Goal: Information Seeking & Learning: Learn about a topic

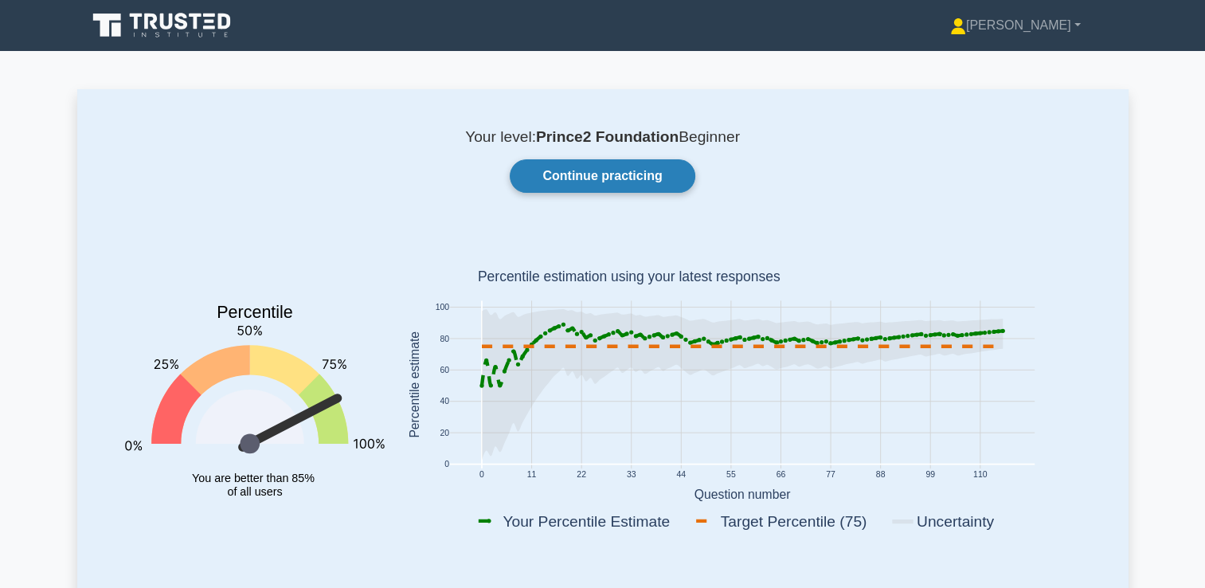
click at [643, 174] on link "Continue practicing" at bounding box center [602, 175] width 185 height 33
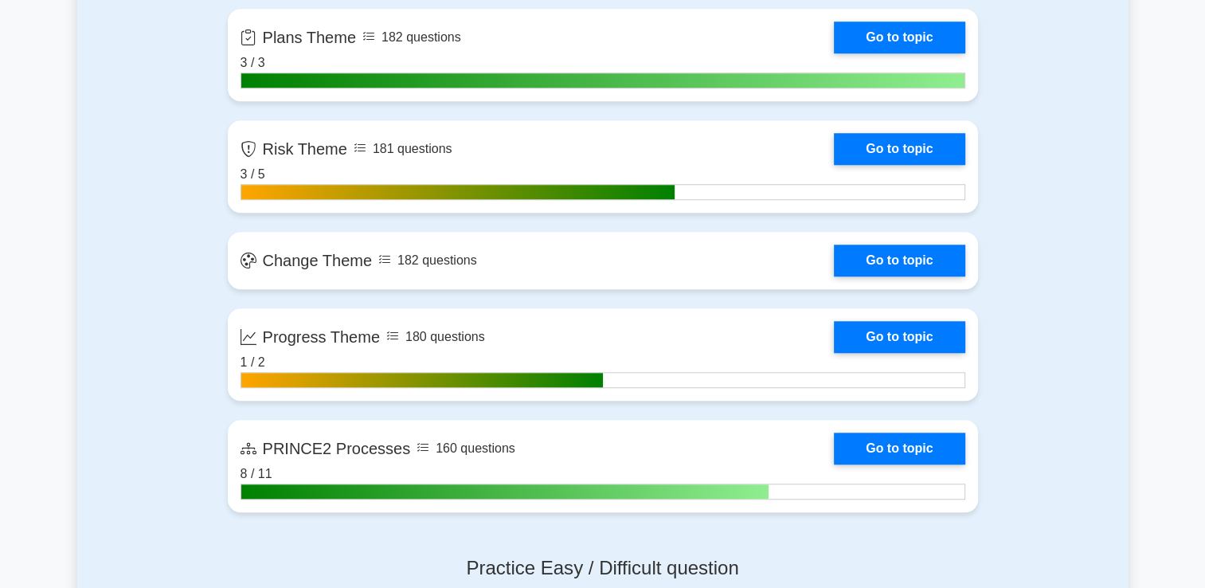
scroll to position [1433, 0]
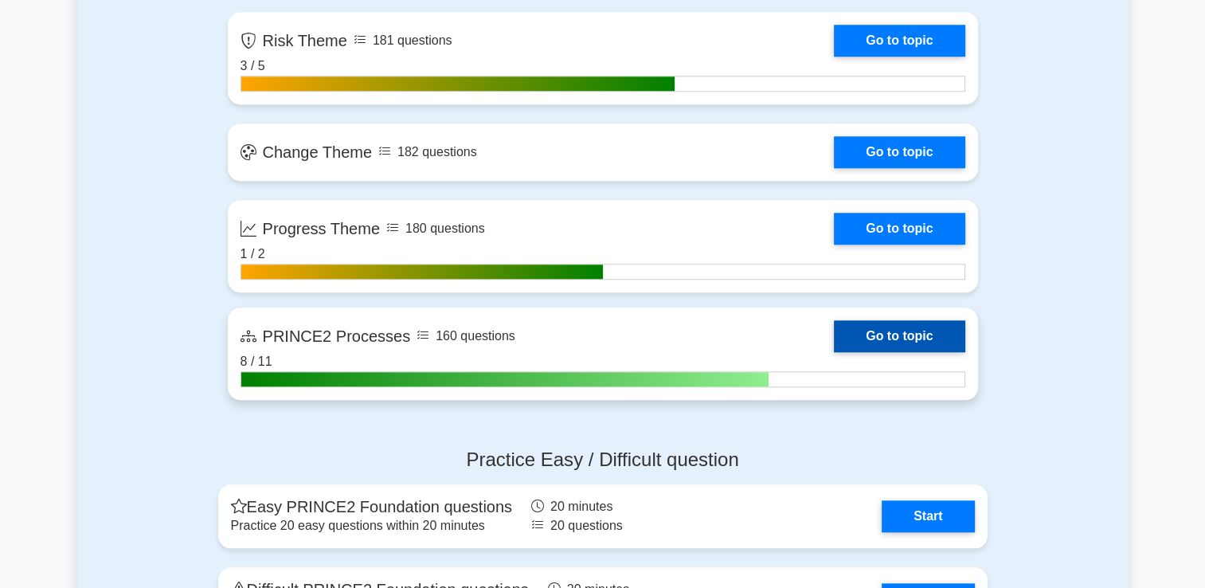
click at [887, 329] on link "Go to topic" at bounding box center [899, 336] width 131 height 32
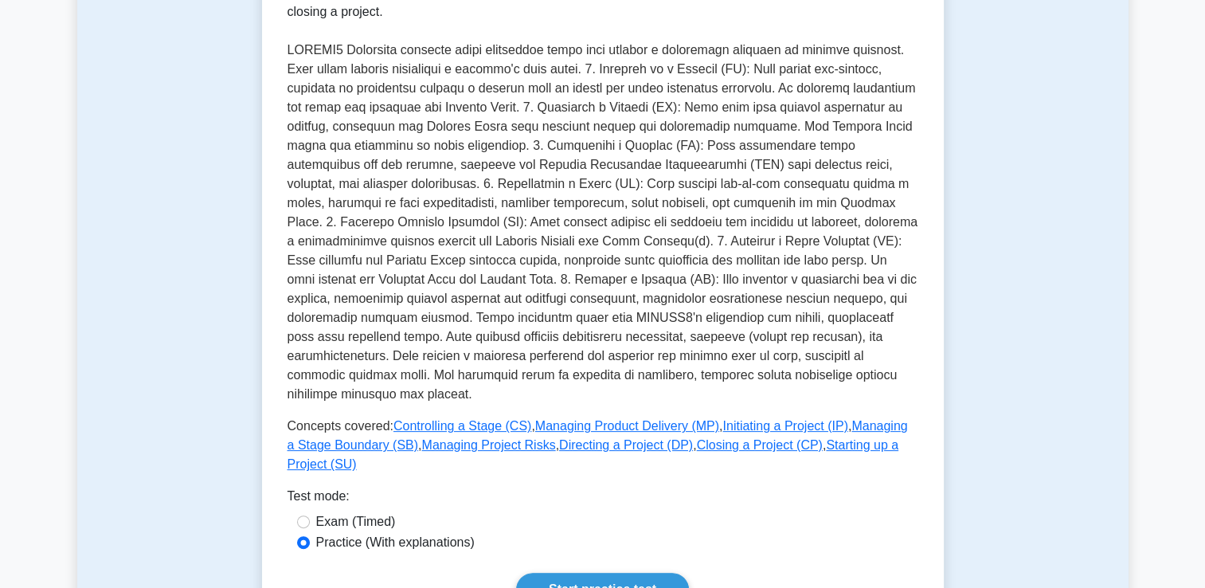
scroll to position [398, 0]
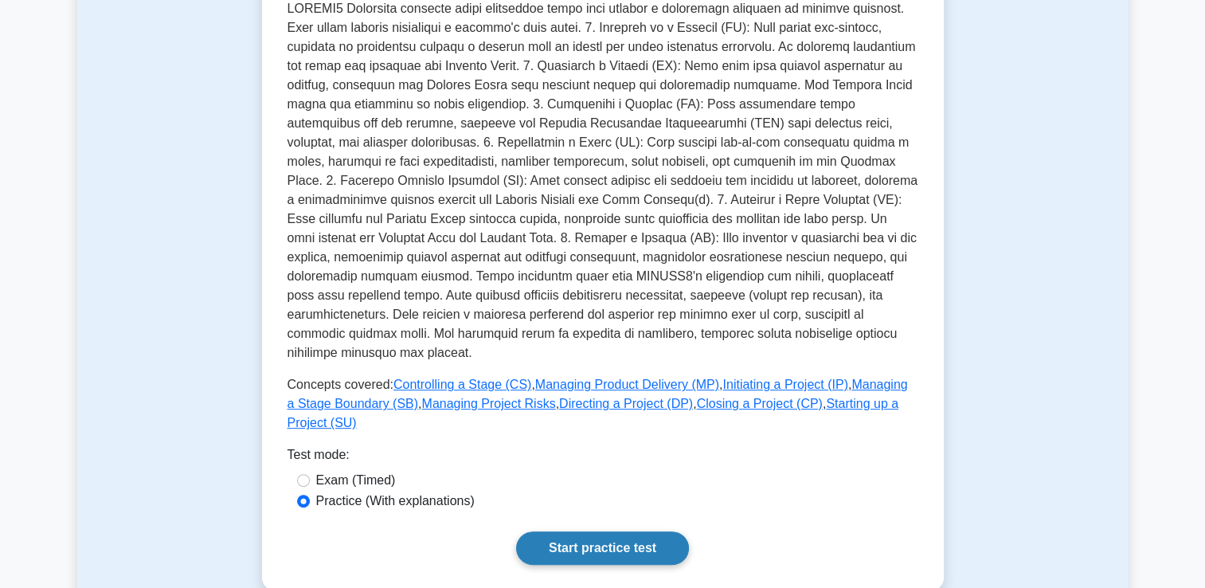
click at [652, 531] on link "Start practice test" at bounding box center [602, 547] width 173 height 33
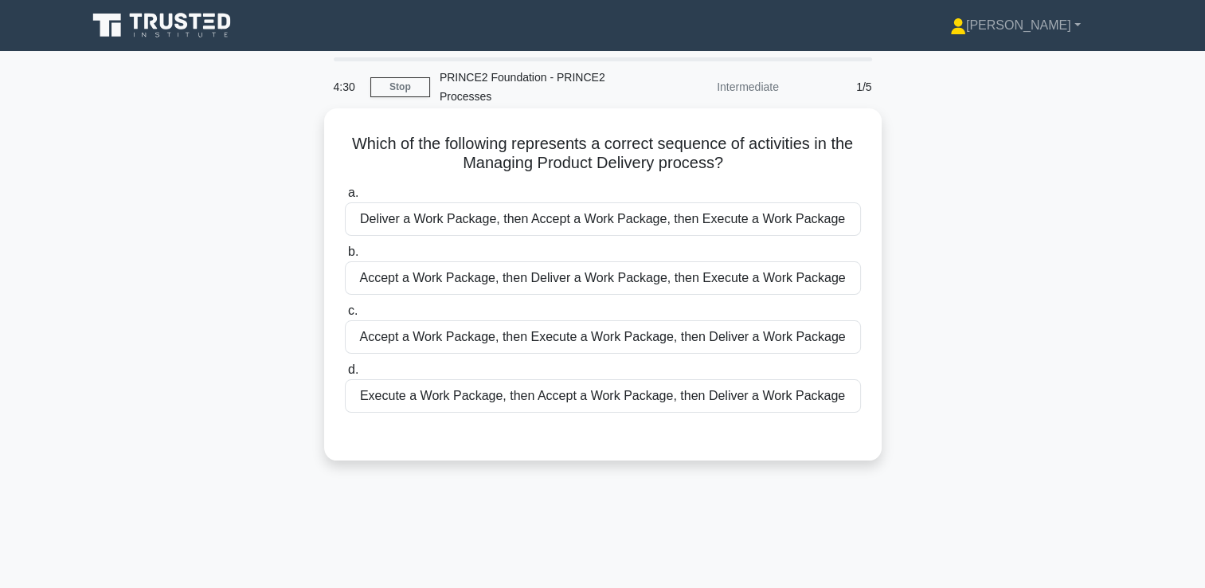
click at [720, 346] on div "Accept a Work Package, then Execute a Work Package, then Deliver a Work Package" at bounding box center [603, 336] width 516 height 33
click at [345, 316] on input "c. Accept a Work Package, then Execute a Work Package, then Deliver a Work Pack…" at bounding box center [345, 311] width 0 height 10
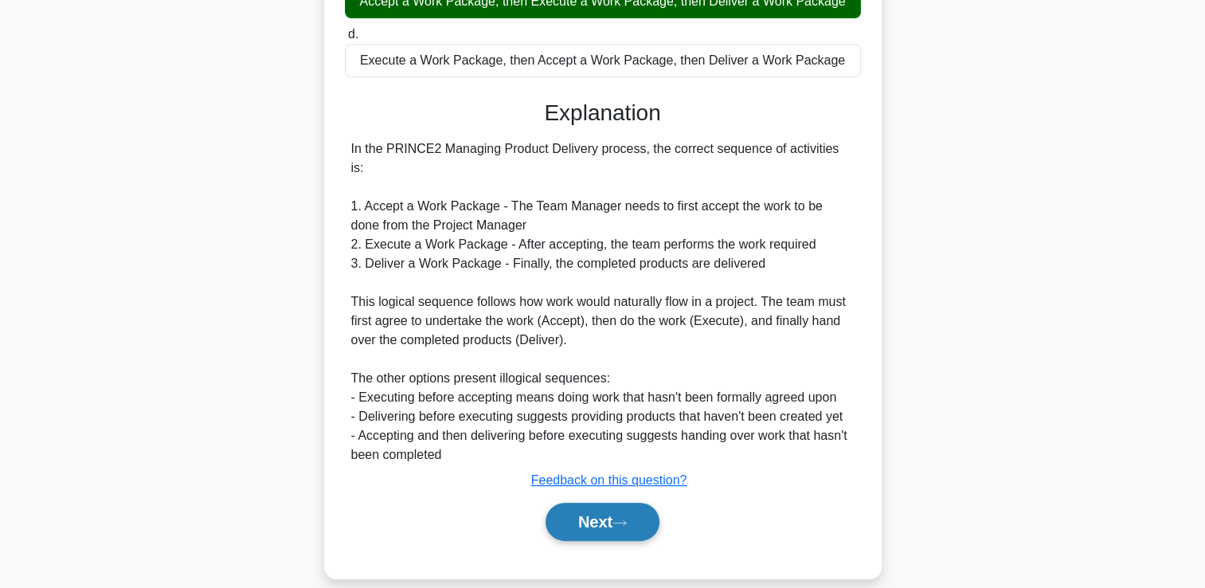
click at [619, 517] on button "Next" at bounding box center [602, 521] width 114 height 38
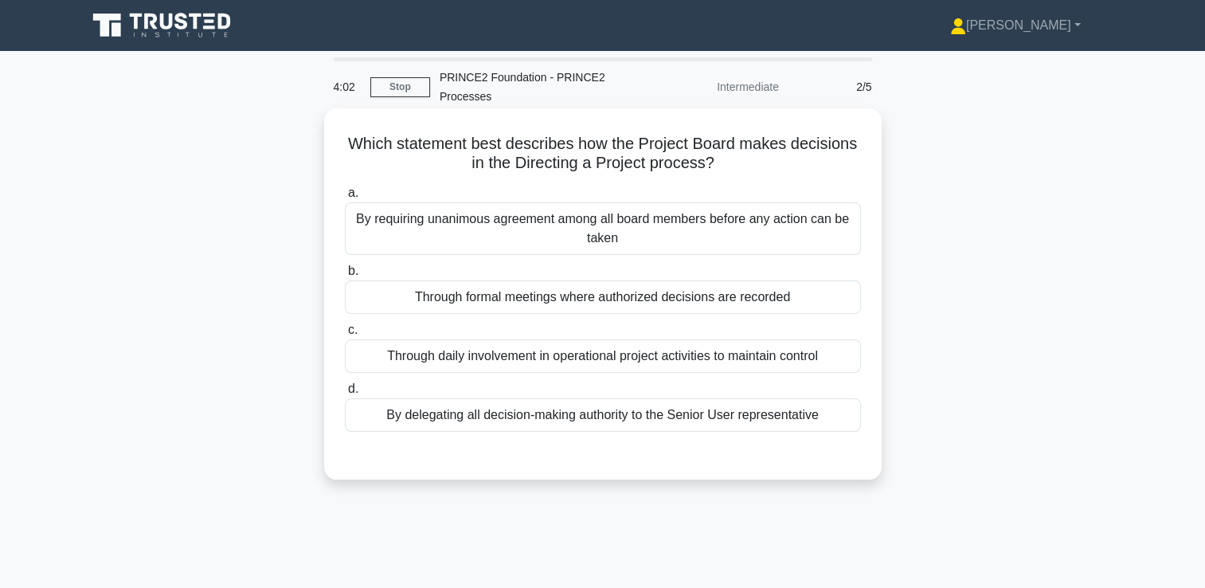
click at [785, 298] on div "Through formal meetings where authorized decisions are recorded" at bounding box center [603, 296] width 516 height 33
click at [345, 276] on input "b. Through formal meetings where authorized decisions are recorded" at bounding box center [345, 271] width 0 height 10
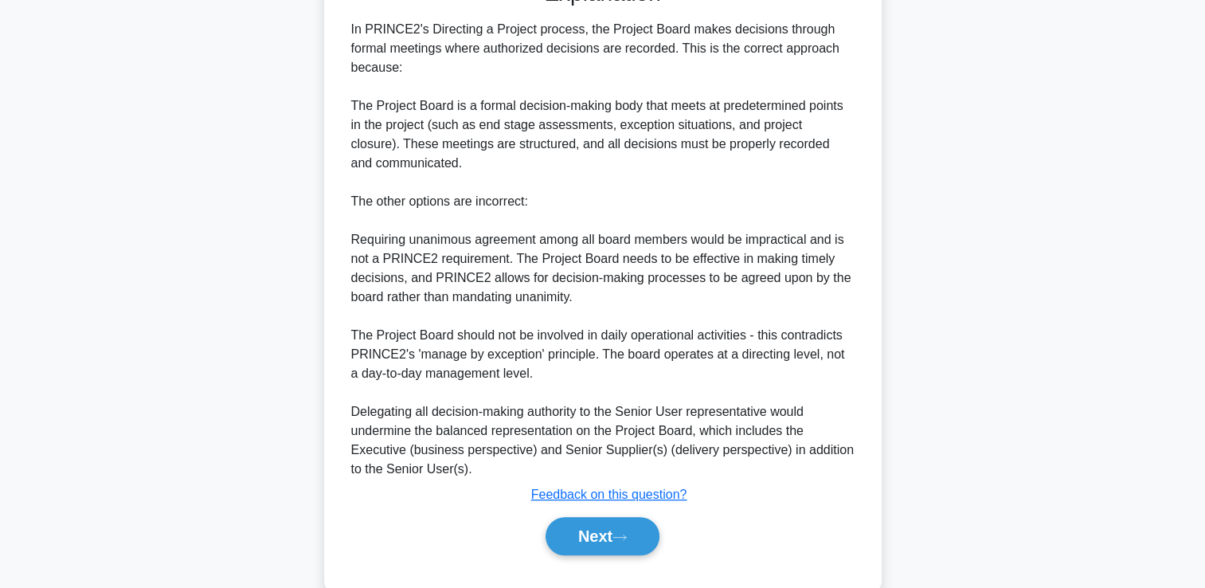
scroll to position [478, 0]
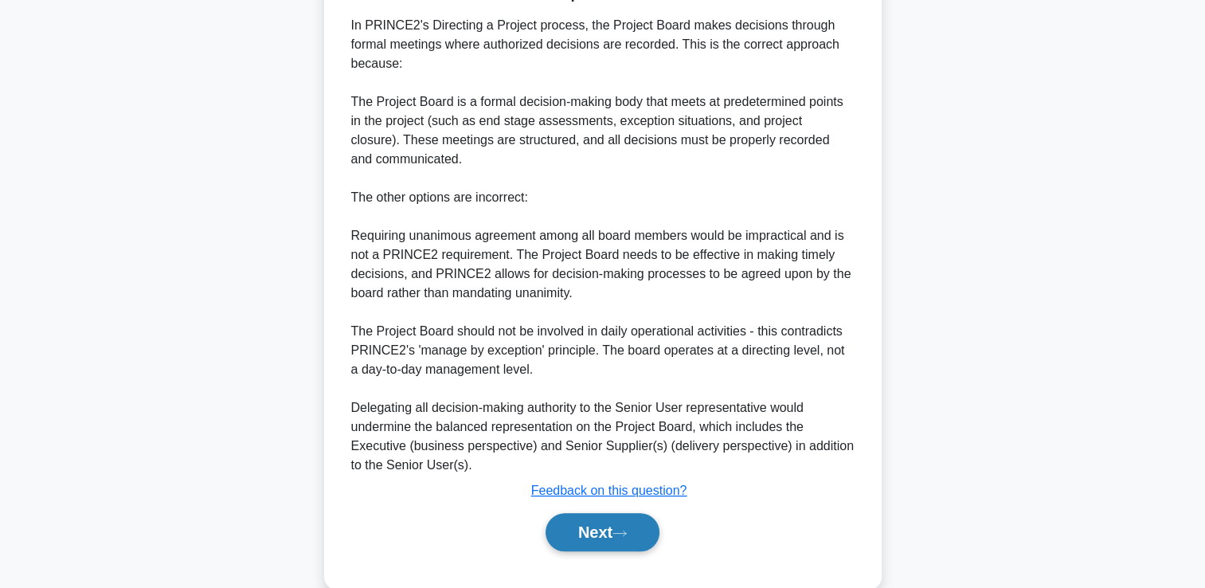
click at [585, 533] on button "Next" at bounding box center [602, 532] width 114 height 38
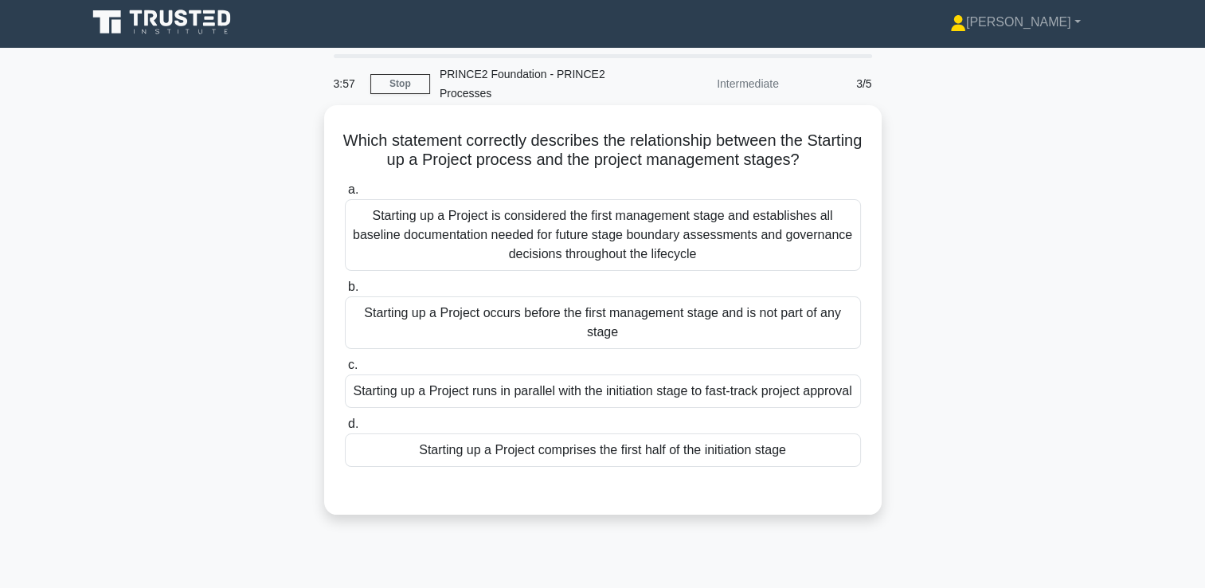
scroll to position [0, 0]
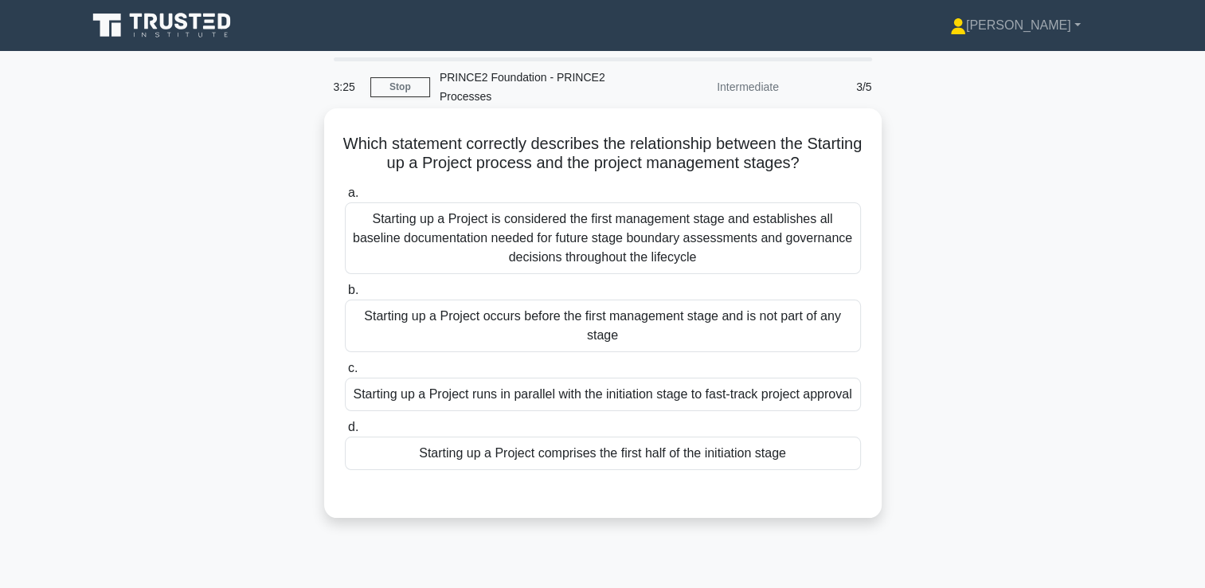
click at [732, 320] on div "Starting up a Project occurs before the first management stage and is not part …" at bounding box center [603, 325] width 516 height 53
click at [345, 295] on input "b. Starting up a Project occurs before the first management stage and is not pa…" at bounding box center [345, 290] width 0 height 10
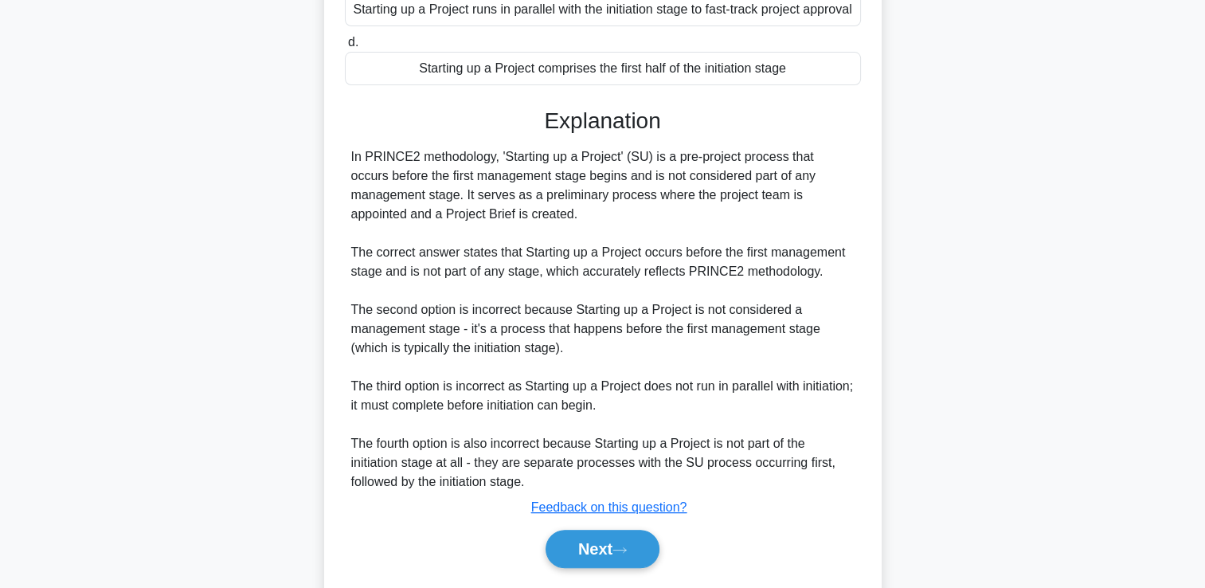
scroll to position [398, 0]
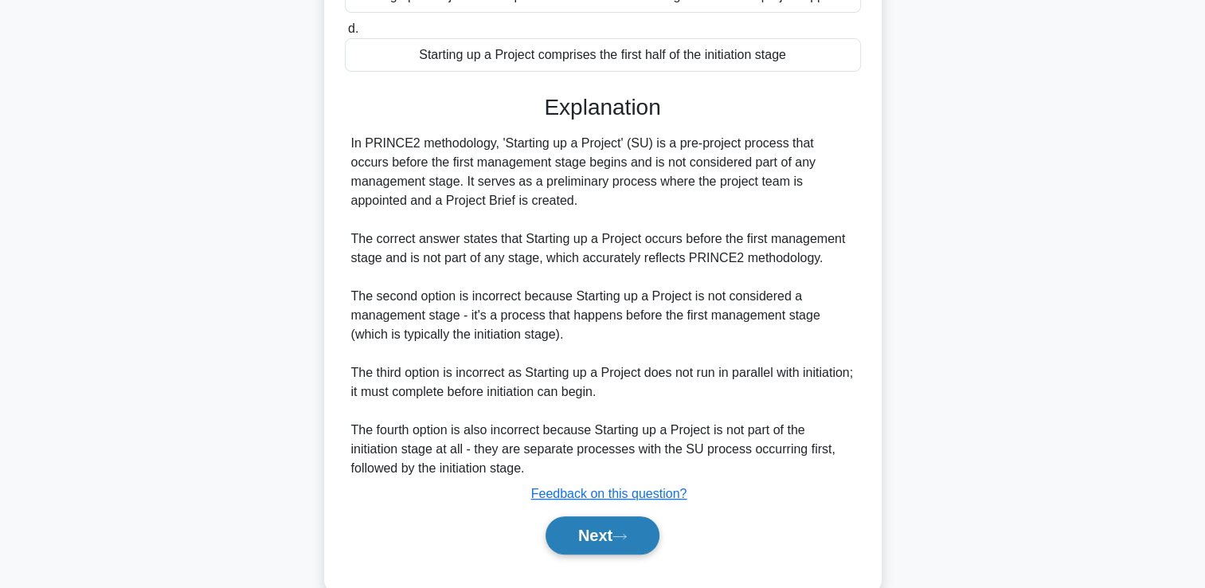
click at [635, 554] on button "Next" at bounding box center [602, 535] width 114 height 38
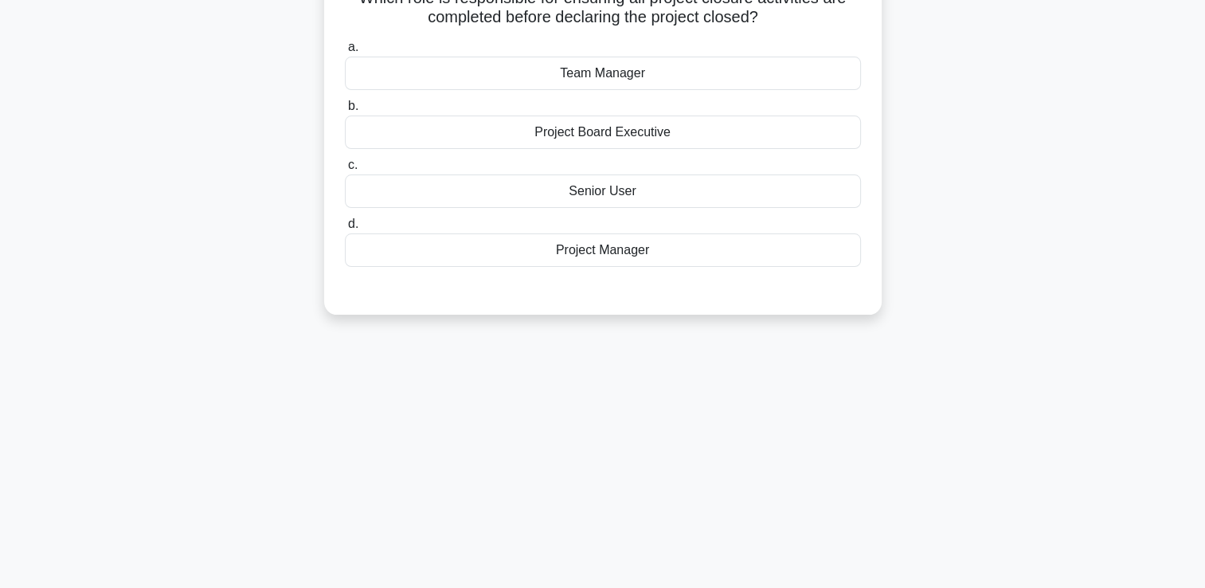
scroll to position [0, 0]
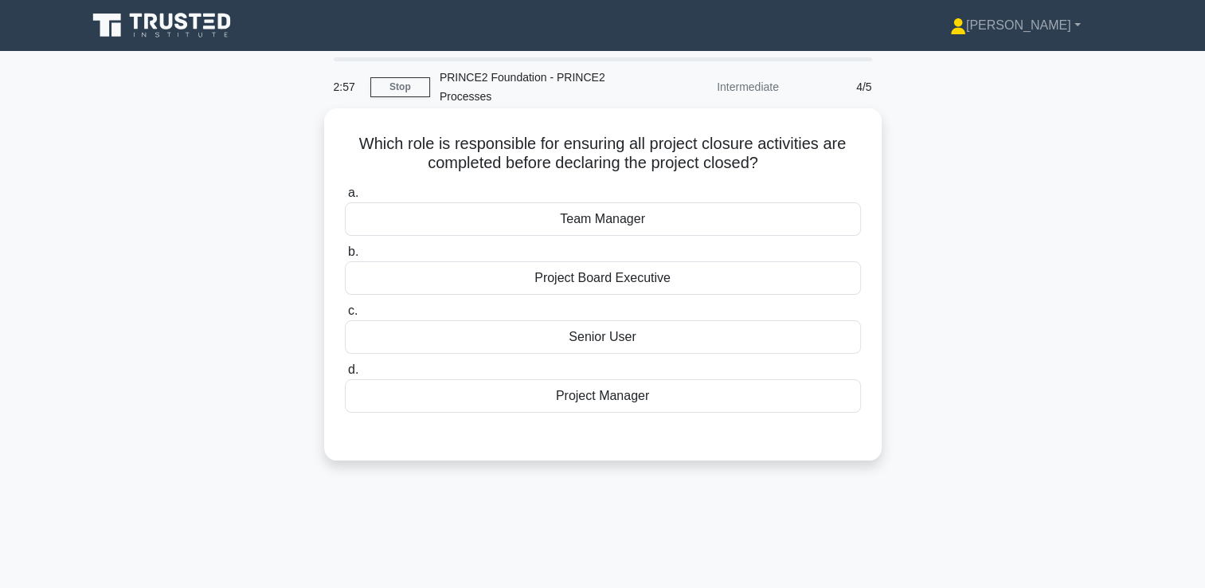
click at [640, 403] on div "Project Manager" at bounding box center [603, 395] width 516 height 33
click at [345, 375] on input "d. Project Manager" at bounding box center [345, 370] width 0 height 10
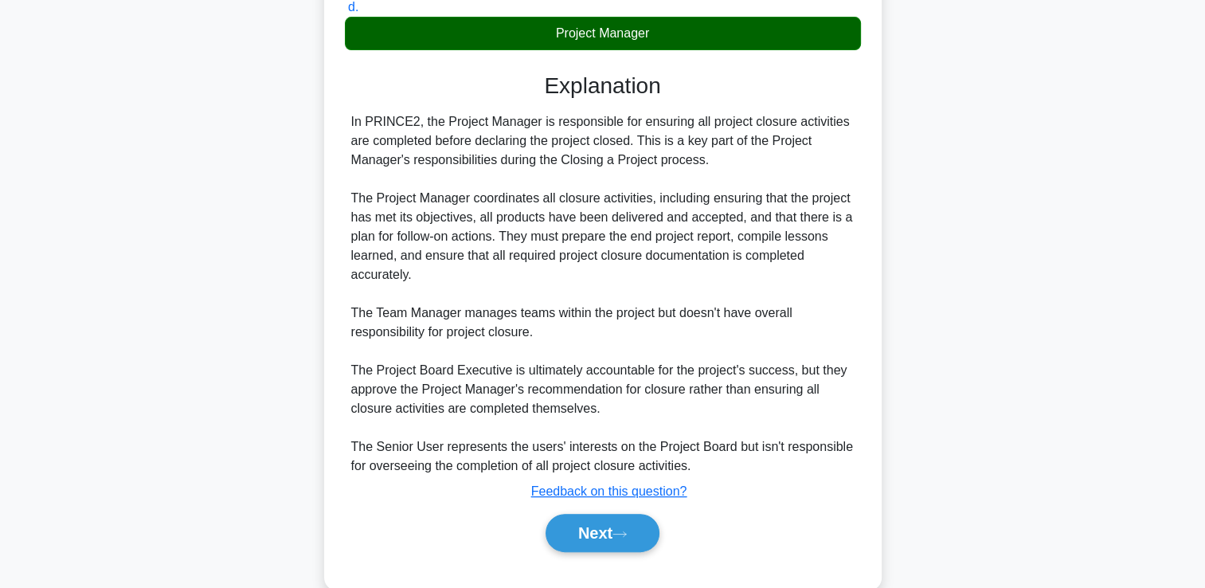
scroll to position [392, 0]
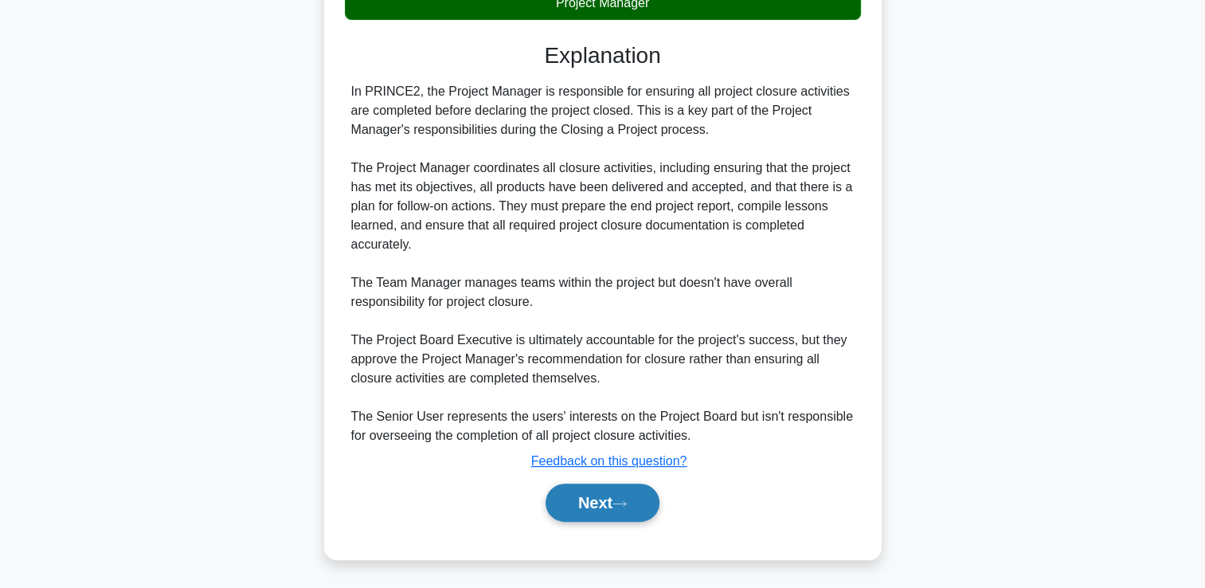
click at [592, 502] on button "Next" at bounding box center [602, 502] width 114 height 38
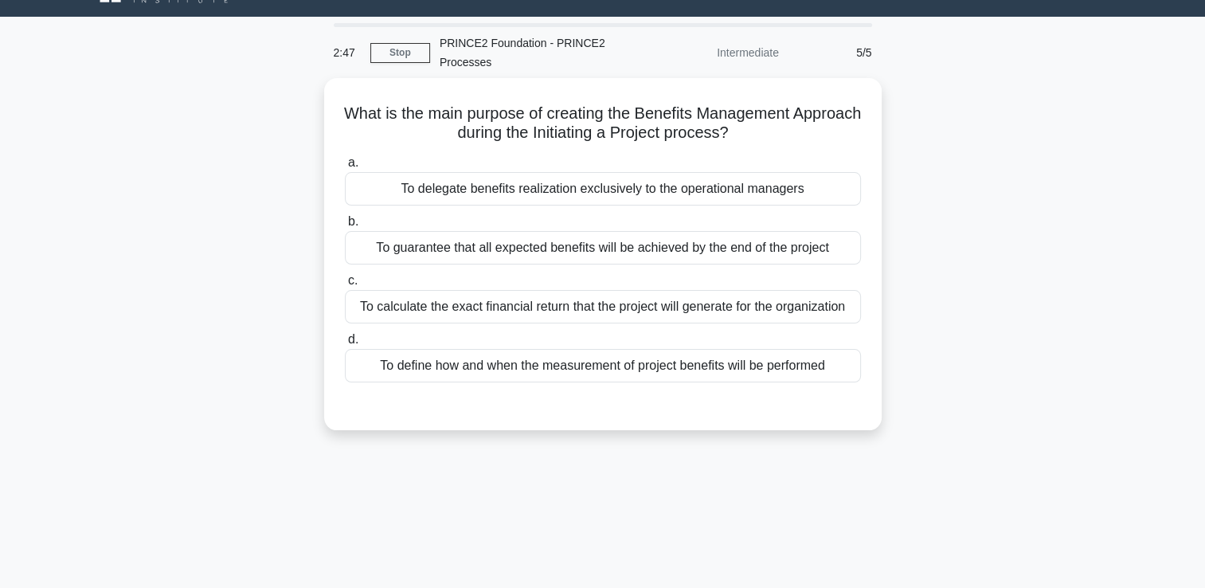
scroll to position [33, 0]
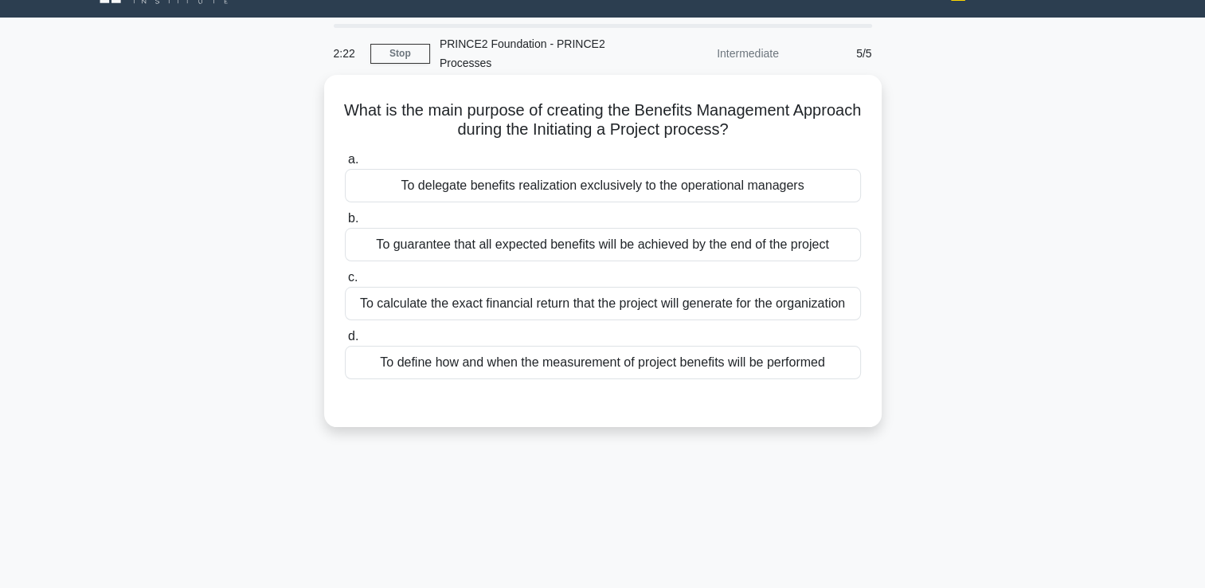
click at [636, 369] on div "To define how and when the measurement of project benefits will be performed" at bounding box center [603, 362] width 516 height 33
click at [345, 342] on input "d. To define how and when the measurement of project benefits will be performed" at bounding box center [345, 336] width 0 height 10
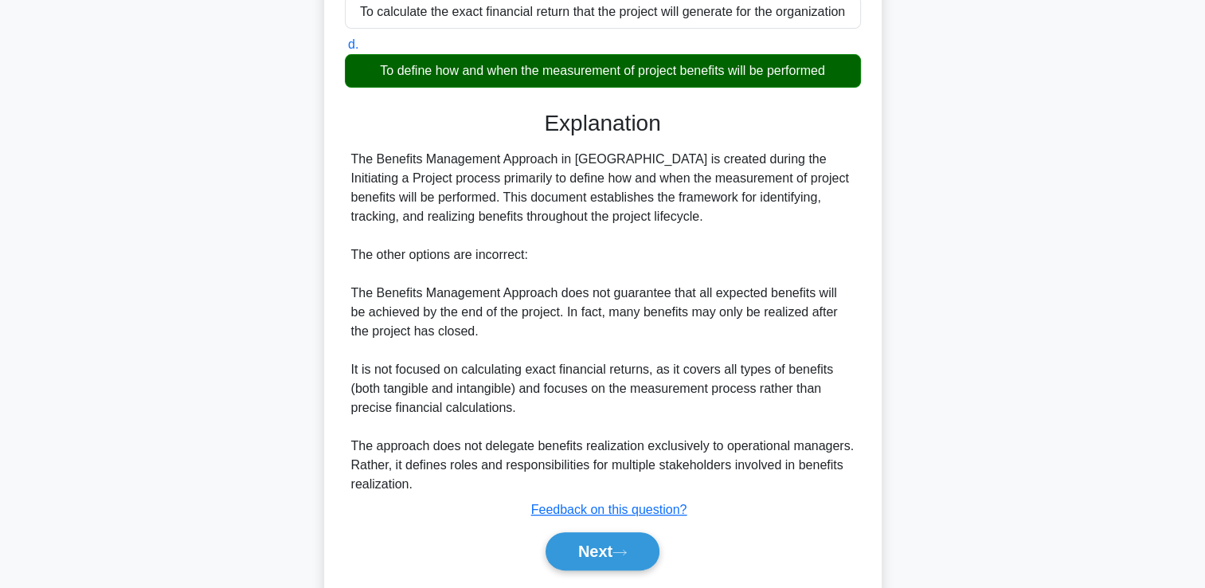
scroll to position [352, 0]
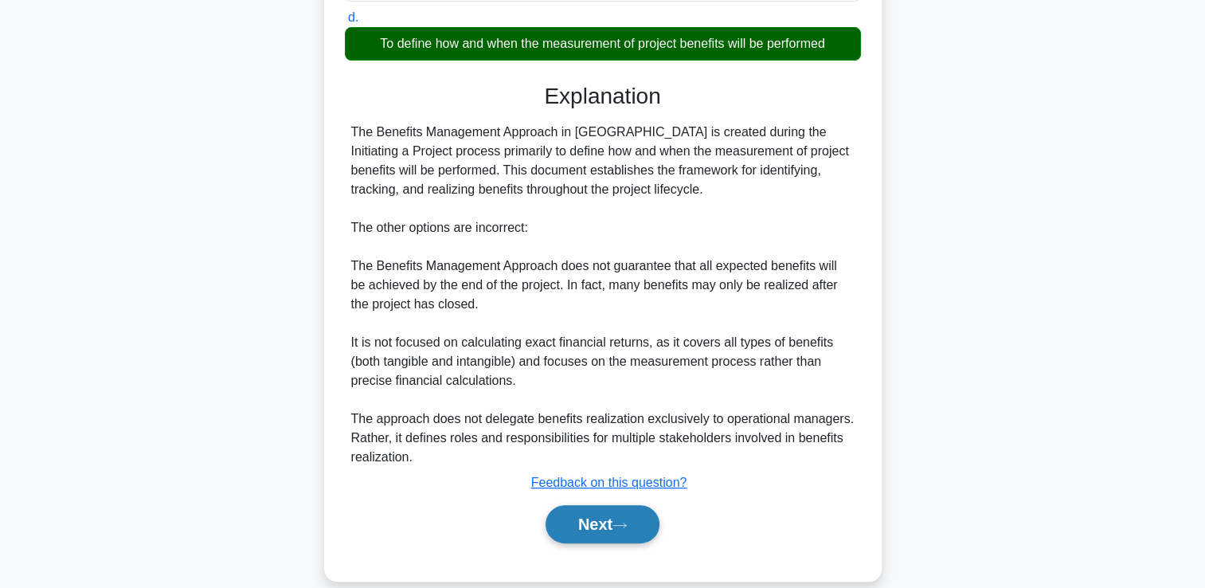
click at [611, 525] on button "Next" at bounding box center [602, 524] width 114 height 38
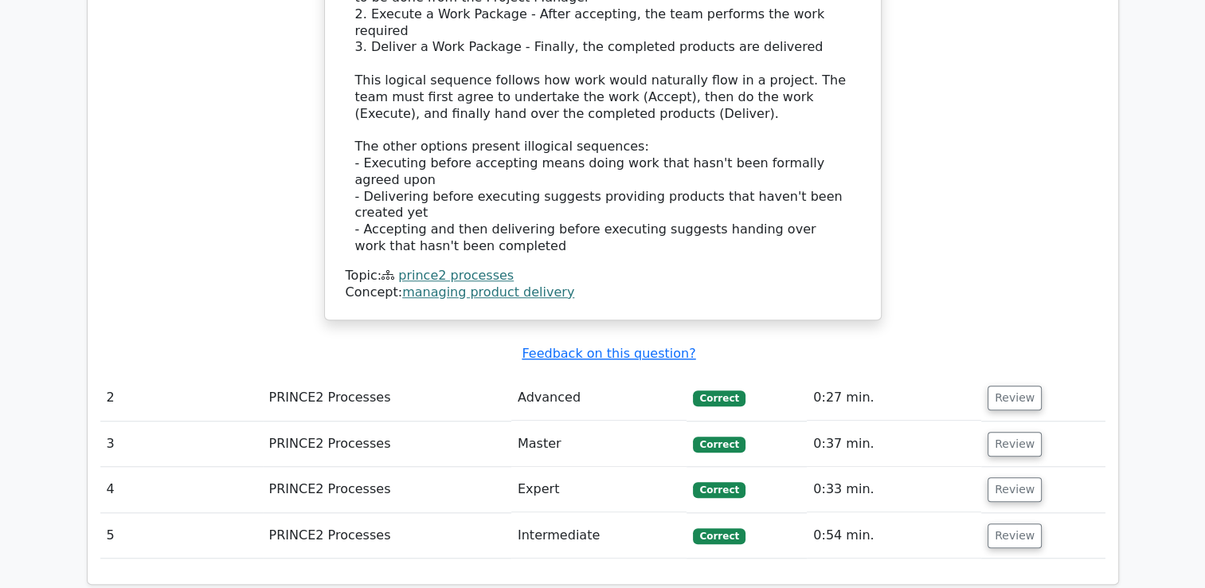
scroll to position [1353, 0]
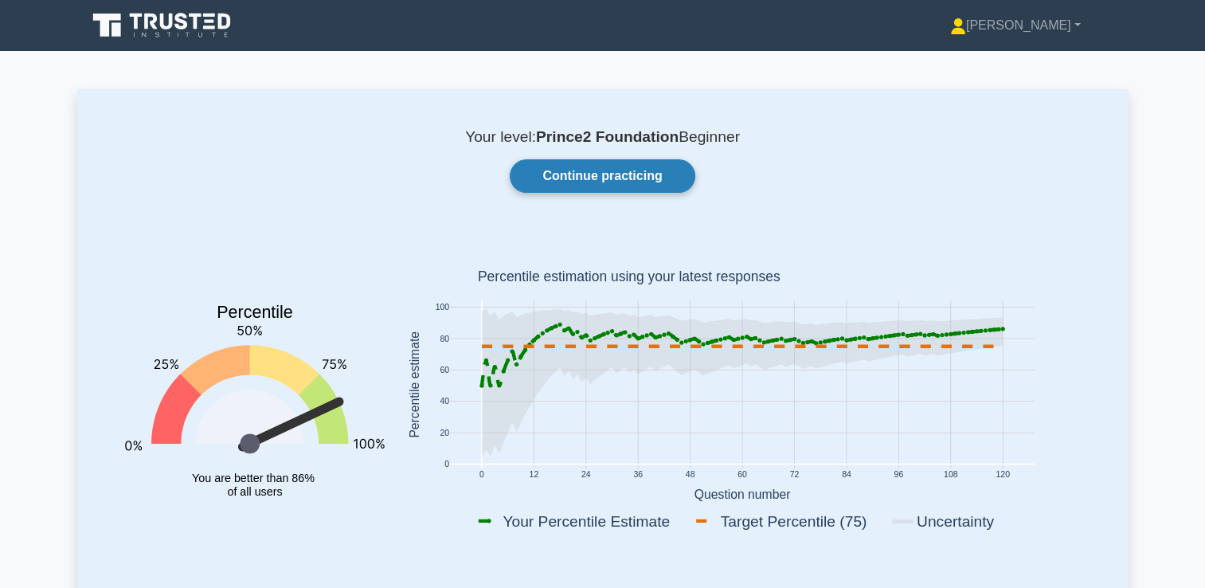
click at [594, 178] on link "Continue practicing" at bounding box center [602, 175] width 185 height 33
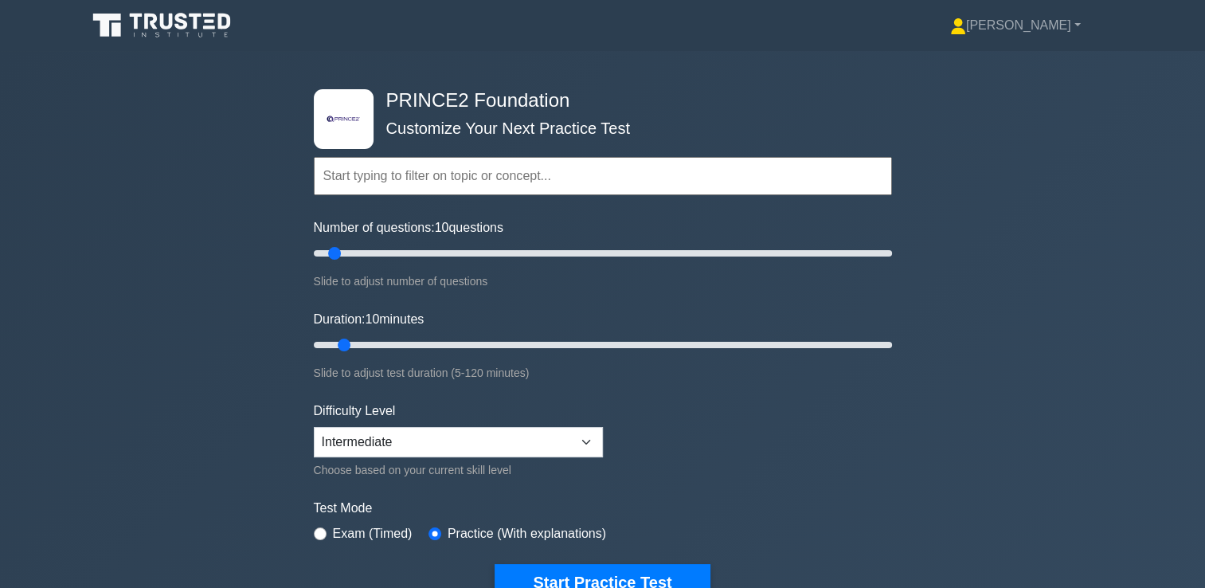
scroll to position [80, 0]
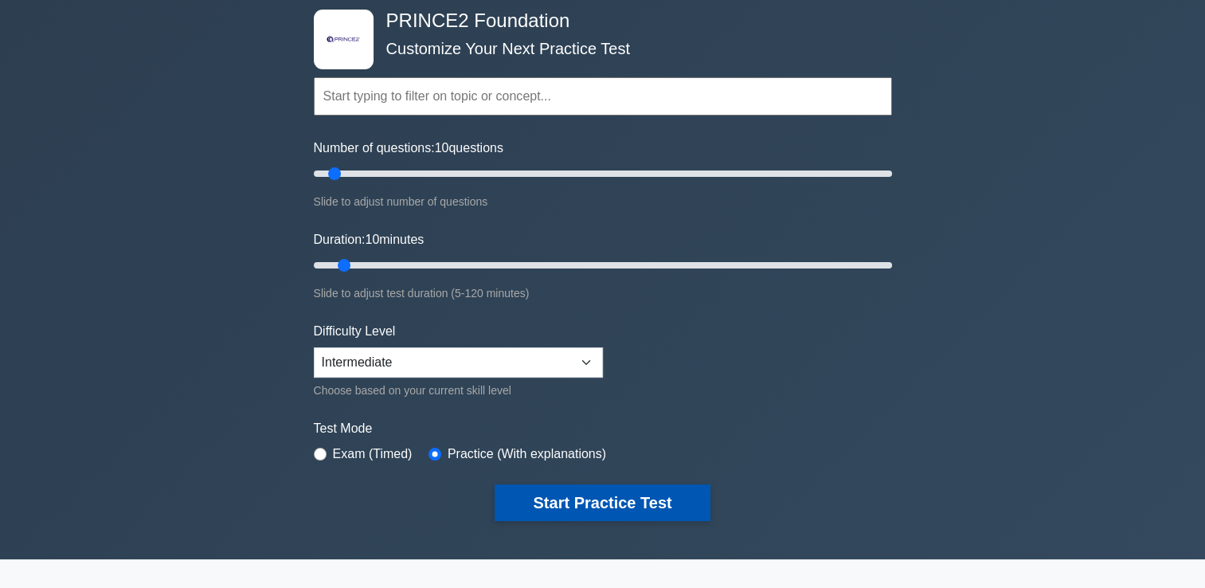
click at [626, 503] on button "Start Practice Test" at bounding box center [601, 502] width 215 height 37
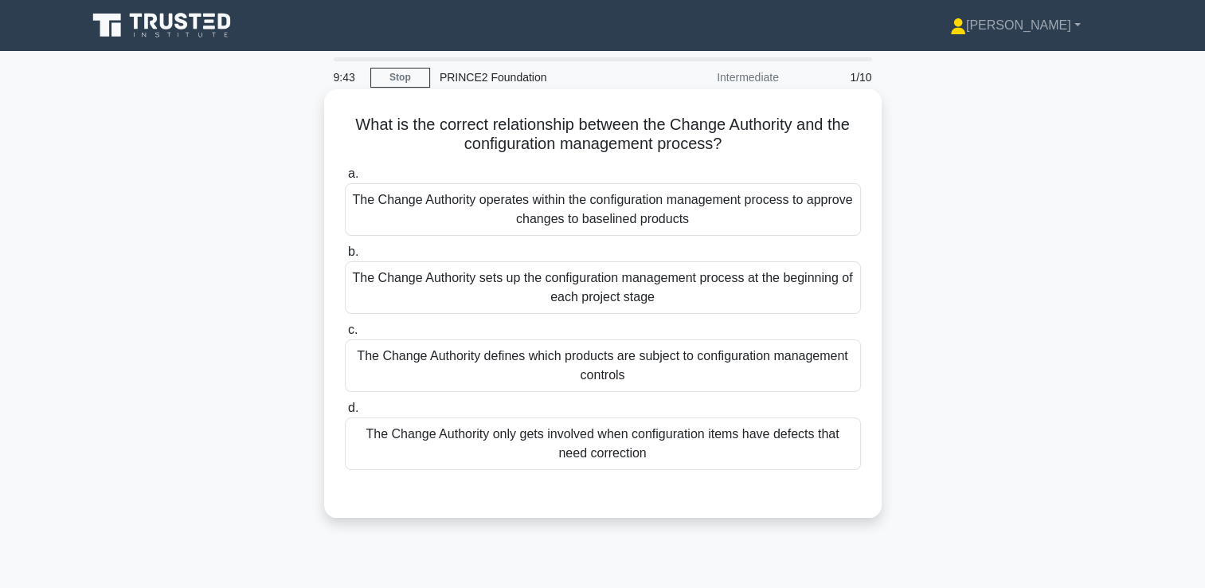
click at [611, 197] on div "The Change Authority operates within the configuration management process to ap…" at bounding box center [603, 209] width 516 height 53
click at [345, 179] on input "a. The Change Authority operates within the configuration management process to…" at bounding box center [345, 174] width 0 height 10
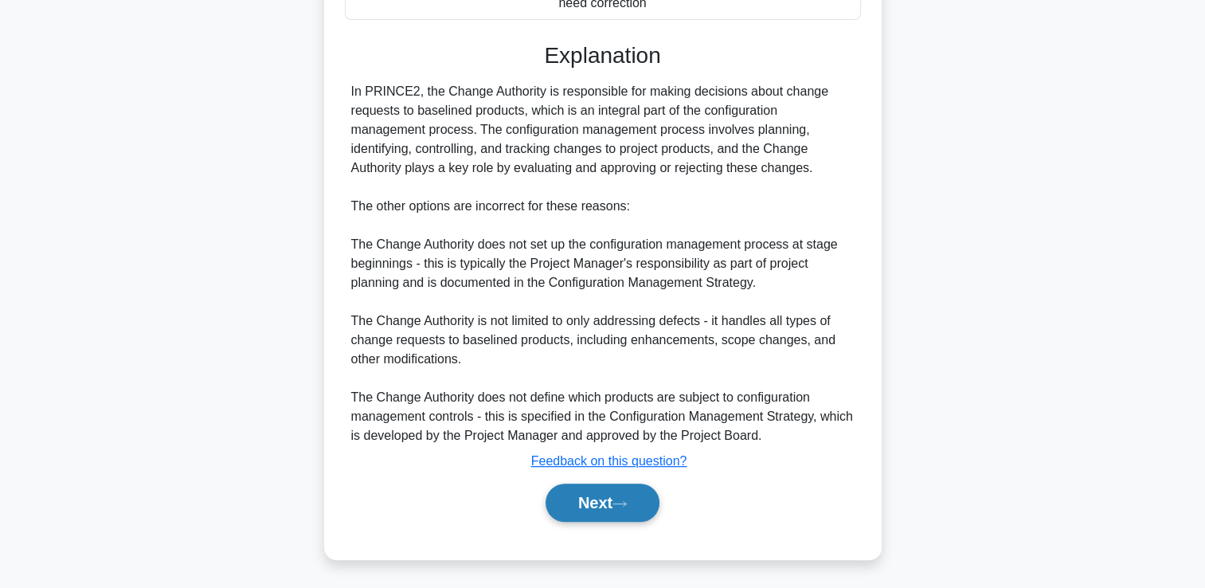
click at [588, 513] on button "Next" at bounding box center [602, 502] width 114 height 38
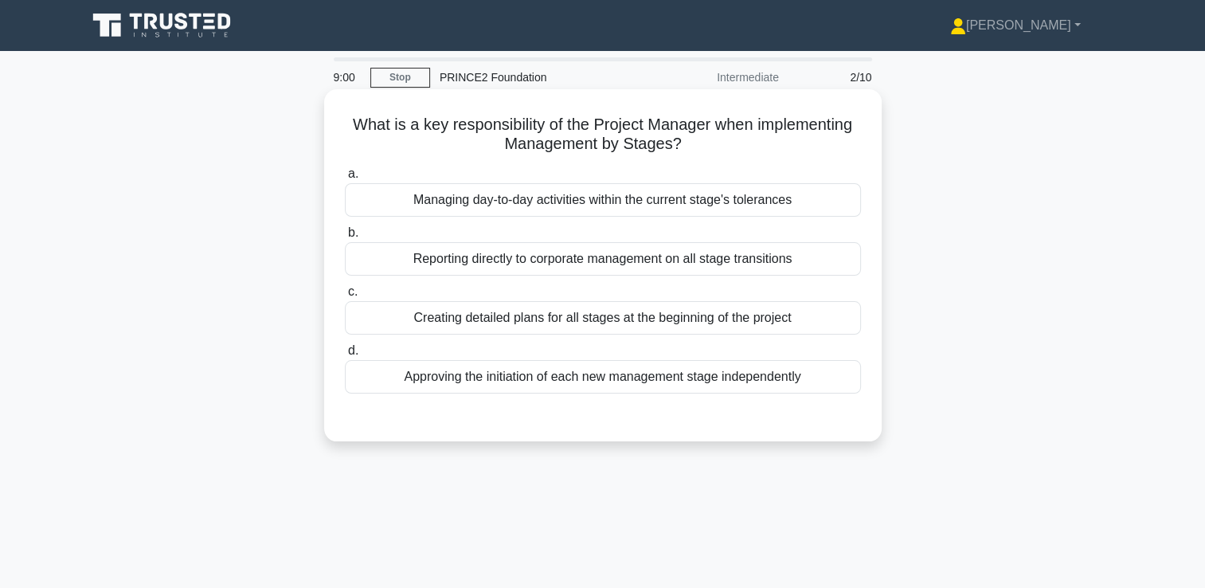
click at [705, 199] on div "Managing day-to-day activities within the current stage's tolerances" at bounding box center [603, 199] width 516 height 33
click at [345, 179] on input "a. Managing day-to-day activities within the current stage's tolerances" at bounding box center [345, 174] width 0 height 10
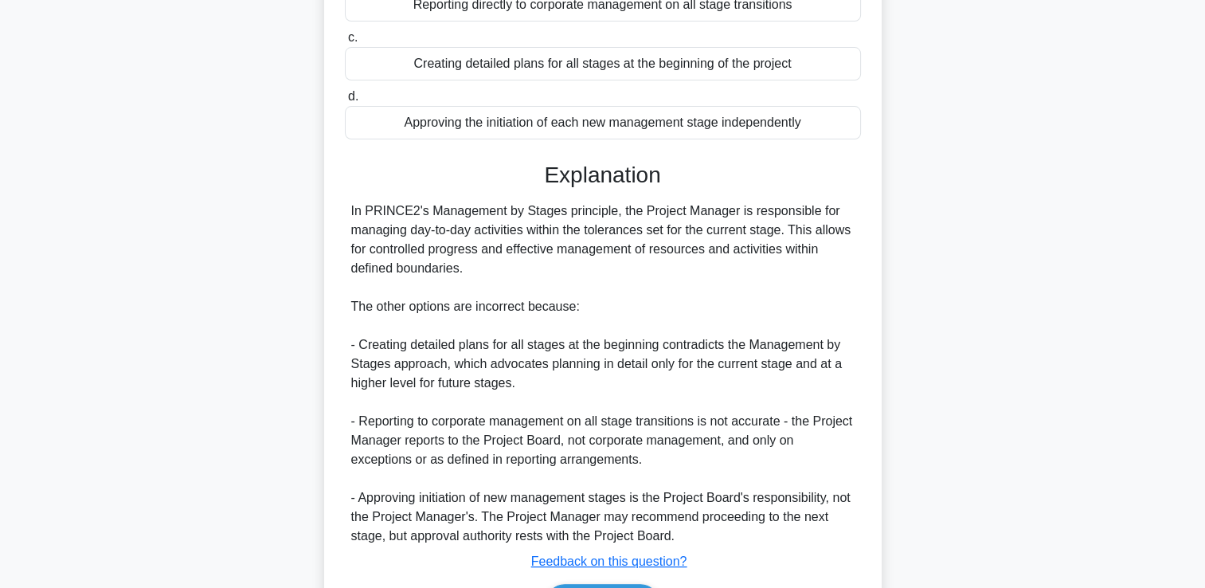
scroll to position [318, 0]
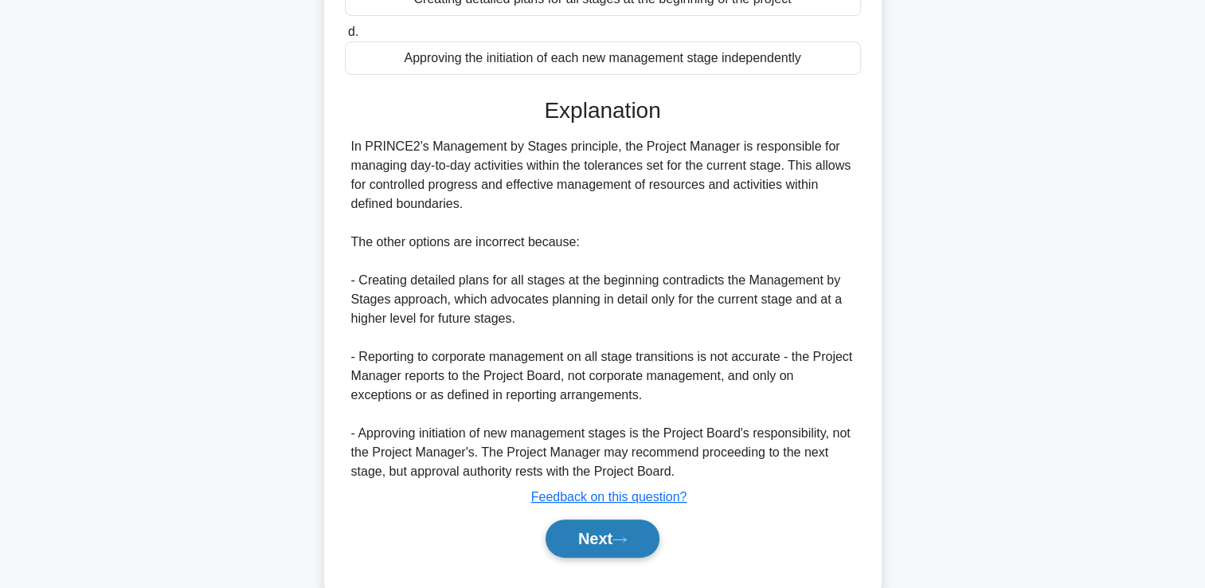
click at [606, 537] on button "Next" at bounding box center [602, 538] width 114 height 38
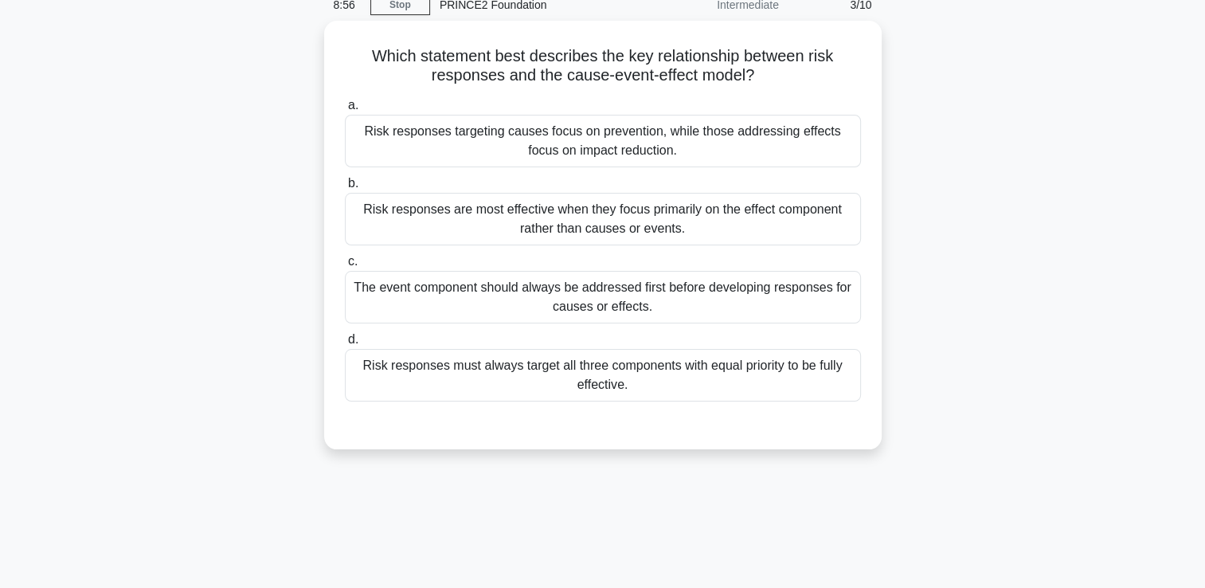
scroll to position [33, 0]
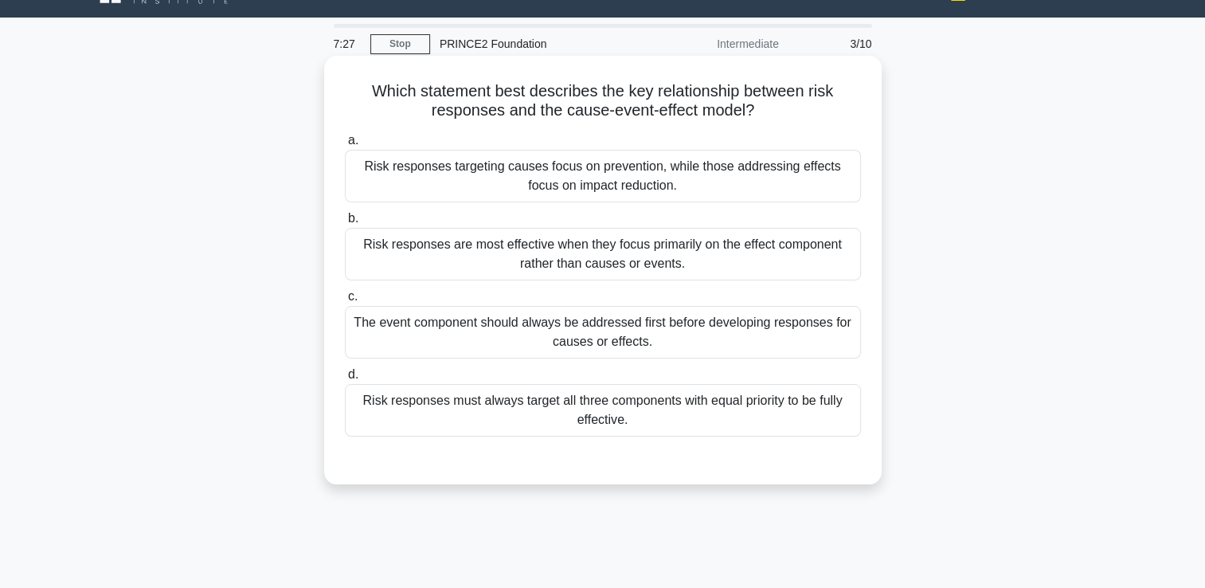
click at [701, 186] on div "Risk responses targeting causes focus on prevention, while those addressing eff…" at bounding box center [603, 176] width 516 height 53
click at [345, 146] on input "a. Risk responses targeting causes focus on prevention, while those addressing …" at bounding box center [345, 140] width 0 height 10
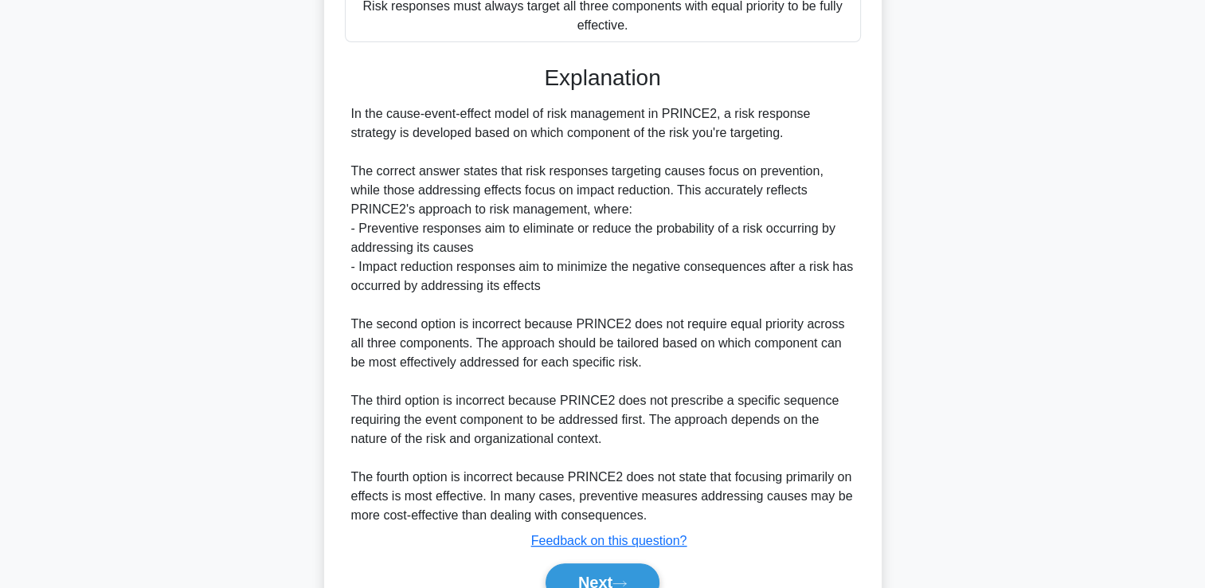
scroll to position [507, 0]
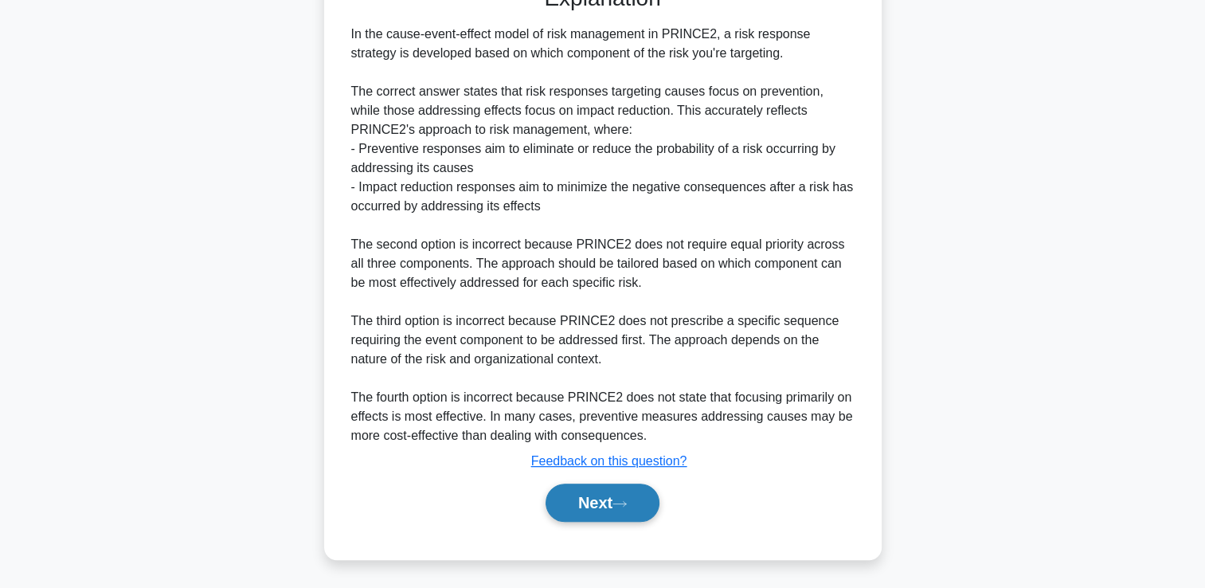
click at [602, 497] on button "Next" at bounding box center [602, 502] width 114 height 38
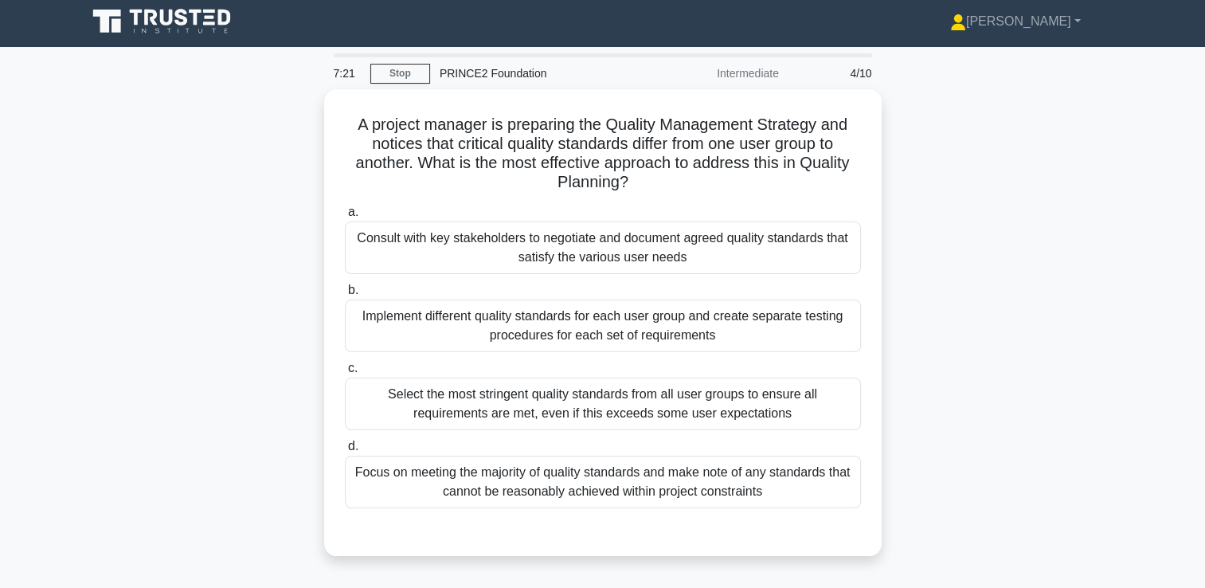
scroll to position [0, 0]
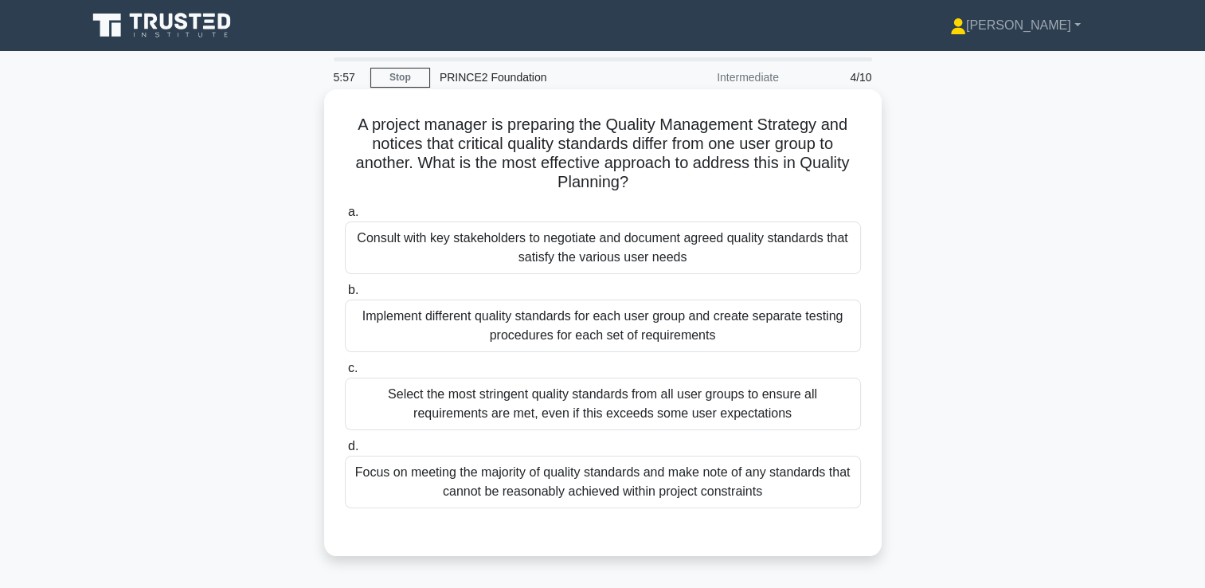
click at [625, 247] on div "Consult with key stakeholders to negotiate and document agreed quality standard…" at bounding box center [603, 247] width 516 height 53
click at [345, 217] on input "a. Consult with key stakeholders to negotiate and document agreed quality stand…" at bounding box center [345, 212] width 0 height 10
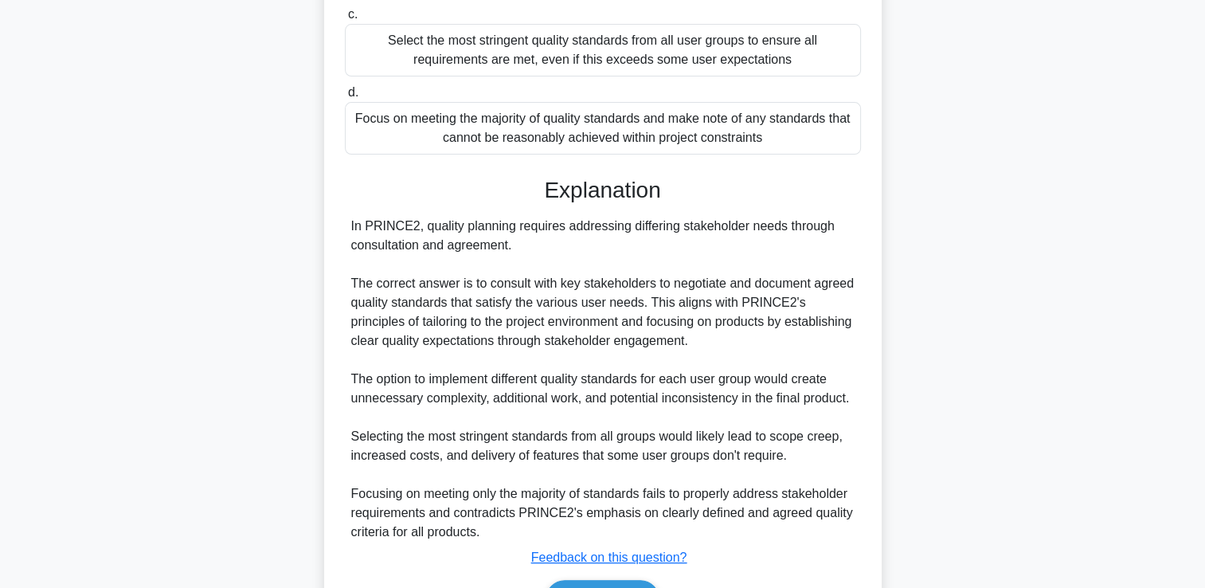
scroll to position [398, 0]
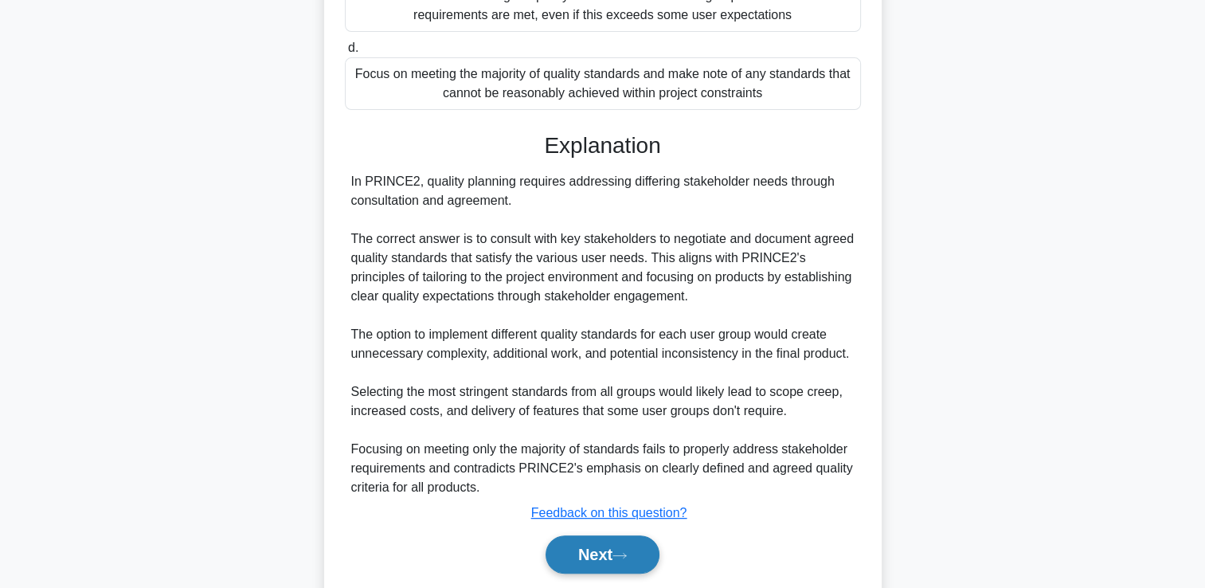
click at [595, 539] on button "Next" at bounding box center [602, 554] width 114 height 38
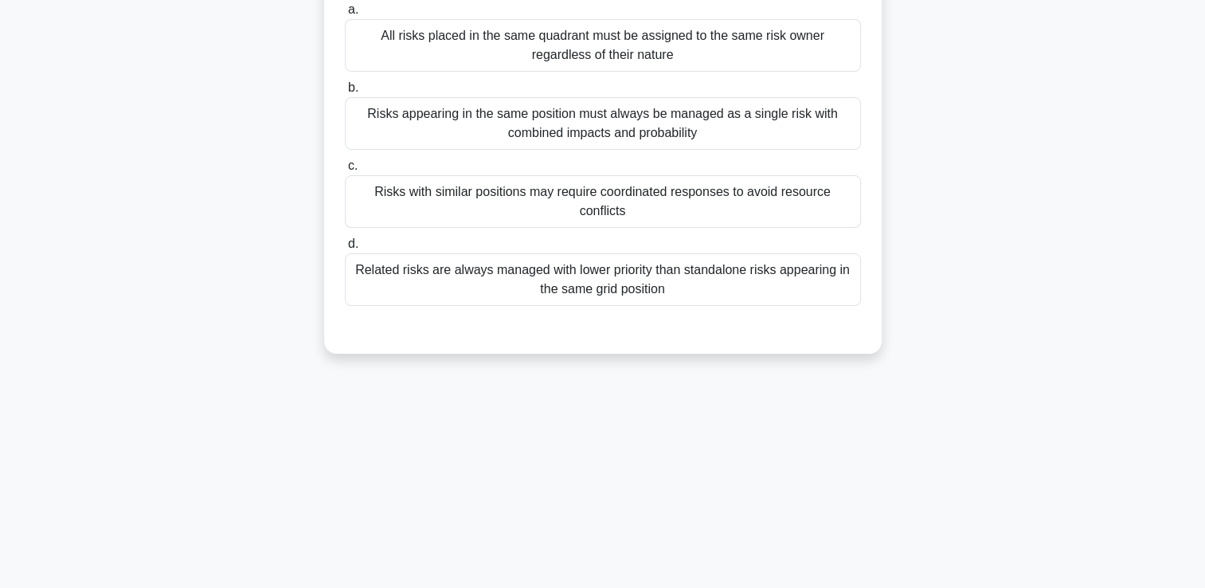
scroll to position [0, 0]
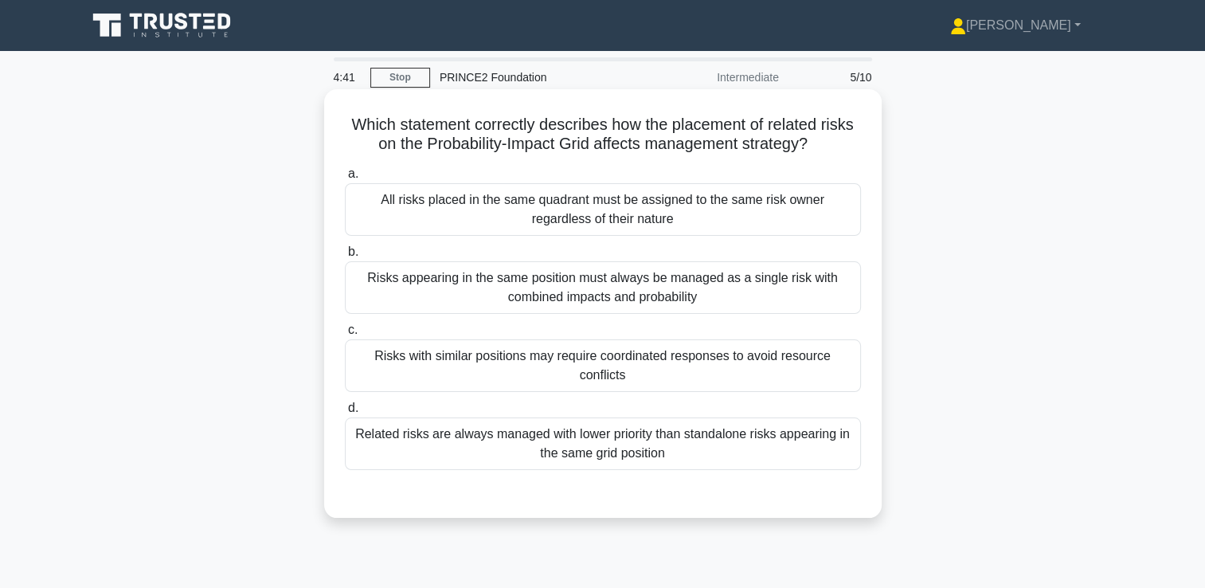
click at [662, 296] on div "Risks appearing in the same position must always be managed as a single risk wi…" at bounding box center [603, 287] width 516 height 53
click at [345, 257] on input "b. Risks appearing in the same position must always be managed as a single risk…" at bounding box center [345, 252] width 0 height 10
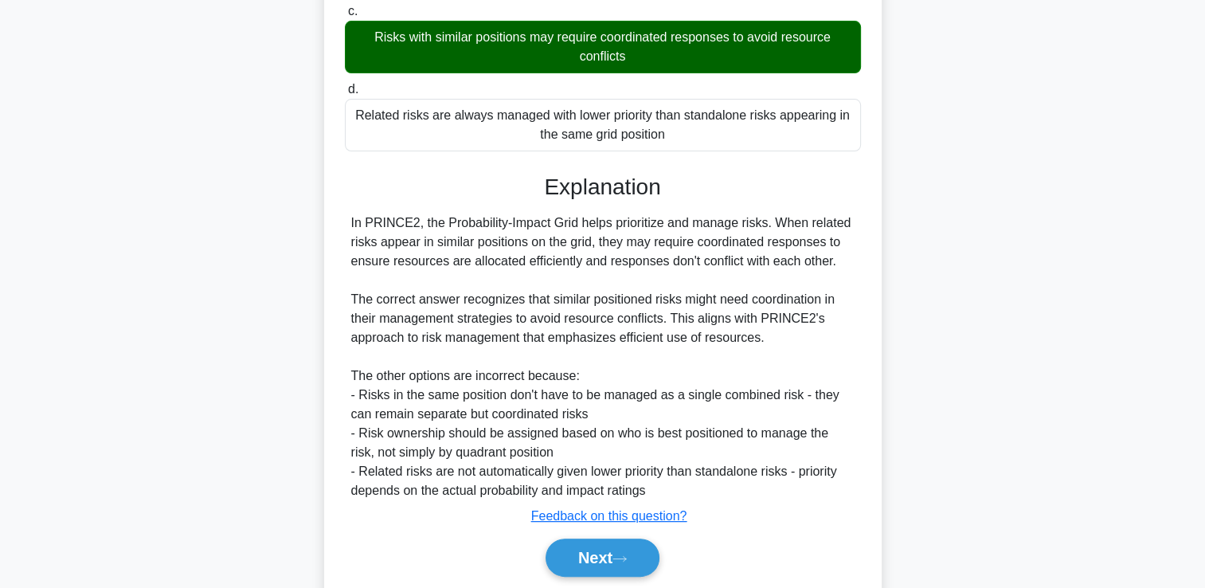
scroll to position [375, 0]
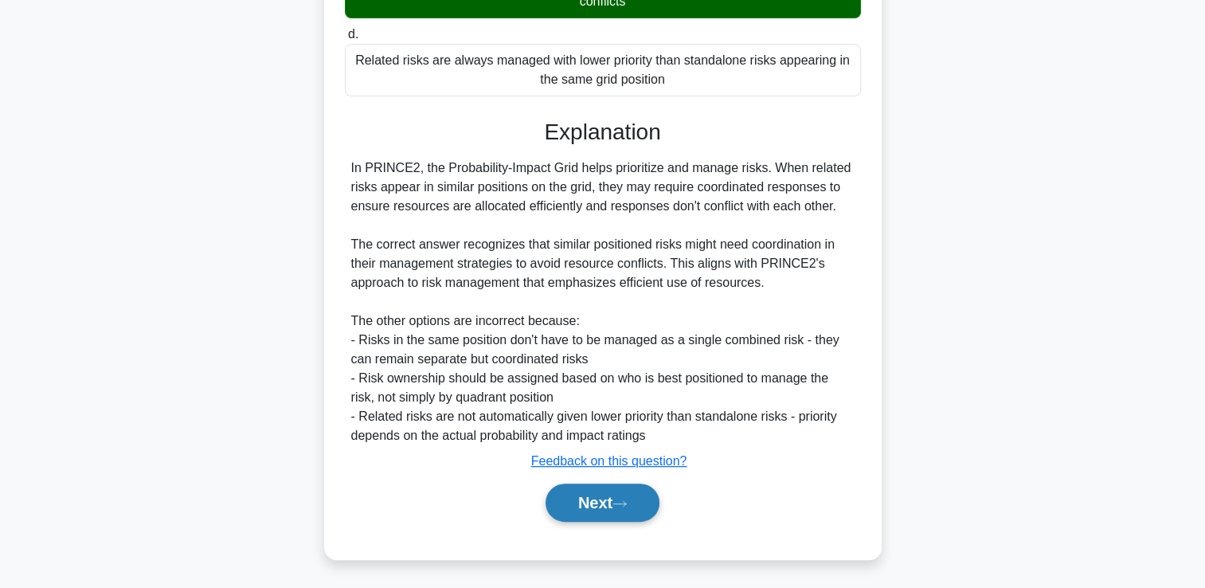
click at [607, 502] on button "Next" at bounding box center [602, 502] width 114 height 38
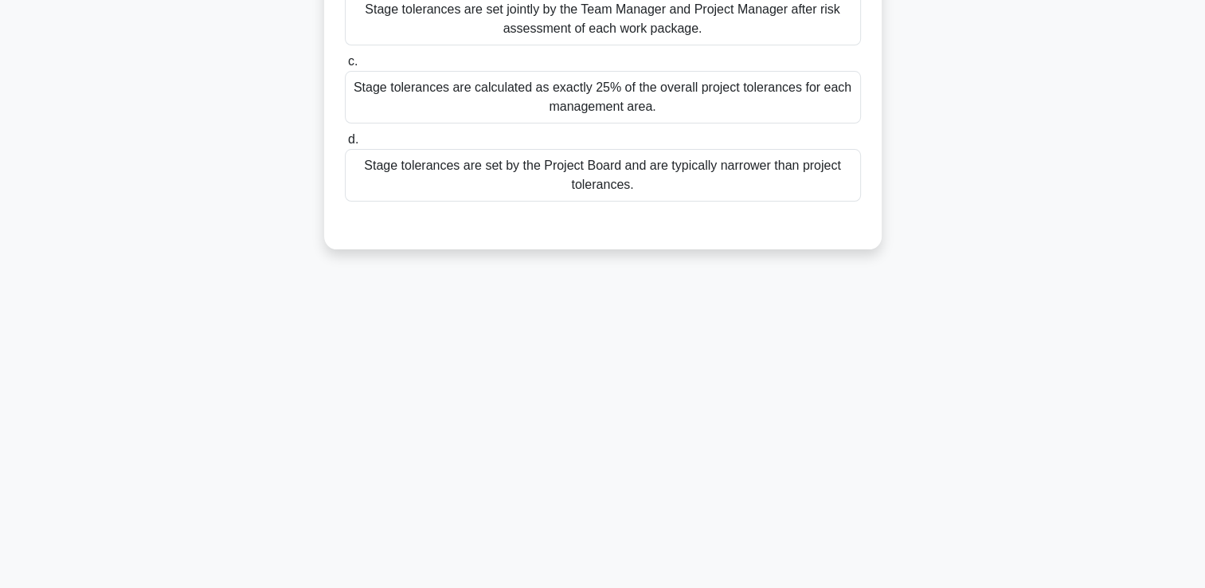
scroll to position [0, 0]
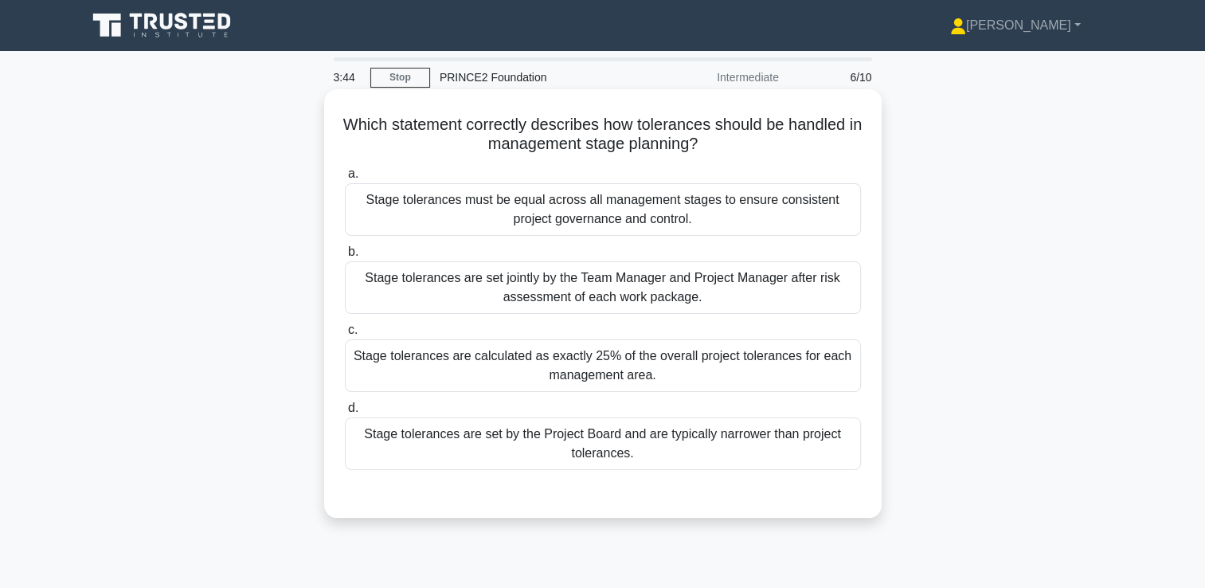
click at [621, 456] on div "Stage tolerances are set by the Project Board and are typically narrower than p…" at bounding box center [603, 443] width 516 height 53
click at [345, 413] on input "d. Stage tolerances are set by the Project Board and are typically narrower tha…" at bounding box center [345, 408] width 0 height 10
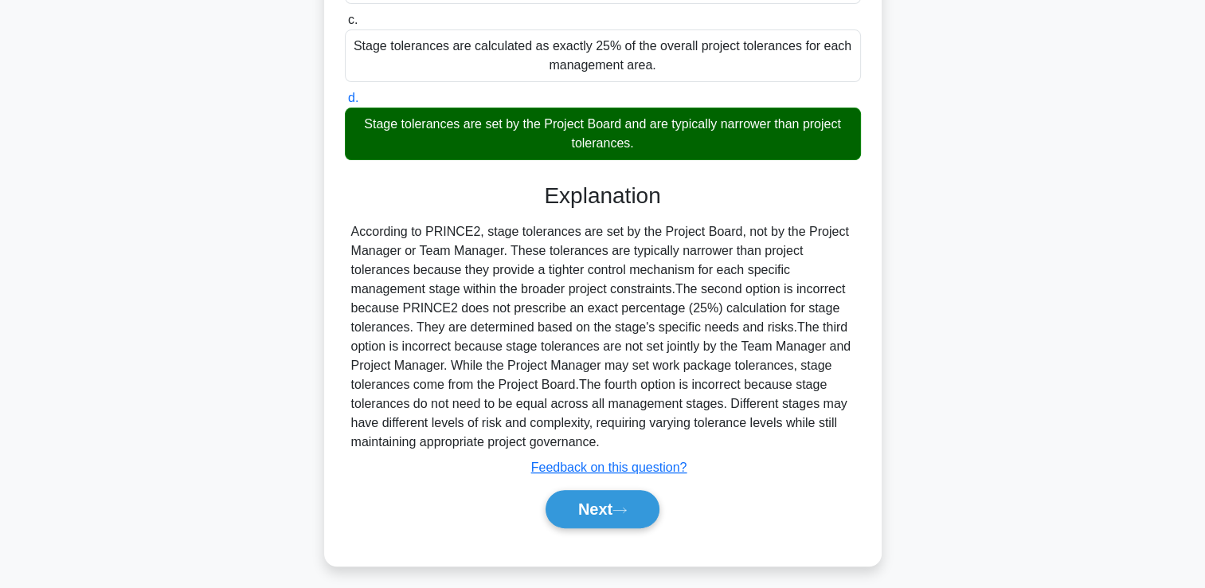
scroll to position [316, 0]
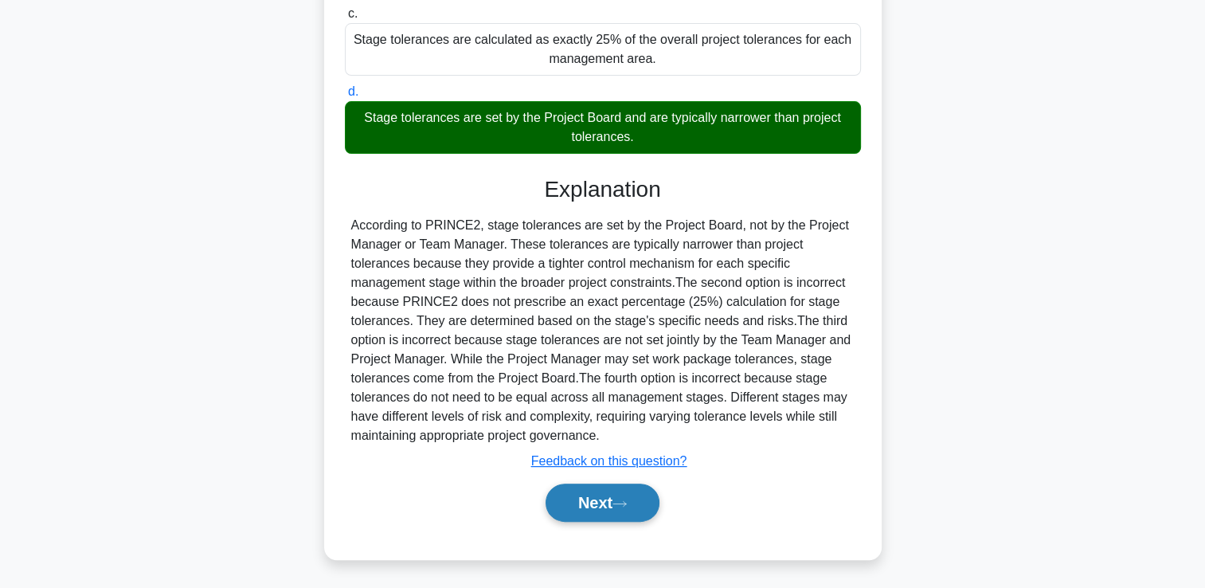
click at [621, 505] on icon at bounding box center [619, 503] width 14 height 9
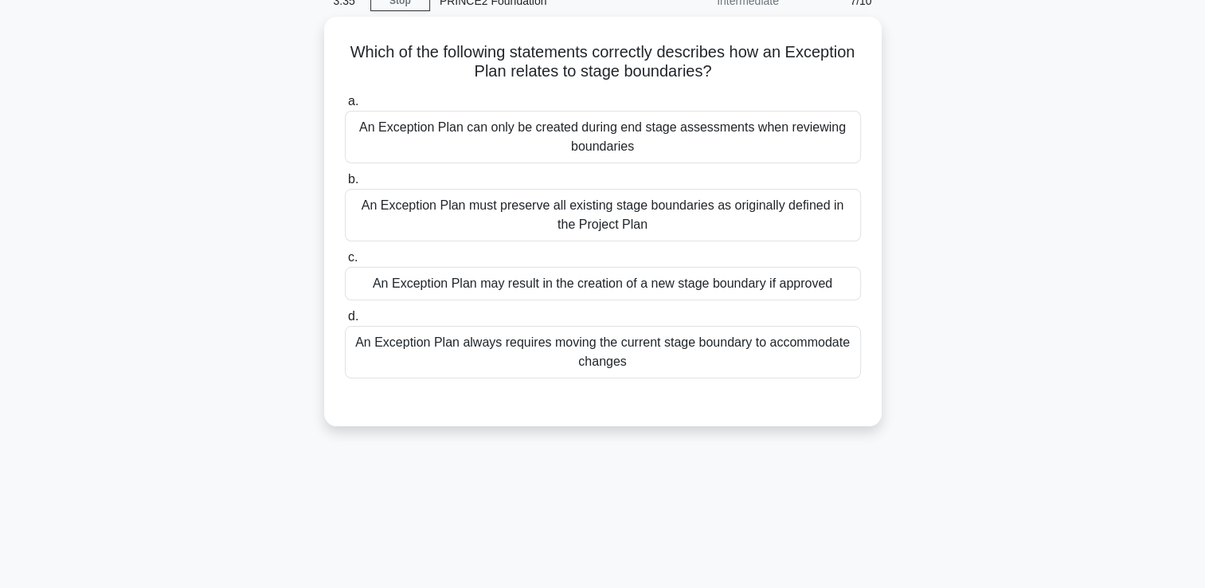
scroll to position [33, 0]
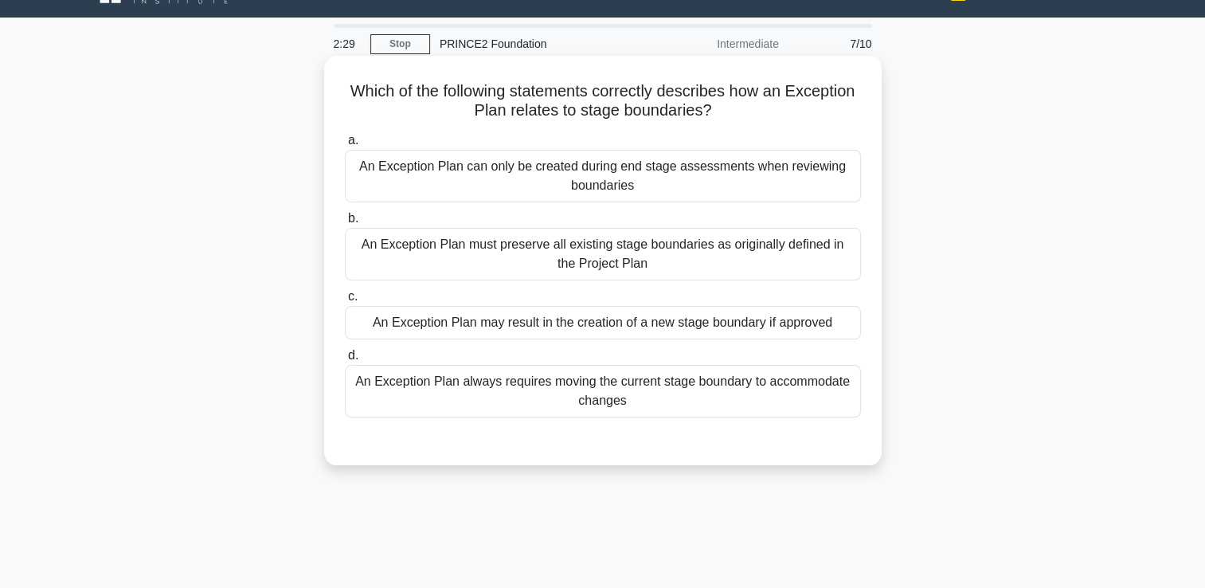
click at [646, 260] on div "An Exception Plan must preserve all existing stage boundaries as originally def…" at bounding box center [603, 254] width 516 height 53
click at [345, 224] on input "b. An Exception Plan must preserve all existing stage boundaries as originally …" at bounding box center [345, 218] width 0 height 10
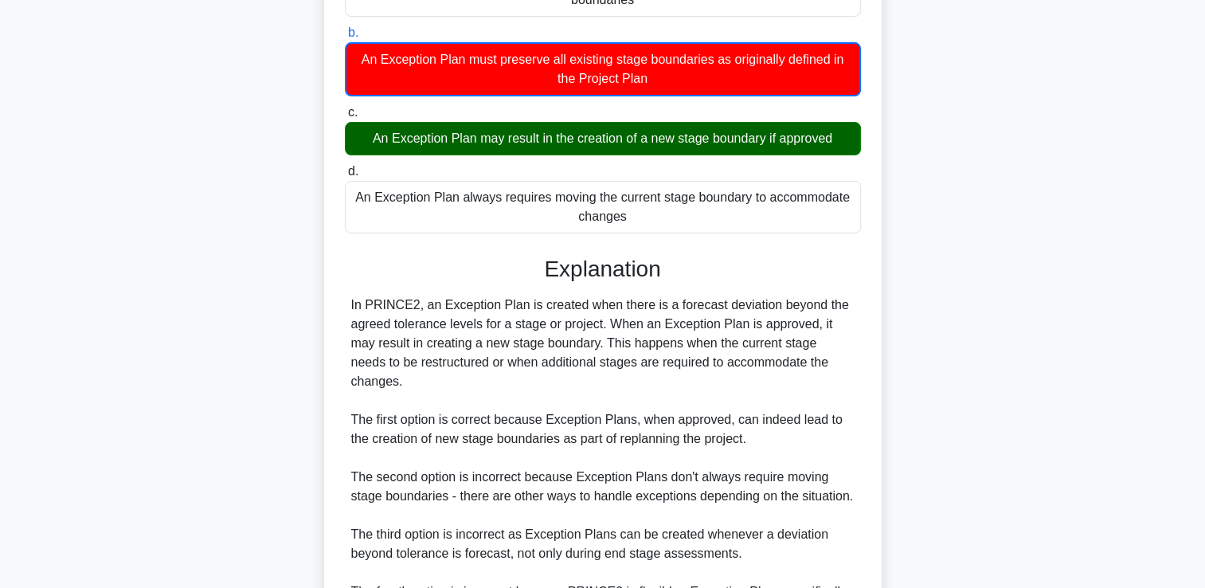
scroll to position [352, 0]
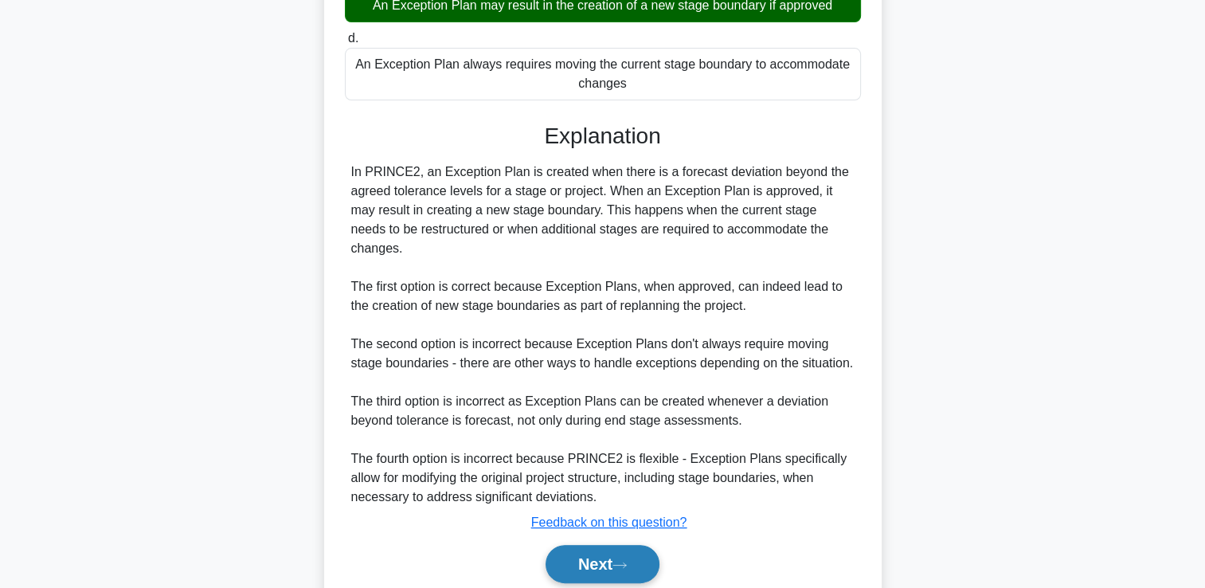
click at [564, 545] on button "Next" at bounding box center [602, 564] width 114 height 38
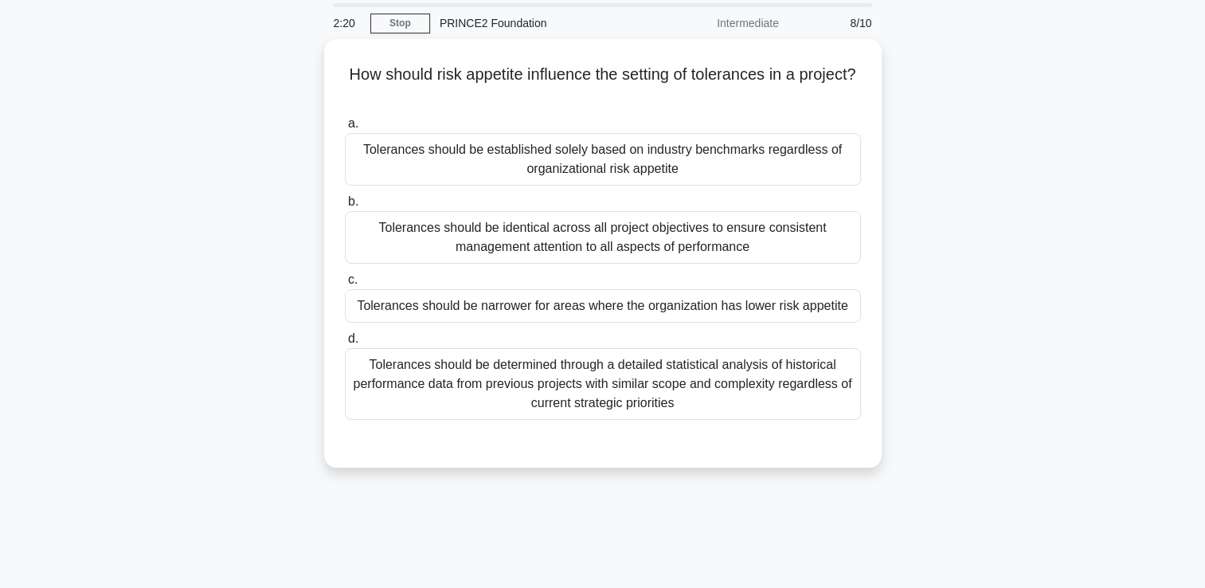
scroll to position [80, 0]
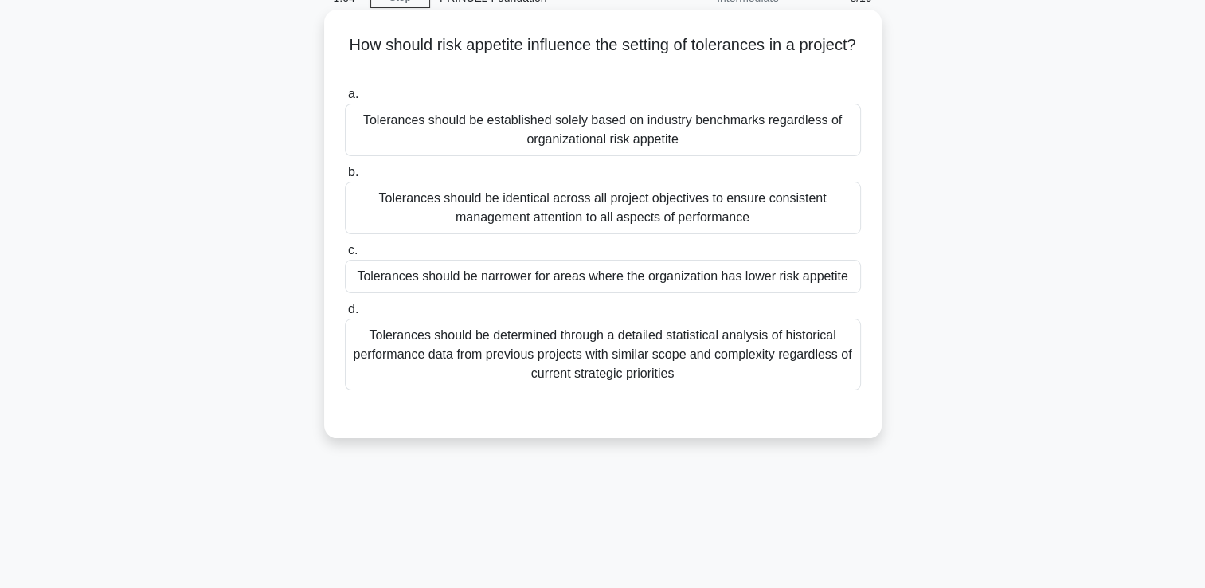
click at [595, 275] on div "Tolerances should be narrower for areas where the organization has lower risk a…" at bounding box center [603, 276] width 516 height 33
click at [345, 256] on input "c. Tolerances should be narrower for areas where the organization has lower ris…" at bounding box center [345, 250] width 0 height 10
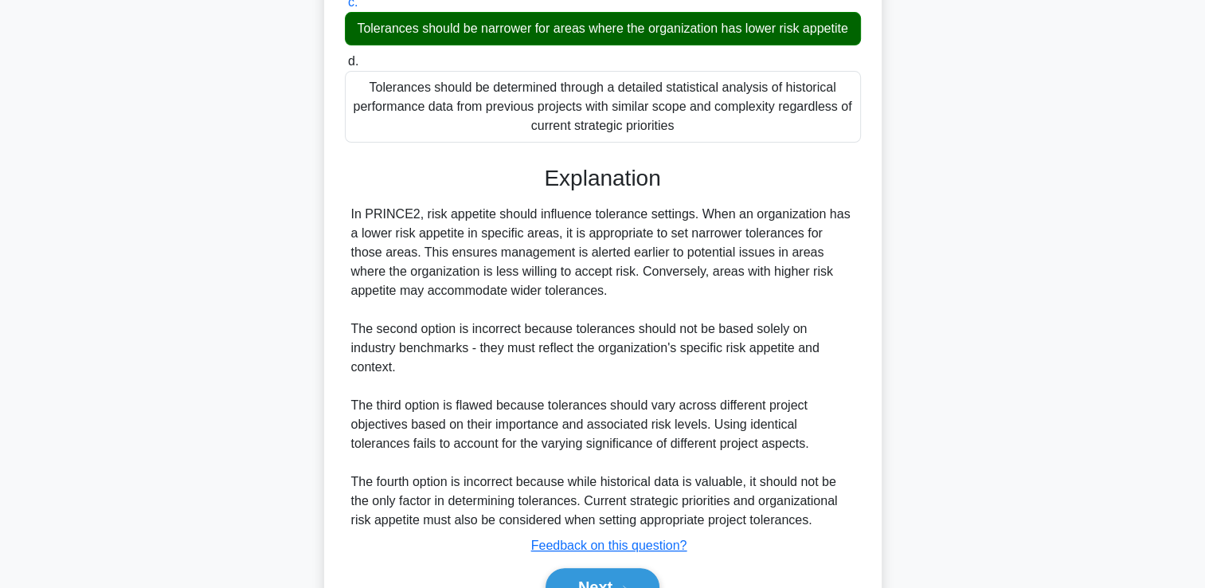
scroll to position [392, 0]
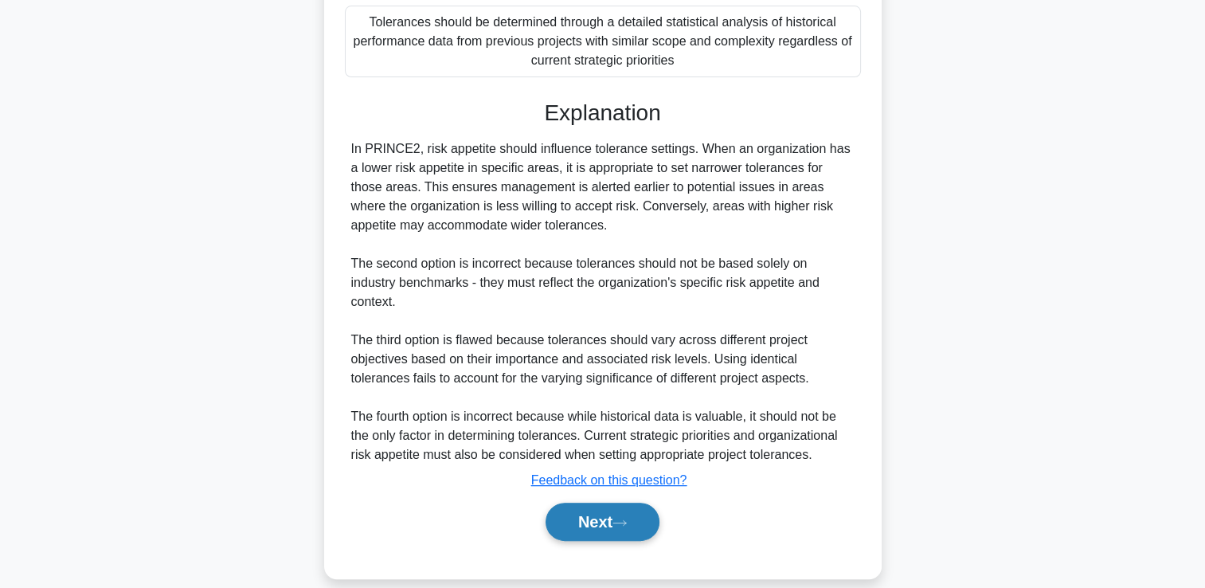
click at [626, 502] on button "Next" at bounding box center [602, 521] width 114 height 38
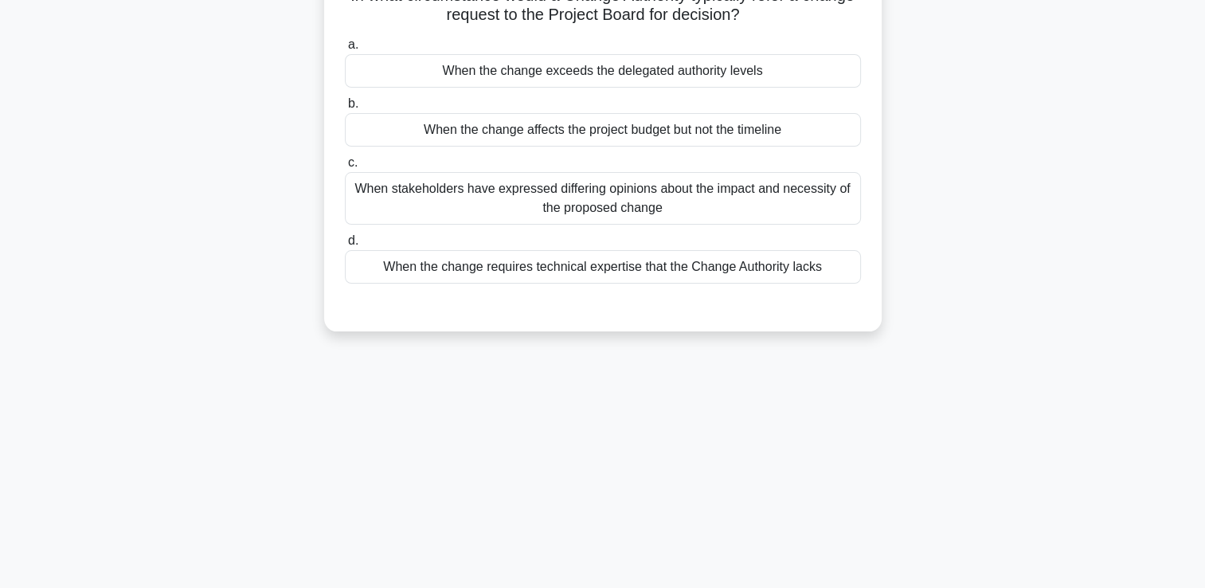
scroll to position [0, 0]
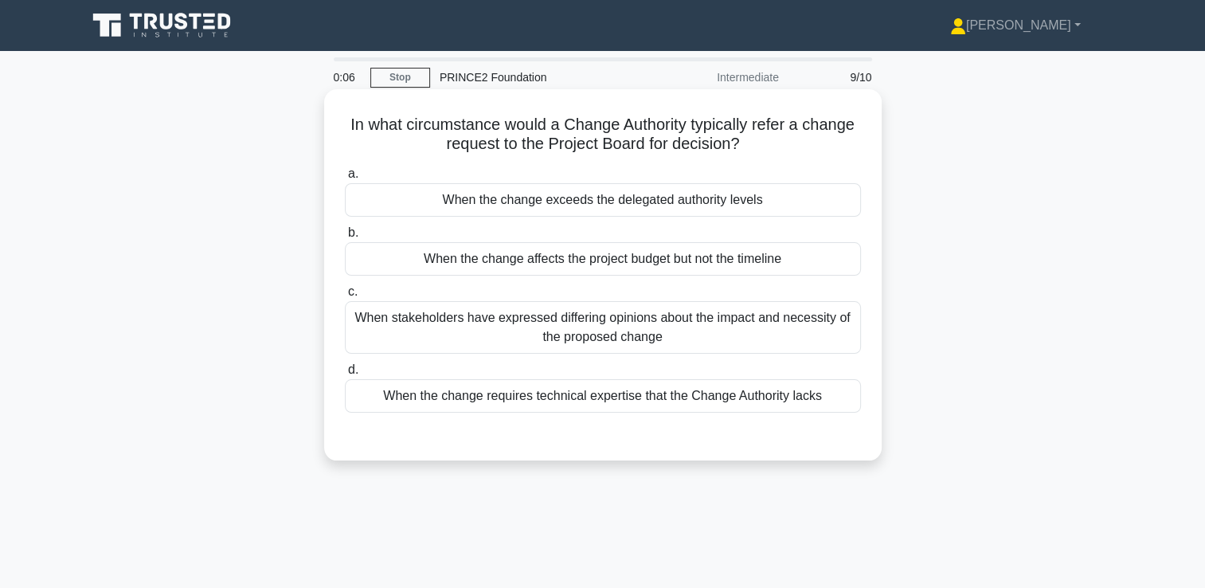
click at [625, 396] on div "When the change requires technical expertise that the Change Authority lacks" at bounding box center [603, 395] width 516 height 33
click at [345, 375] on input "d. When the change requires technical expertise that the Change Authority lacks" at bounding box center [345, 370] width 0 height 10
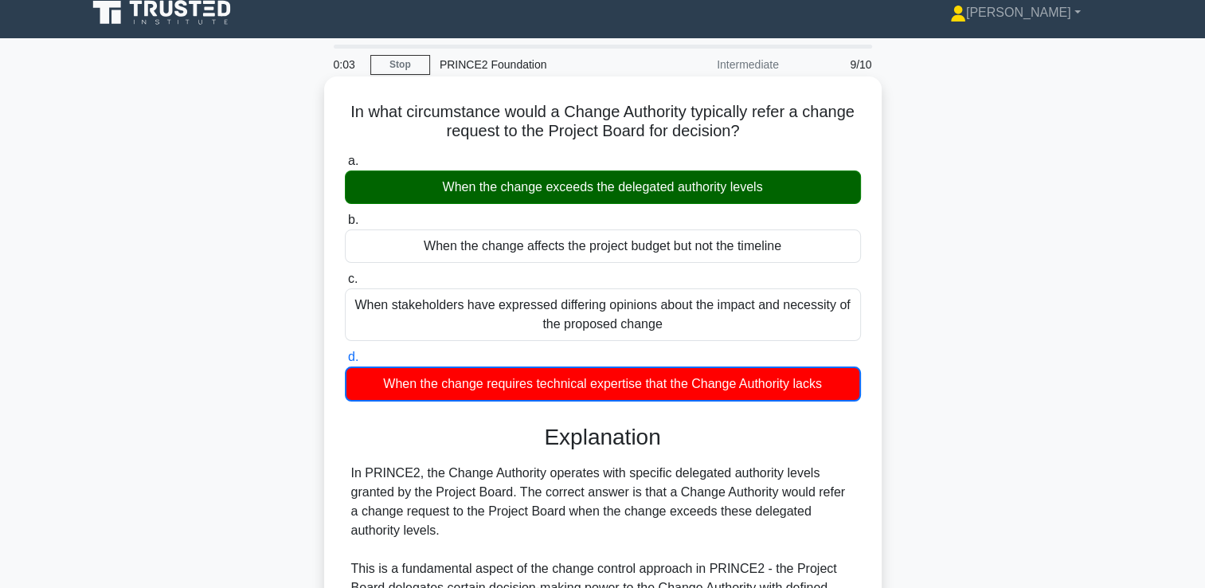
scroll to position [375, 0]
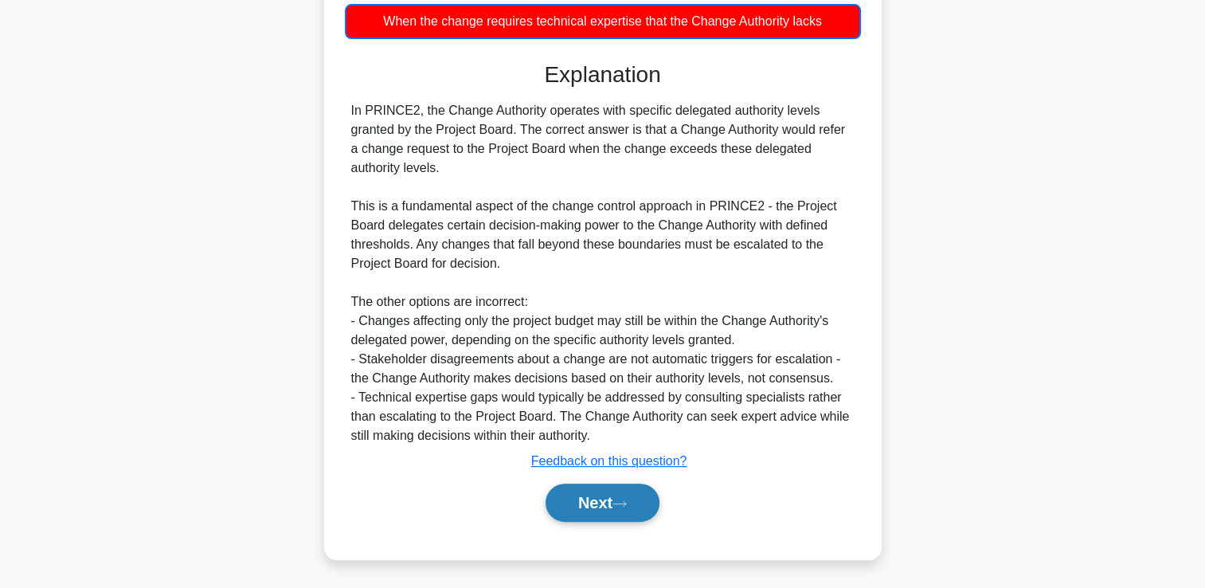
click at [561, 495] on button "Next" at bounding box center [602, 502] width 114 height 38
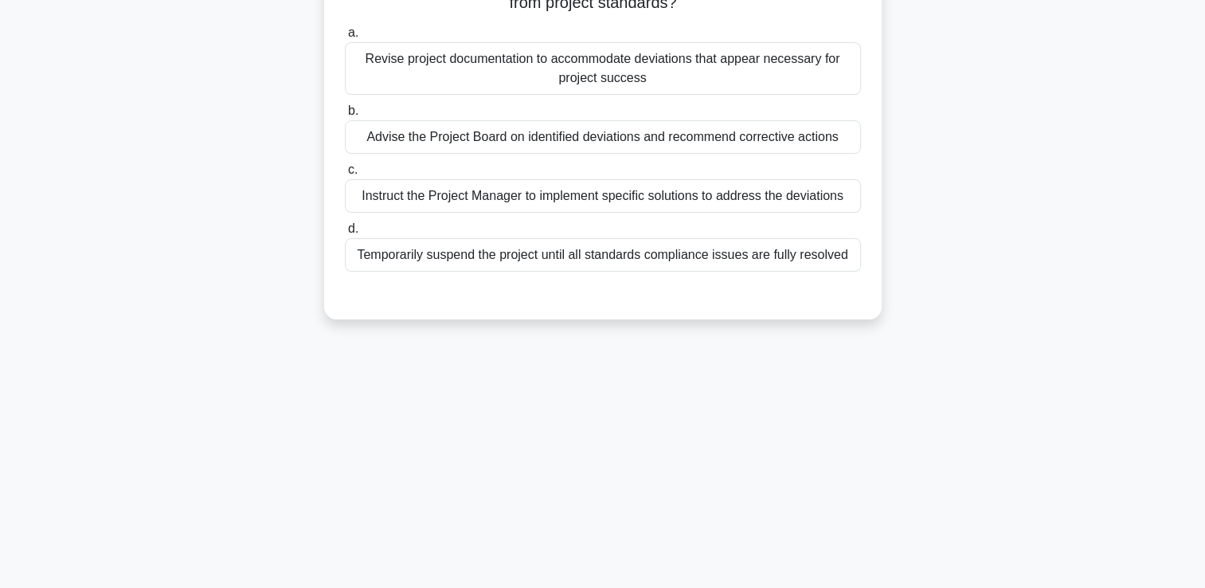
scroll to position [0, 0]
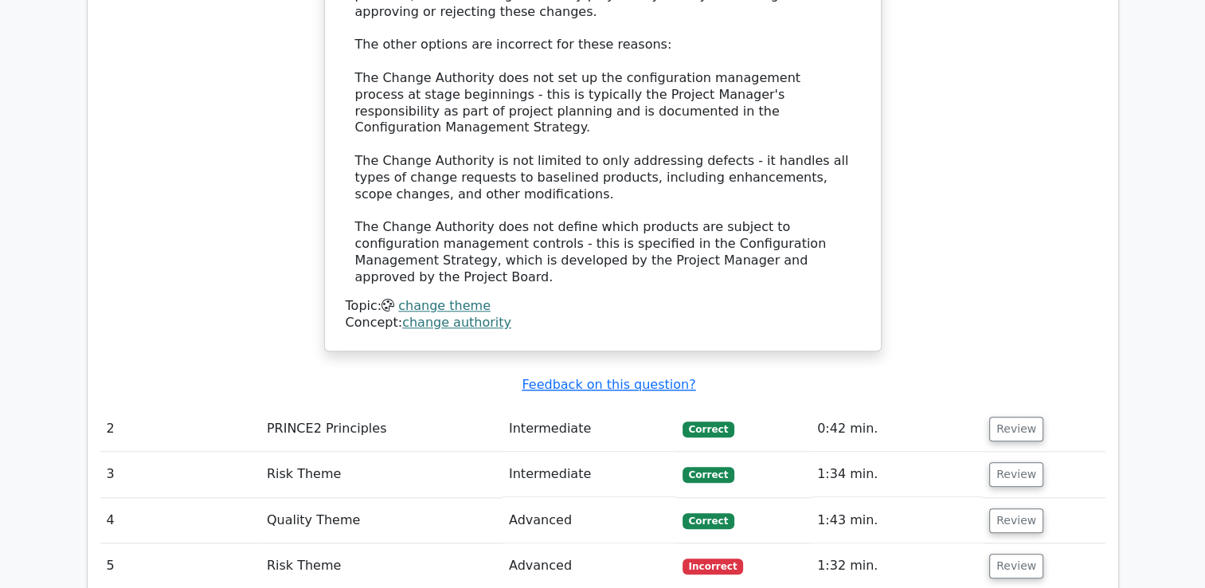
scroll to position [1831, 0]
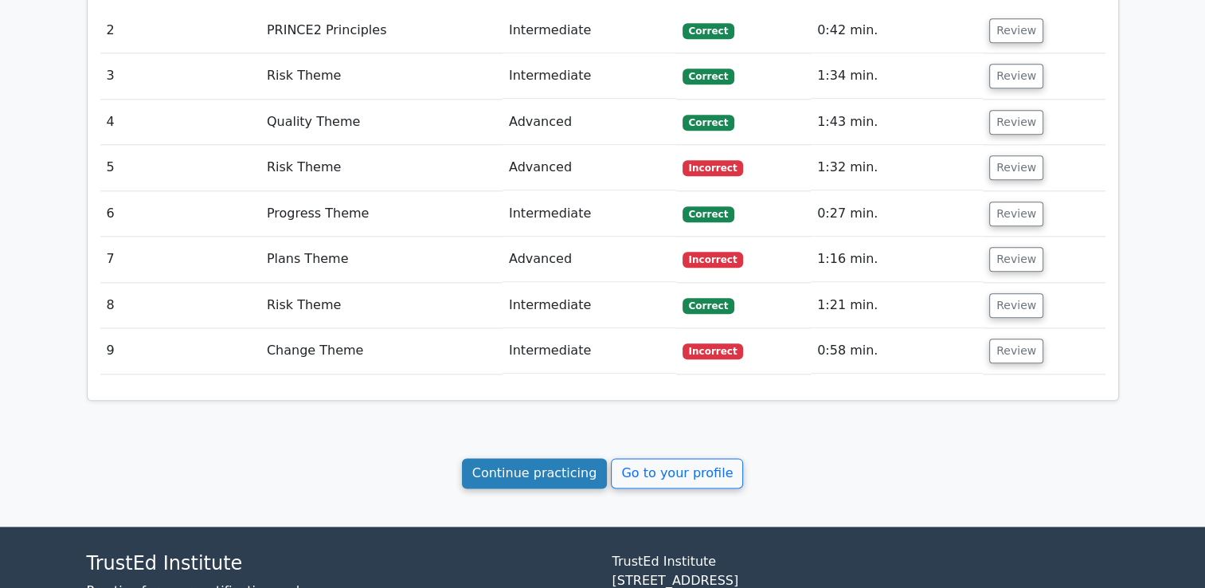
click at [531, 458] on link "Continue practicing" at bounding box center [535, 473] width 146 height 30
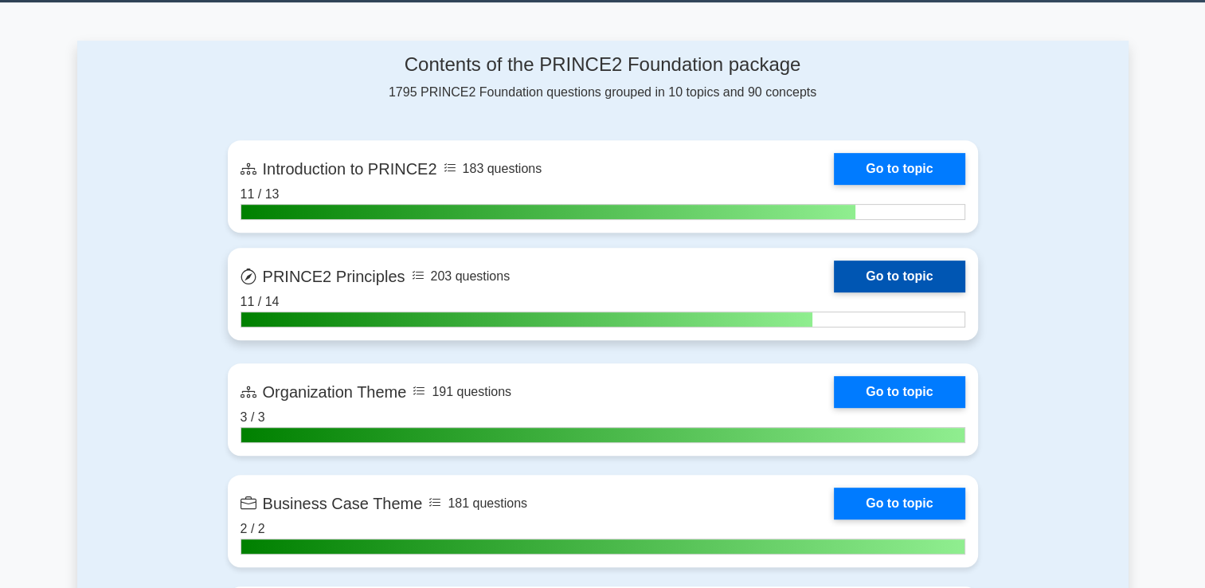
scroll to position [637, 0]
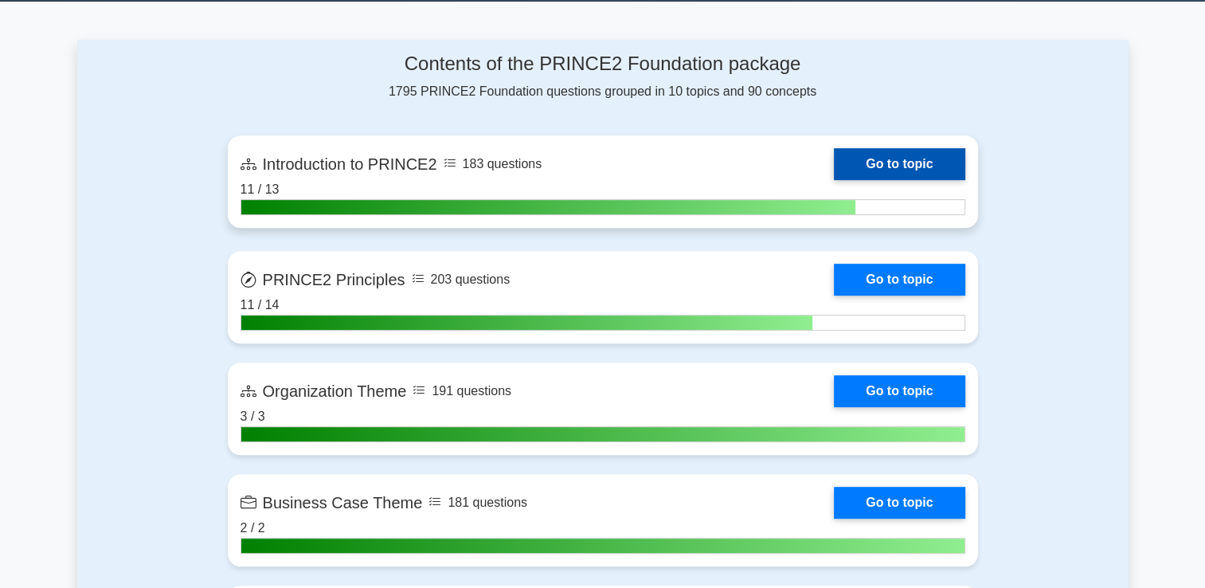
click at [917, 162] on link "Go to topic" at bounding box center [899, 164] width 131 height 32
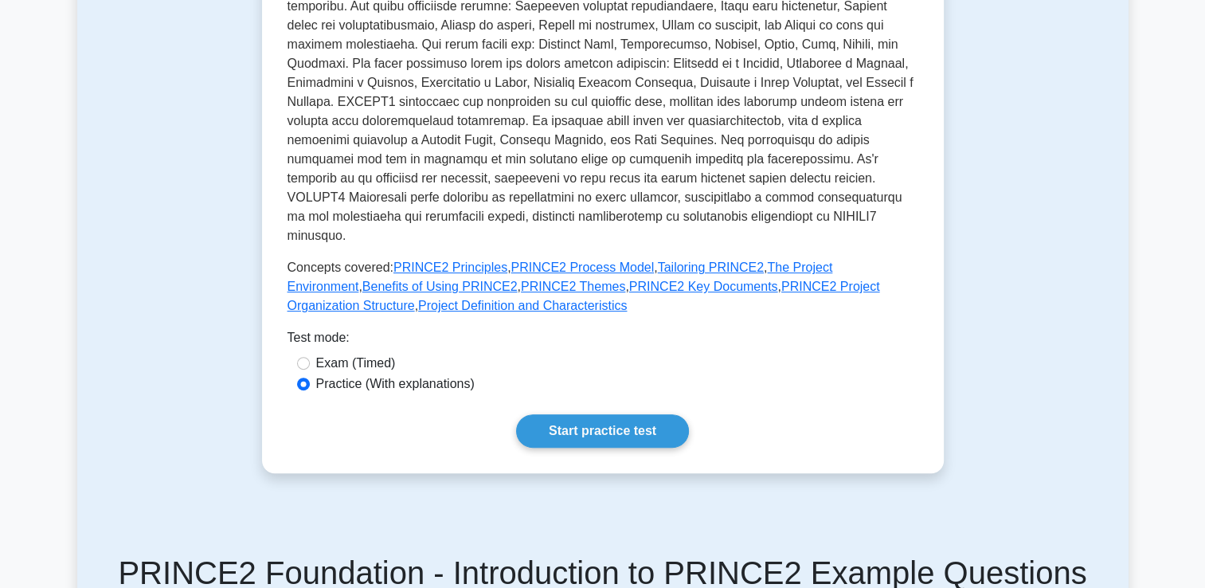
scroll to position [478, 0]
click at [584, 413] on link "Start practice test" at bounding box center [602, 429] width 173 height 33
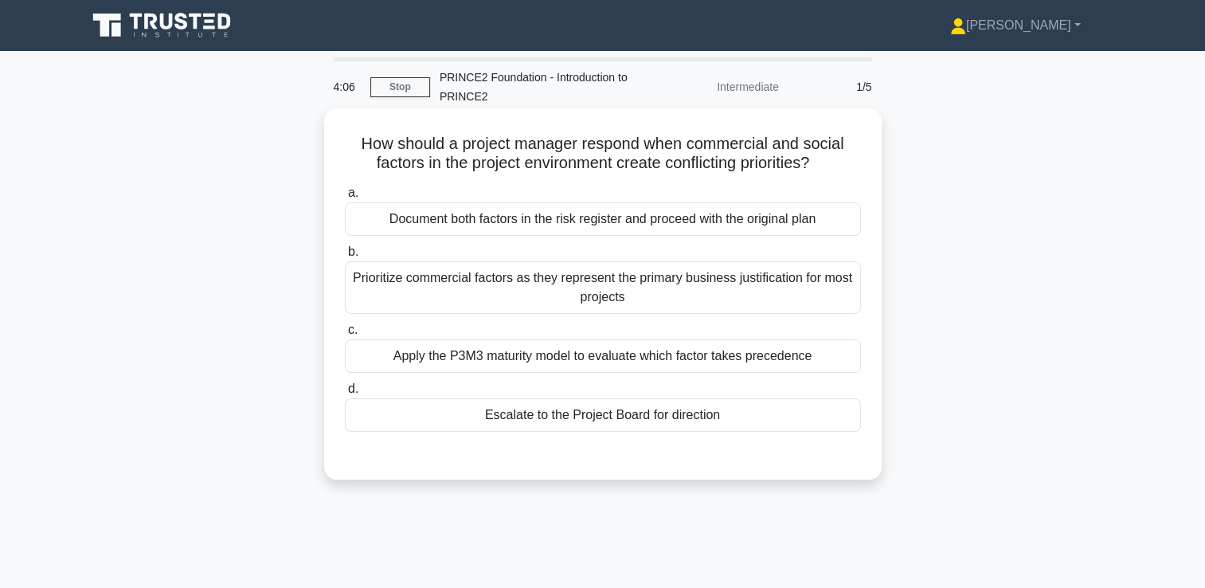
click at [627, 225] on div "Document both factors in the risk register and proceed with the original plan" at bounding box center [603, 218] width 516 height 33
click at [345, 198] on input "a. Document both factors in the risk register and proceed with the original plan" at bounding box center [345, 193] width 0 height 10
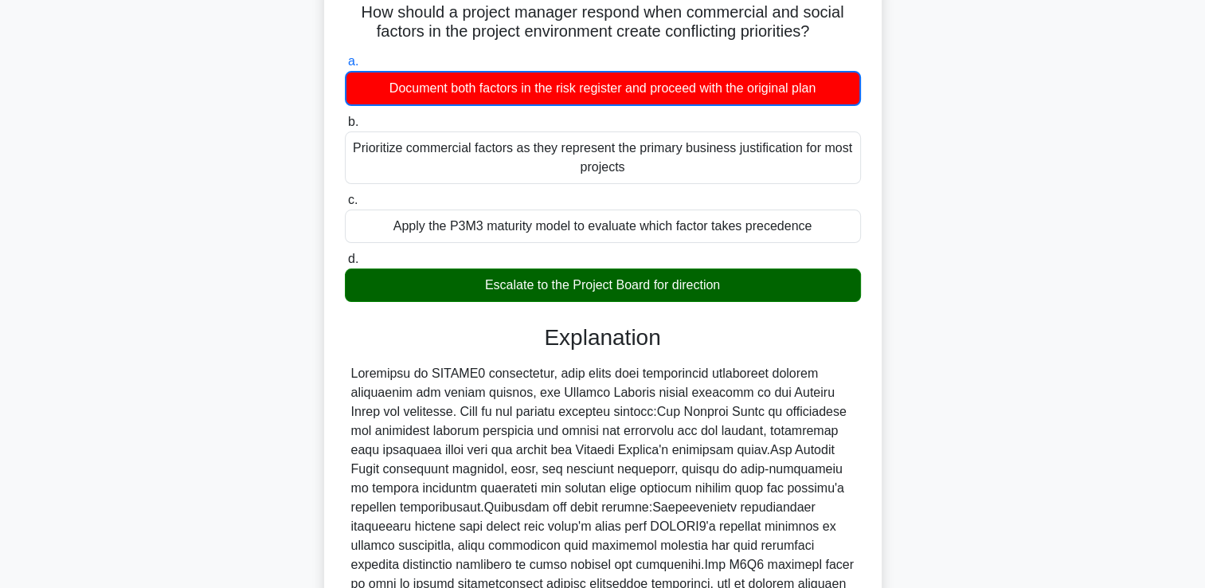
scroll to position [375, 0]
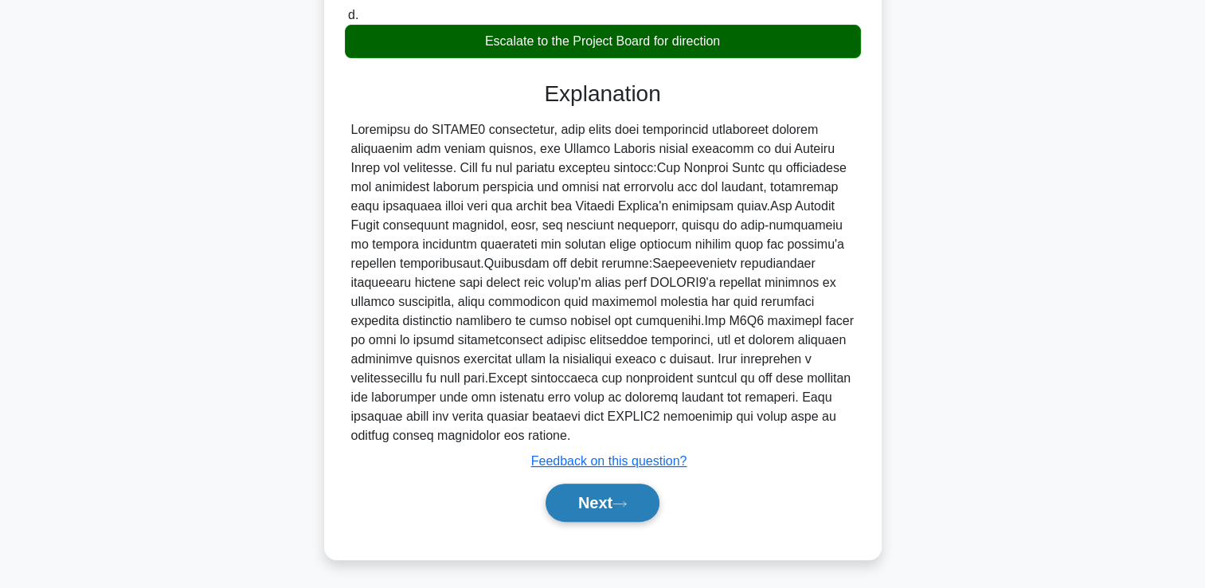
click at [615, 493] on button "Next" at bounding box center [602, 502] width 114 height 38
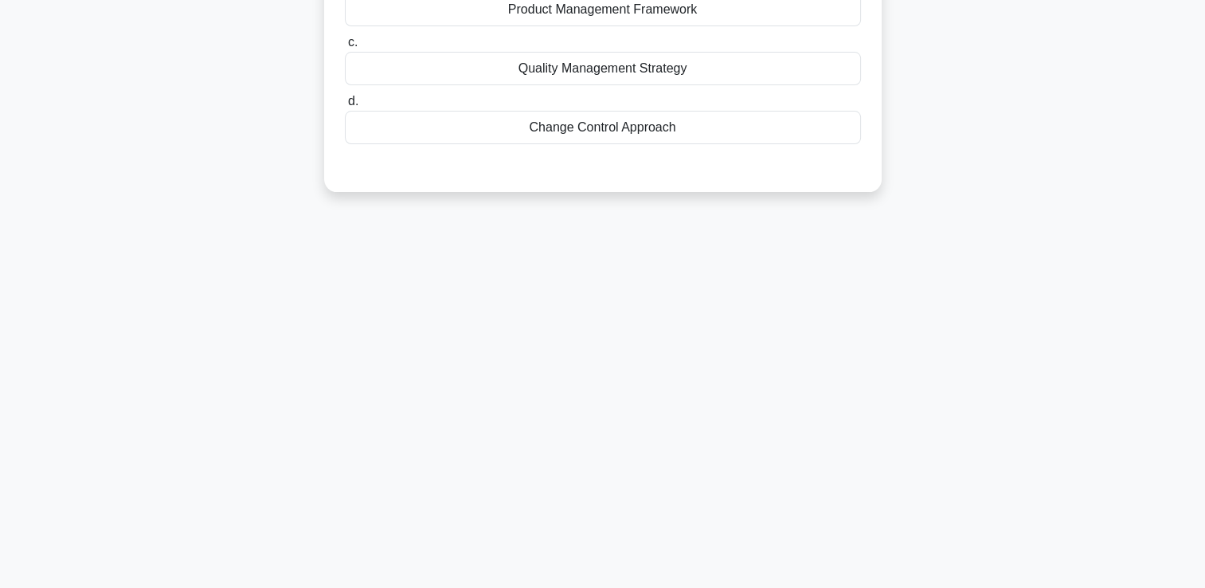
scroll to position [0, 0]
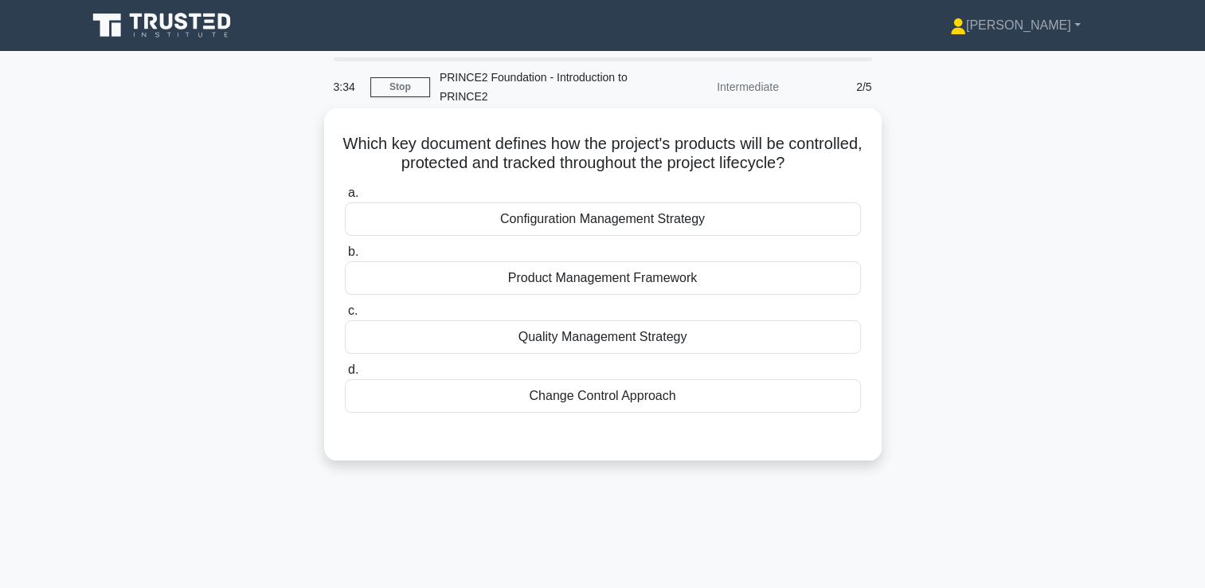
click at [601, 223] on div "Configuration Management Strategy" at bounding box center [603, 218] width 516 height 33
click at [345, 198] on input "a. Configuration Management Strategy" at bounding box center [345, 193] width 0 height 10
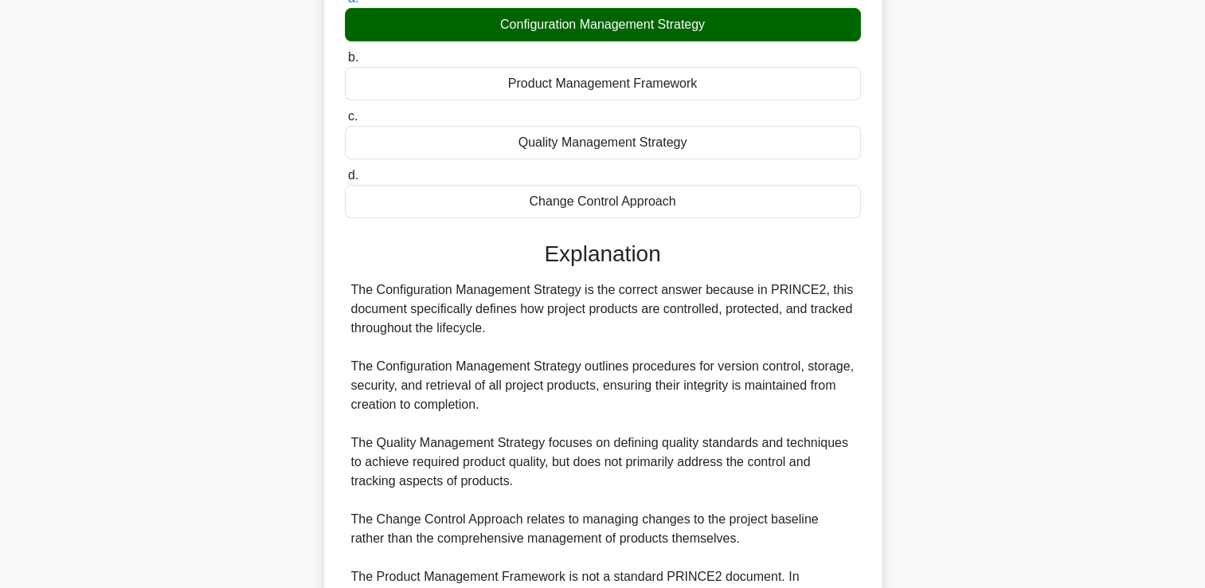
scroll to position [318, 0]
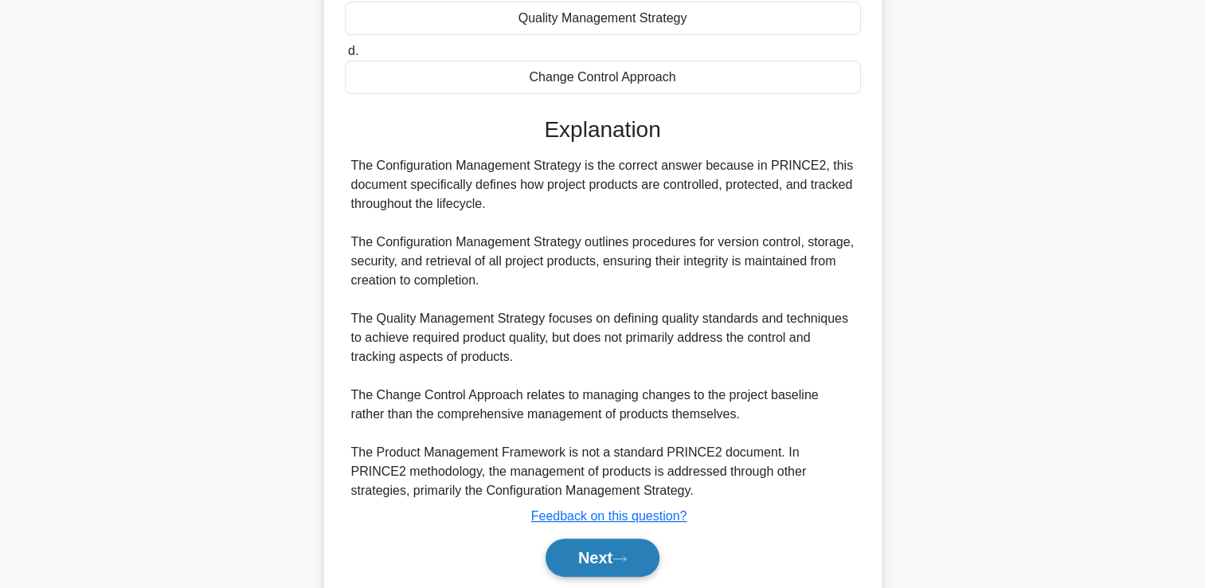
click at [647, 572] on button "Next" at bounding box center [602, 557] width 114 height 38
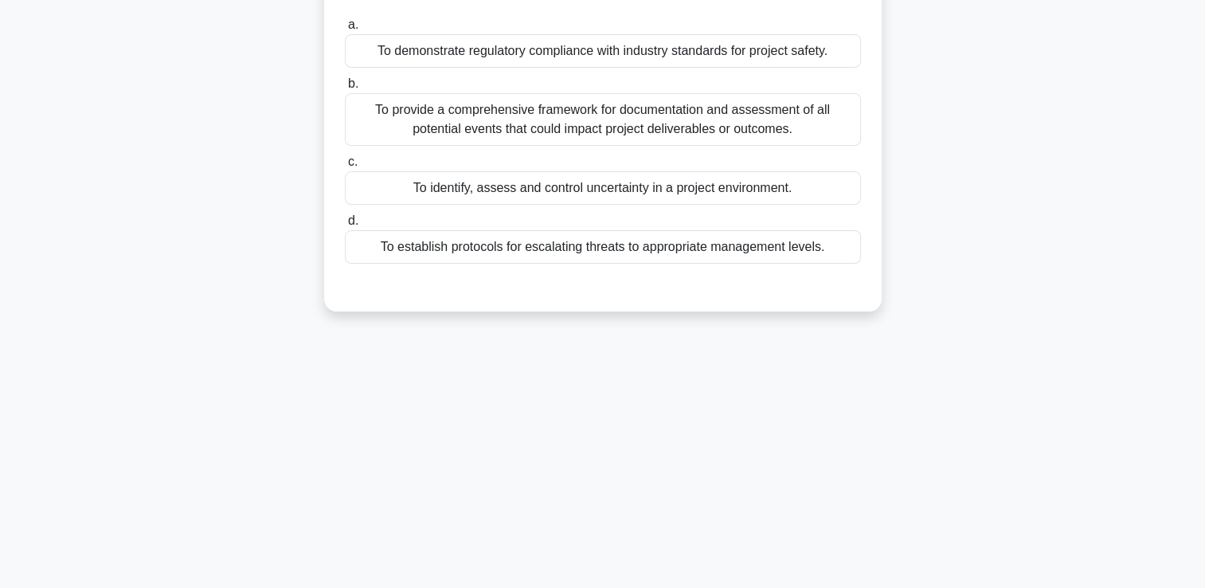
scroll to position [0, 0]
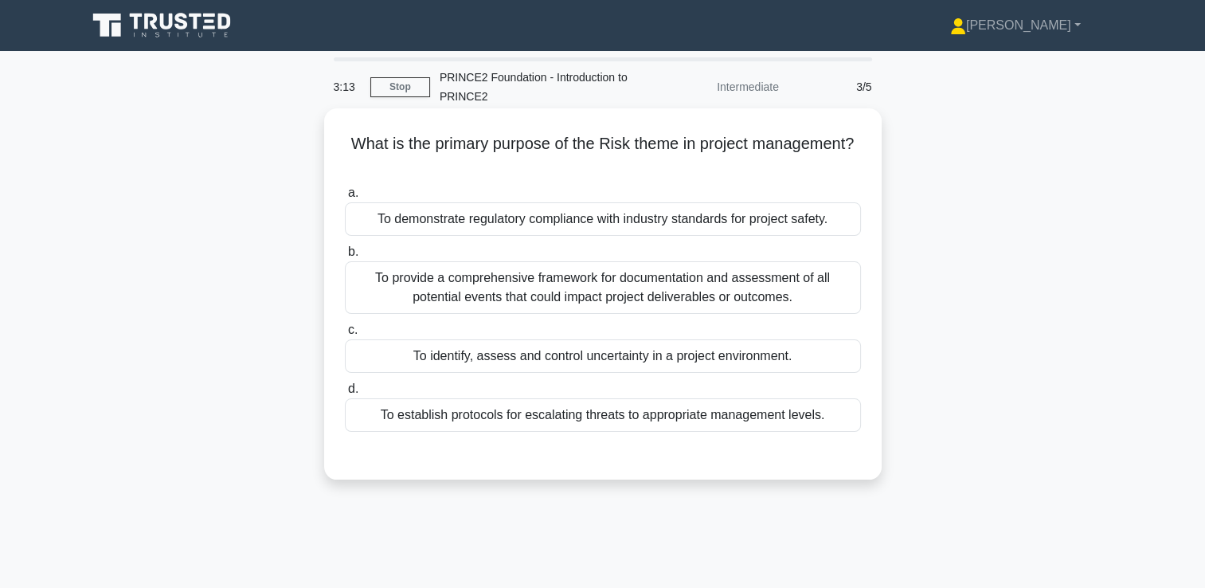
click at [605, 347] on div "To identify, assess and control uncertainty in a project environment." at bounding box center [603, 355] width 516 height 33
click at [345, 335] on input "c. To identify, assess and control uncertainty in a project environment." at bounding box center [345, 330] width 0 height 10
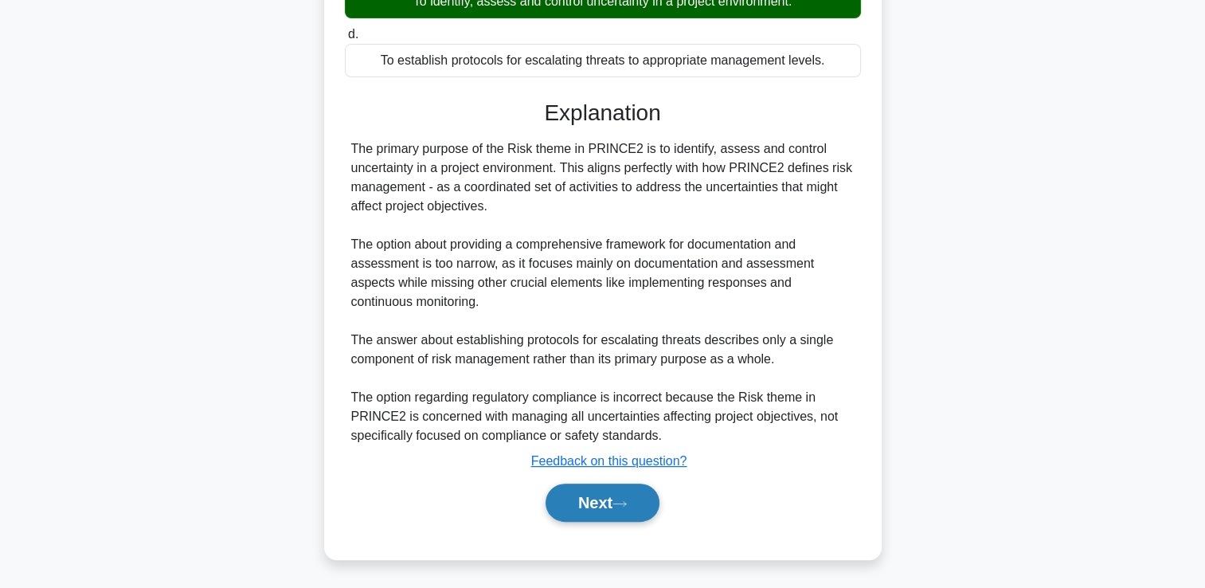
click at [615, 495] on button "Next" at bounding box center [602, 502] width 114 height 38
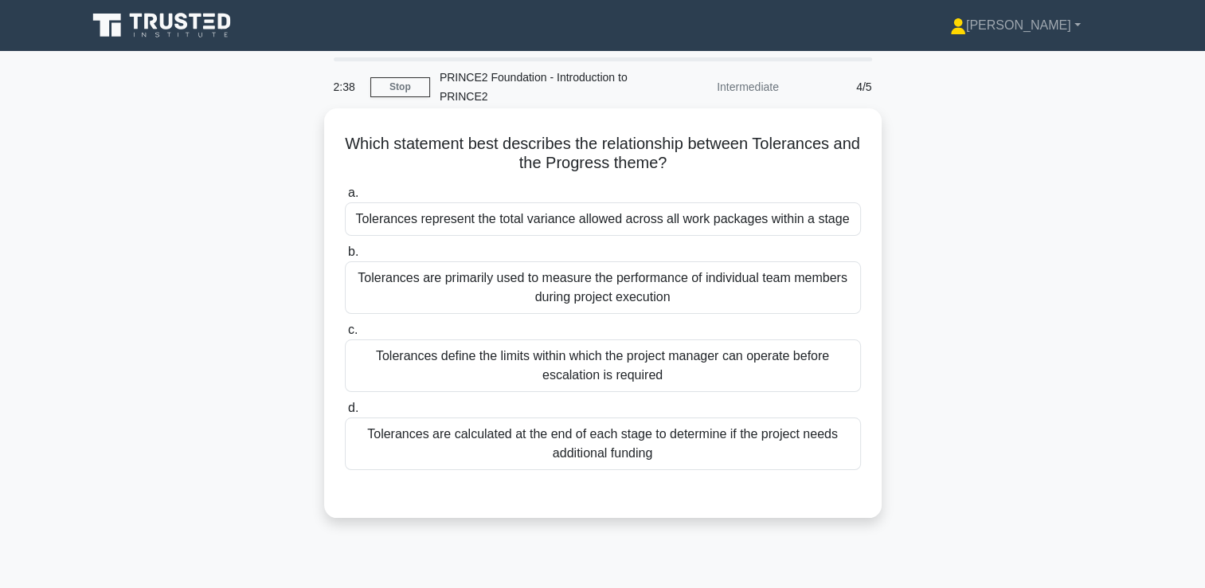
click at [650, 375] on div "Tolerances define the limits within which the project manager can operate befor…" at bounding box center [603, 365] width 516 height 53
click at [345, 335] on input "c. Tolerances define the limits within which the project manager can operate be…" at bounding box center [345, 330] width 0 height 10
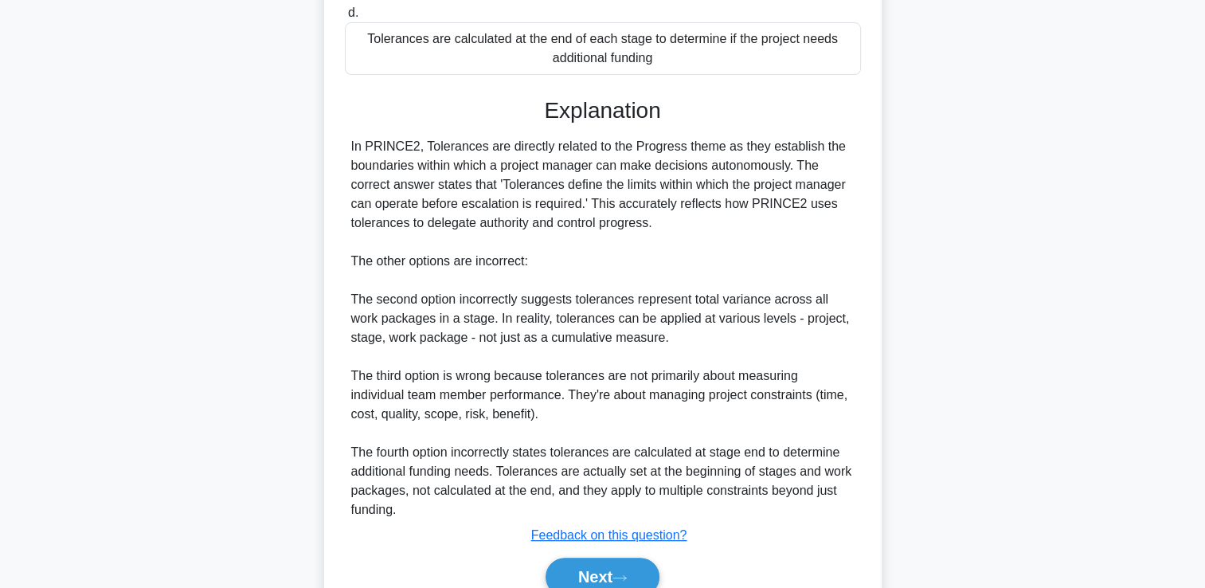
scroll to position [398, 0]
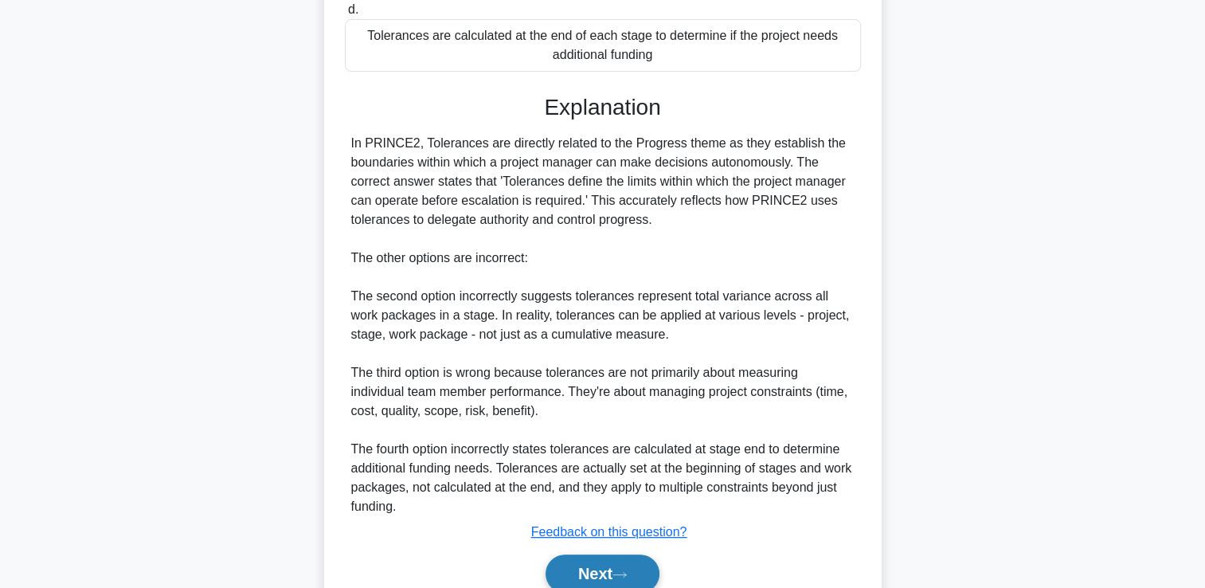
click at [615, 571] on button "Next" at bounding box center [602, 573] width 114 height 38
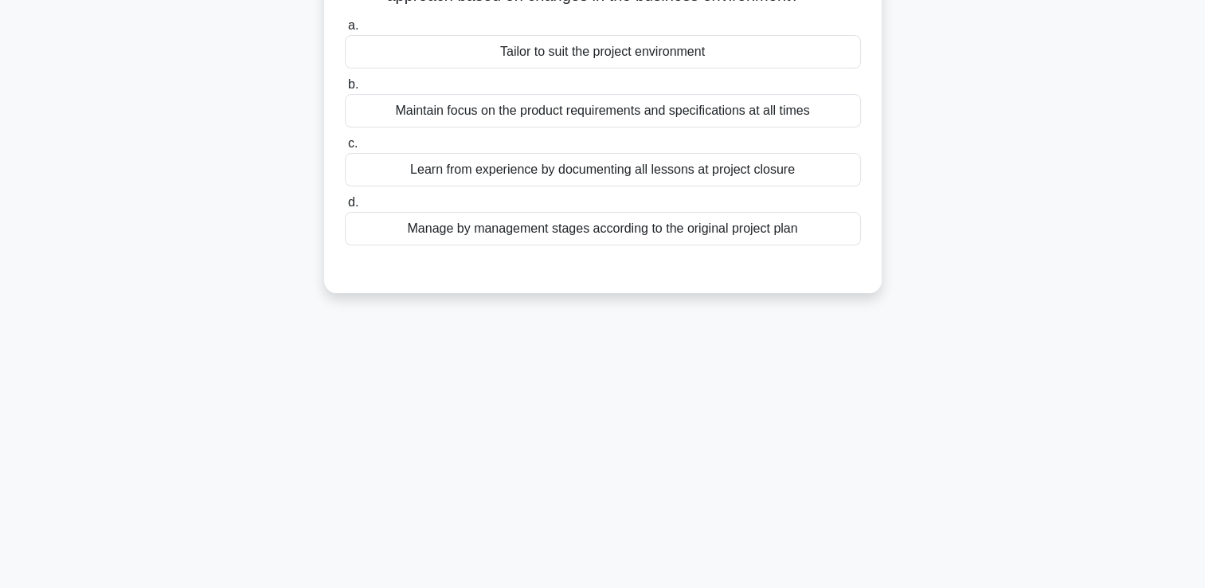
scroll to position [0, 0]
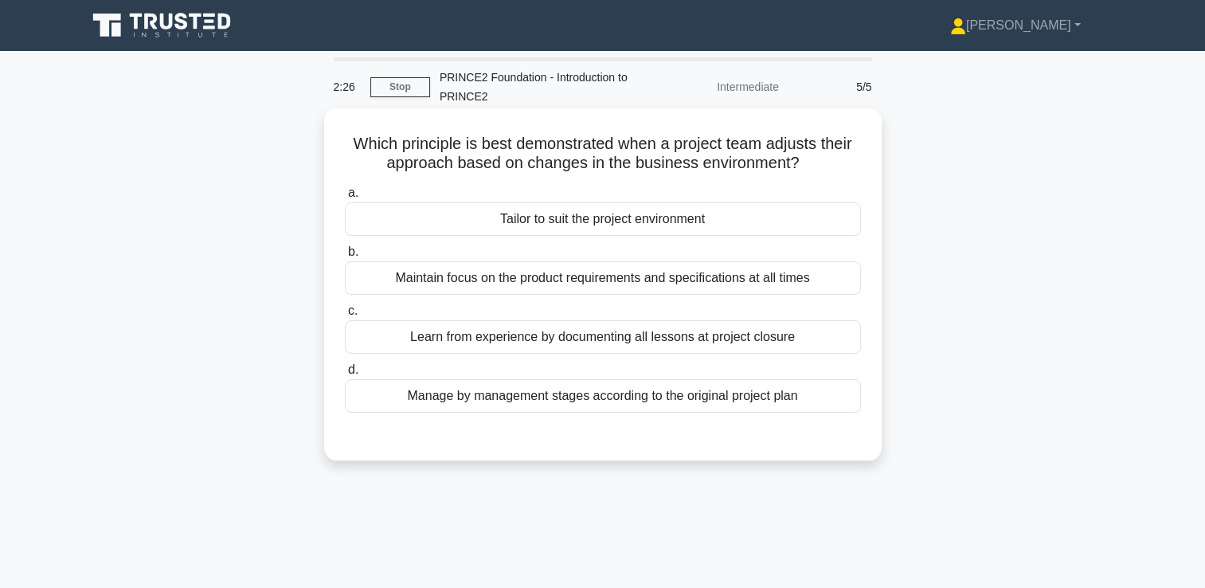
click at [641, 221] on div "Tailor to suit the project environment" at bounding box center [603, 218] width 516 height 33
click at [345, 198] on input "a. Tailor to suit the project environment" at bounding box center [345, 193] width 0 height 10
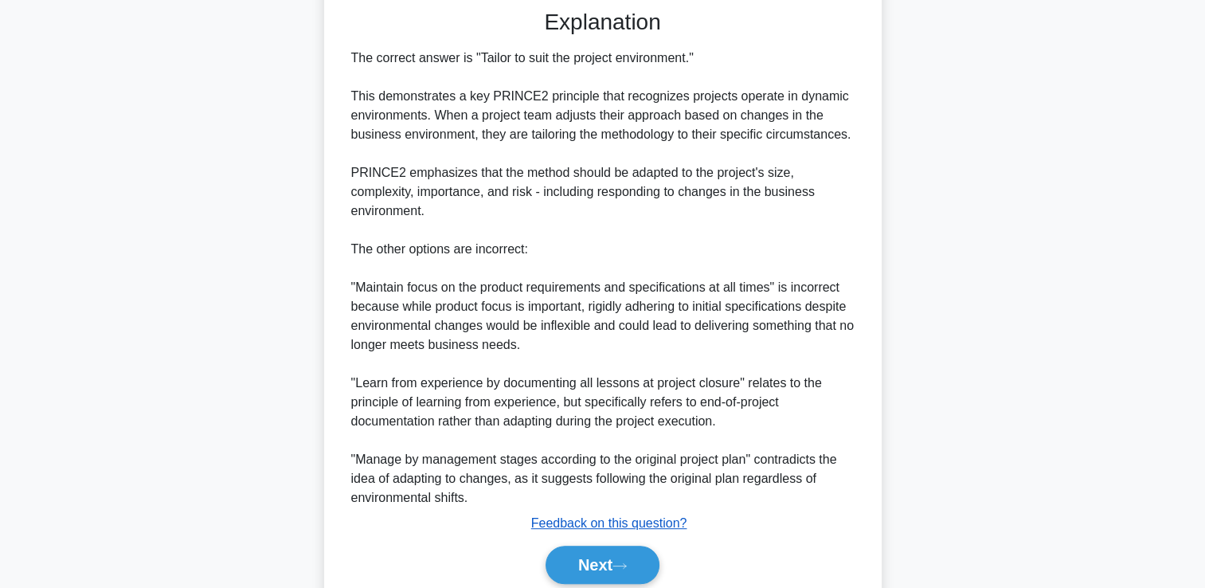
scroll to position [478, 0]
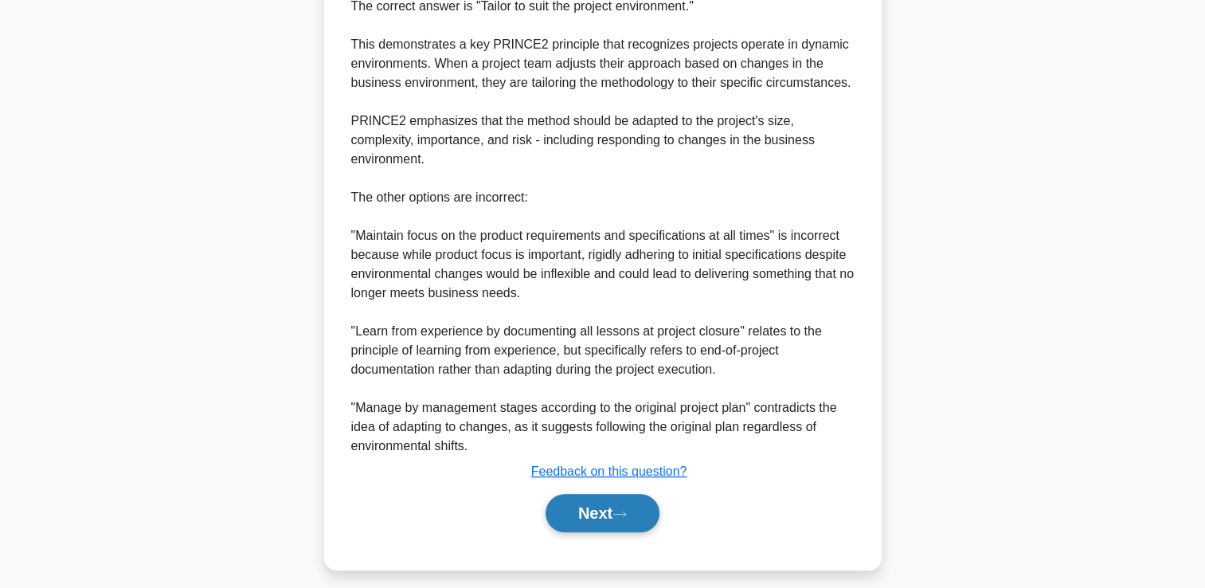
click at [622, 515] on icon at bounding box center [619, 514] width 14 height 9
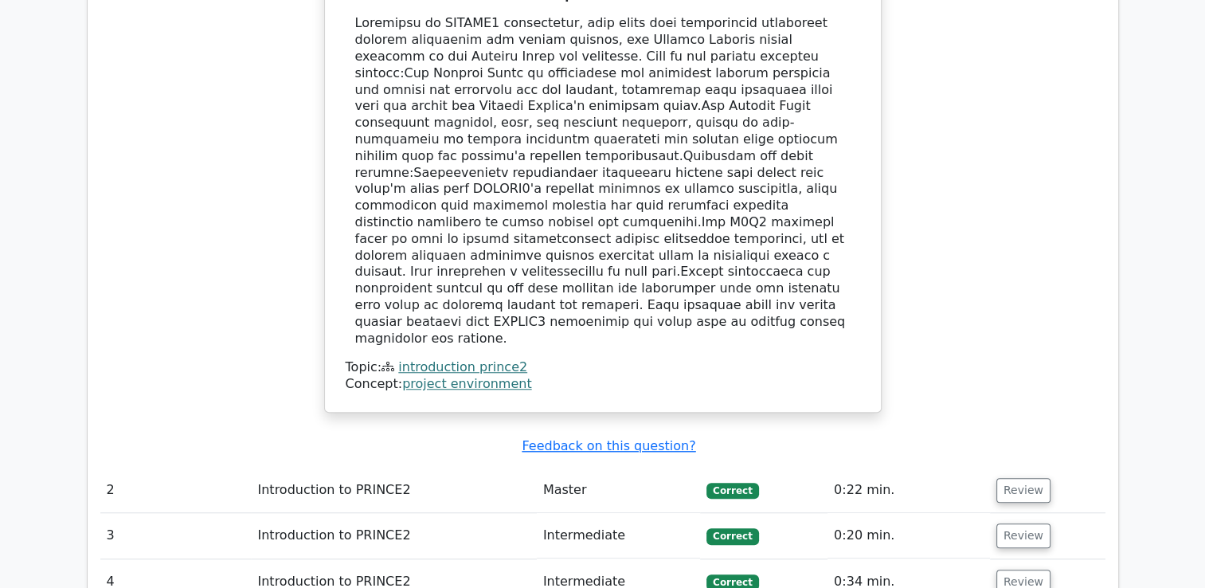
scroll to position [1433, 0]
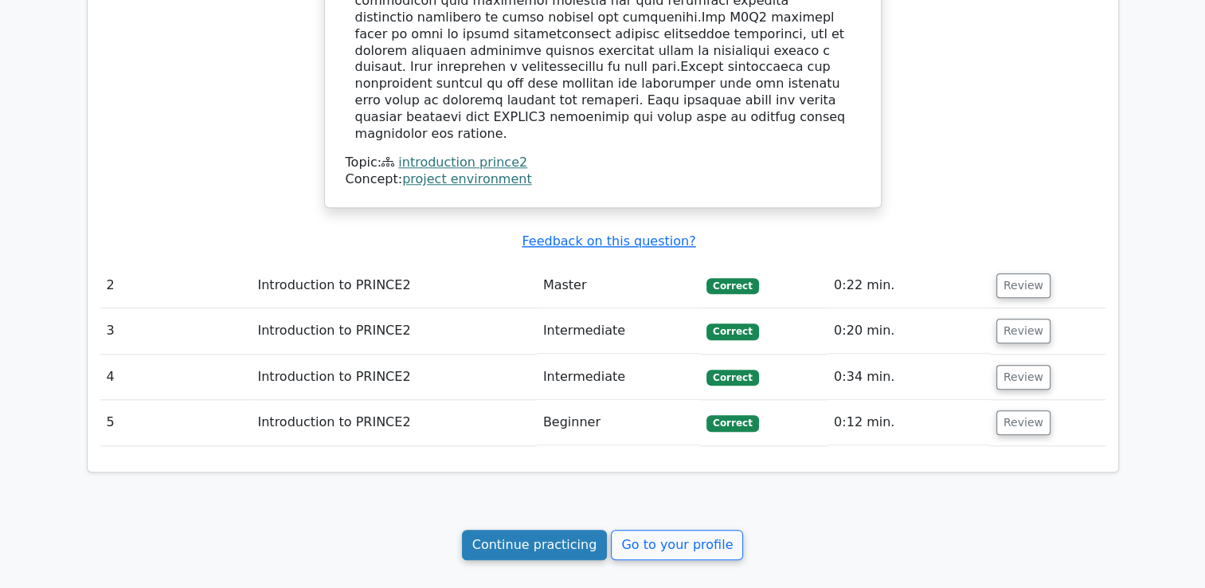
click at [541, 529] on link "Continue practicing" at bounding box center [535, 544] width 146 height 30
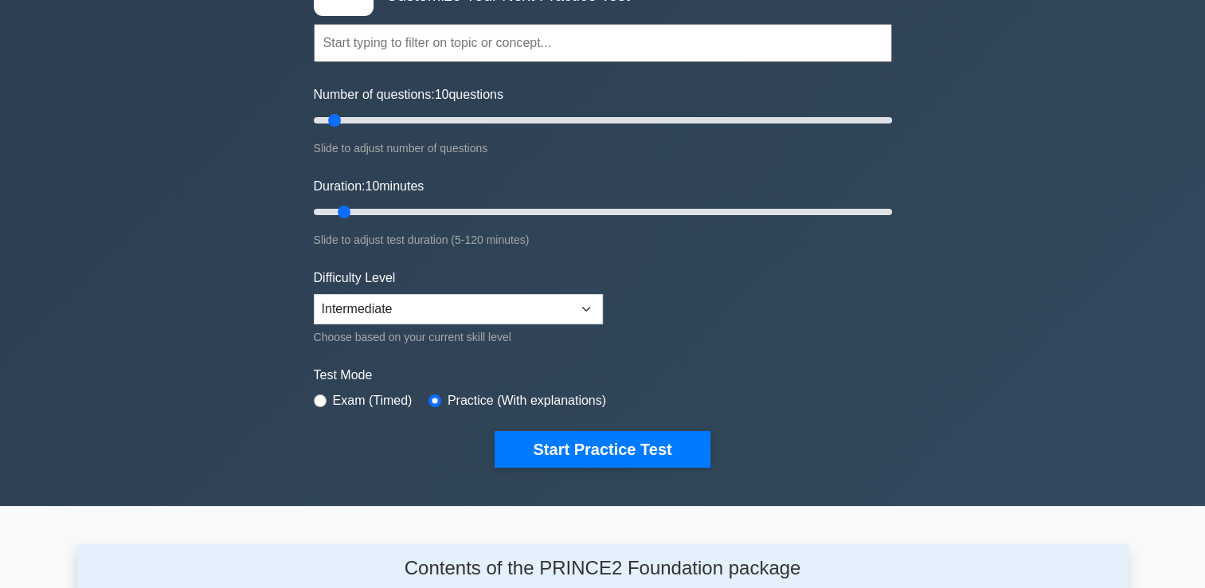
scroll to position [159, 0]
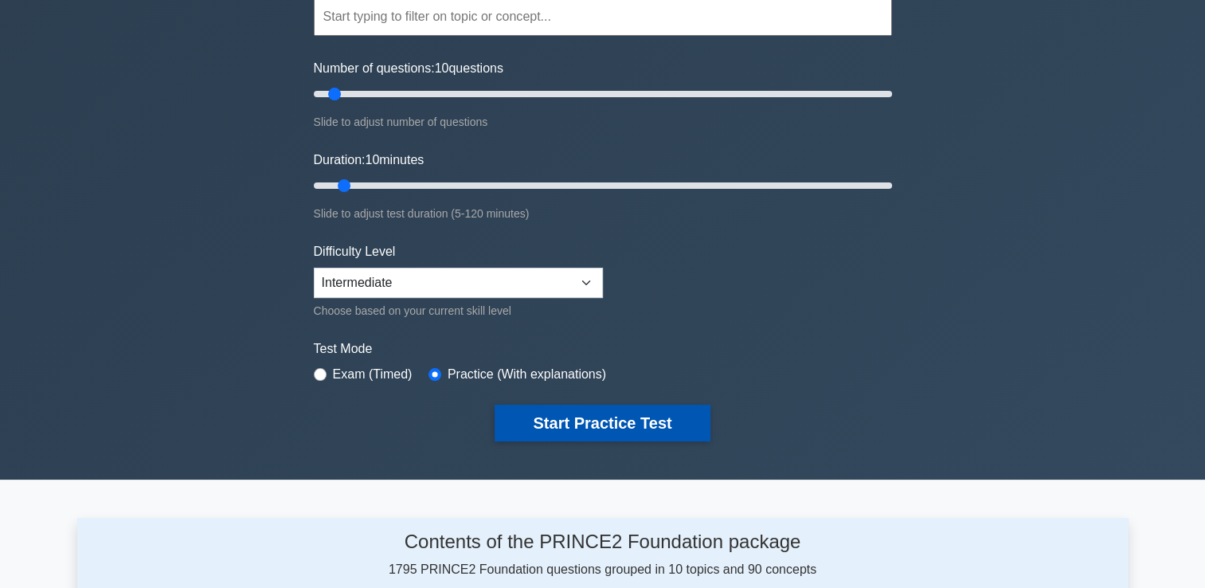
click at [601, 409] on button "Start Practice Test" at bounding box center [601, 422] width 215 height 37
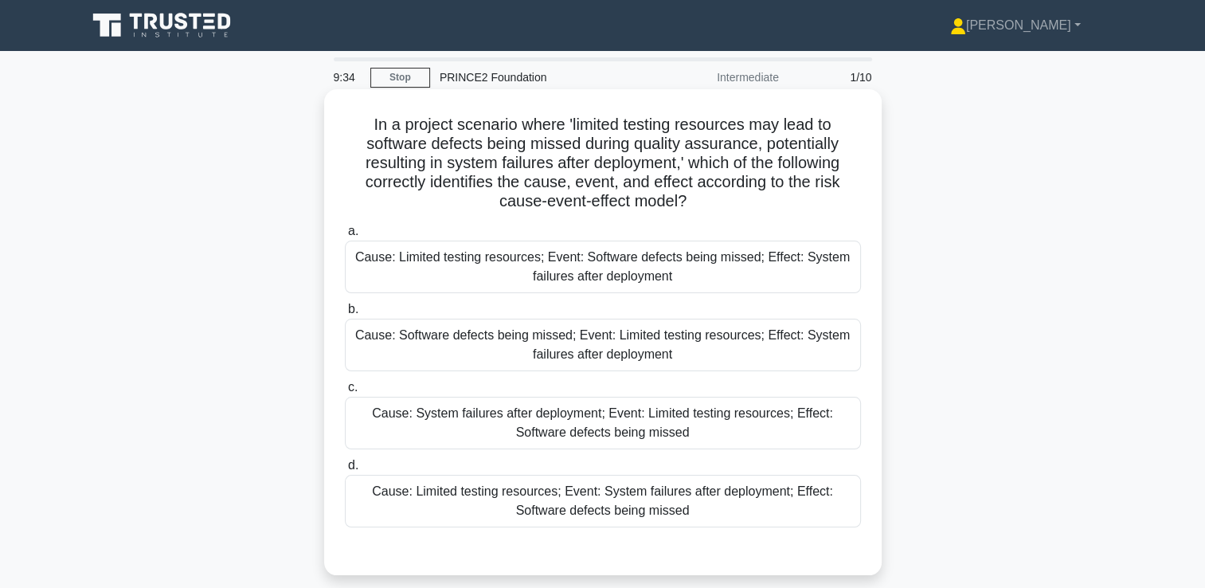
click at [607, 269] on div "Cause: Limited testing resources; Event: Software defects being missed; Effect:…" at bounding box center [603, 266] width 516 height 53
click at [345, 236] on input "a. Cause: Limited testing resources; Event: Software defects being missed; Effe…" at bounding box center [345, 231] width 0 height 10
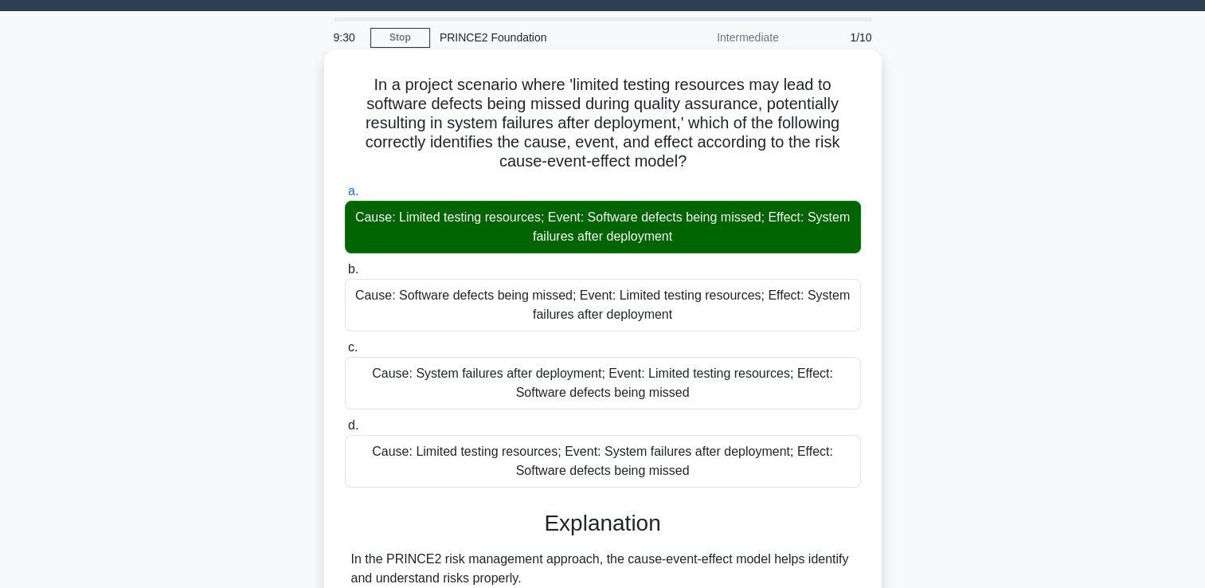
scroll to position [80, 0]
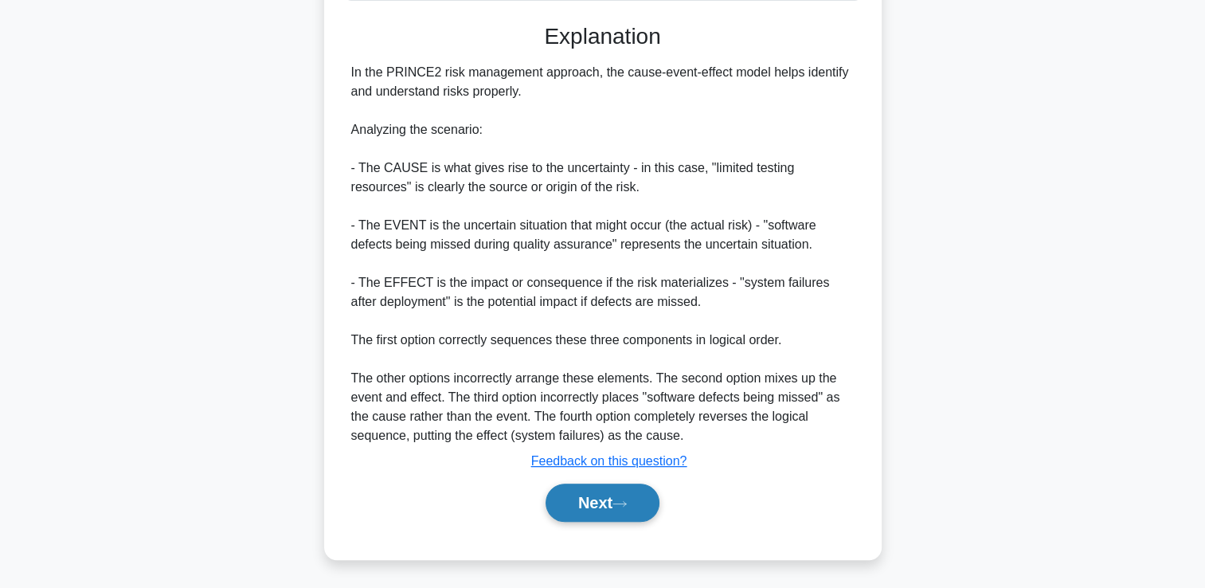
click at [620, 502] on icon at bounding box center [619, 503] width 14 height 9
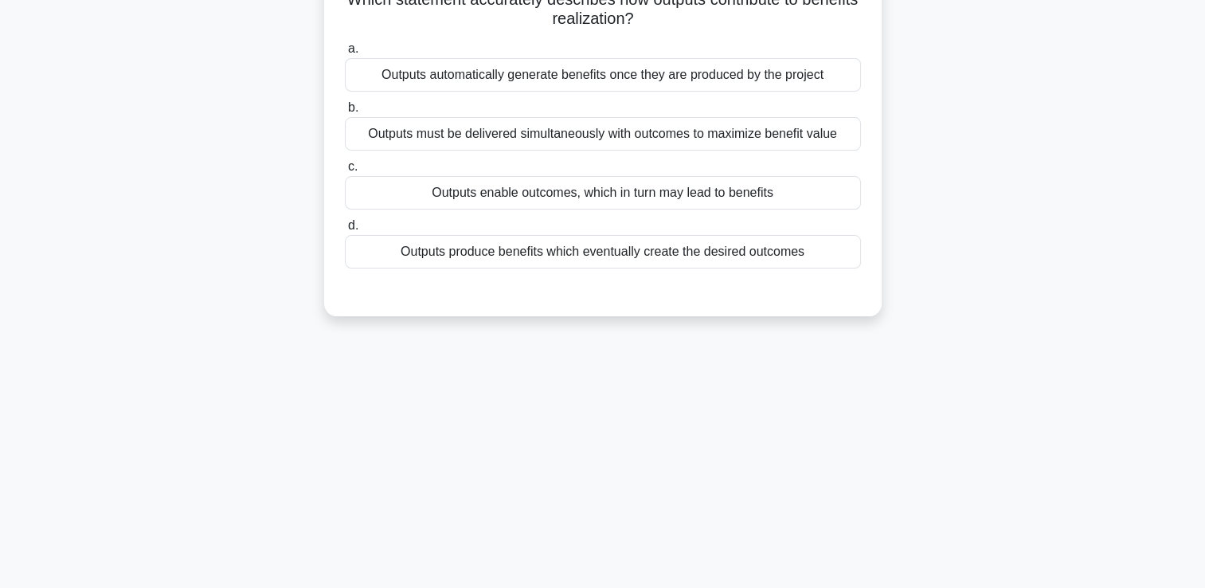
scroll to position [0, 0]
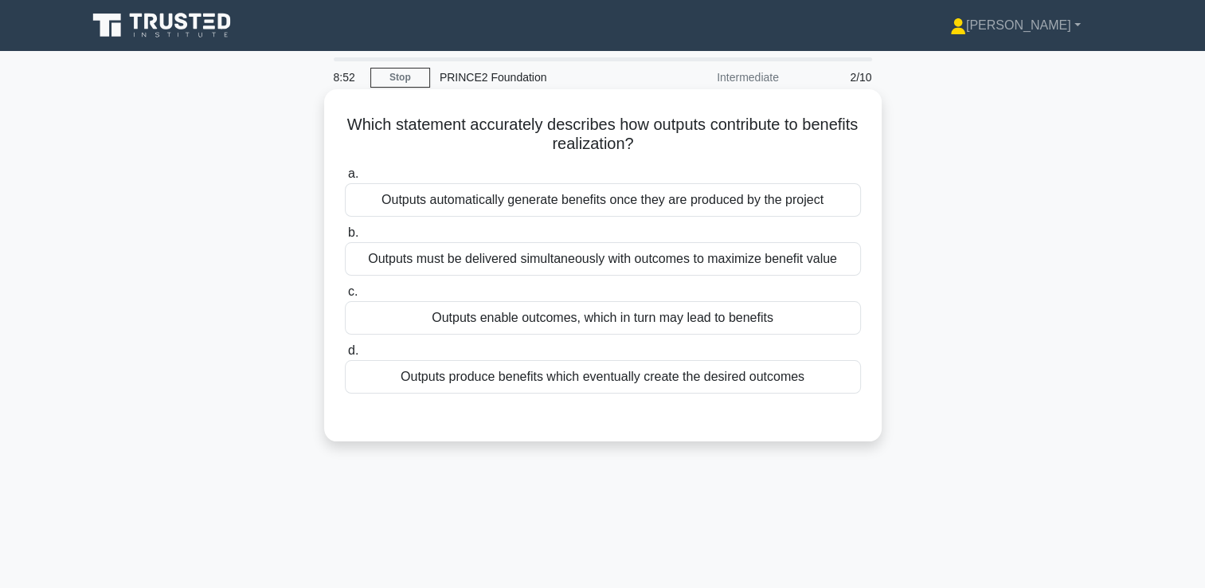
click at [589, 382] on div "Outputs produce benefits which eventually create the desired outcomes" at bounding box center [603, 376] width 516 height 33
click at [345, 356] on input "d. Outputs produce benefits which eventually create the desired outcomes" at bounding box center [345, 351] width 0 height 10
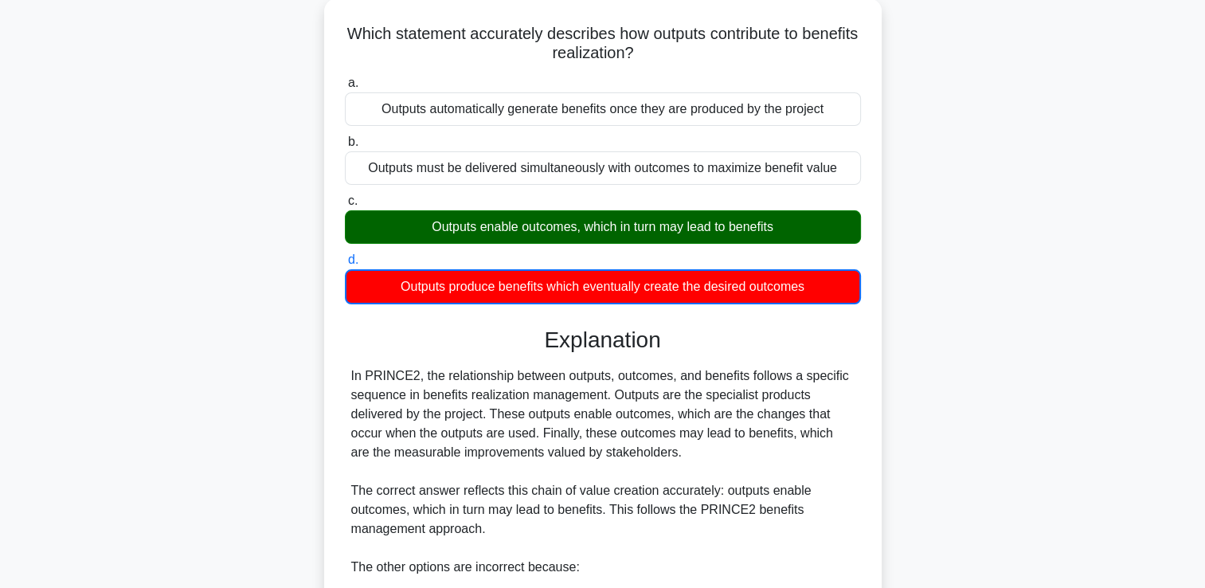
scroll to position [413, 0]
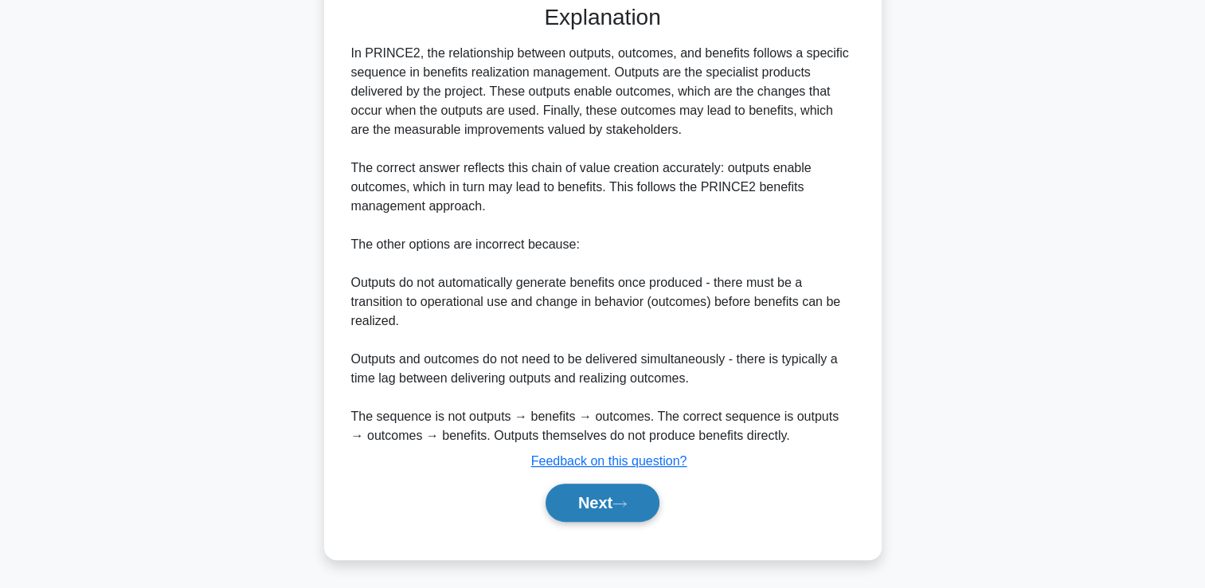
click at [615, 494] on button "Next" at bounding box center [602, 502] width 114 height 38
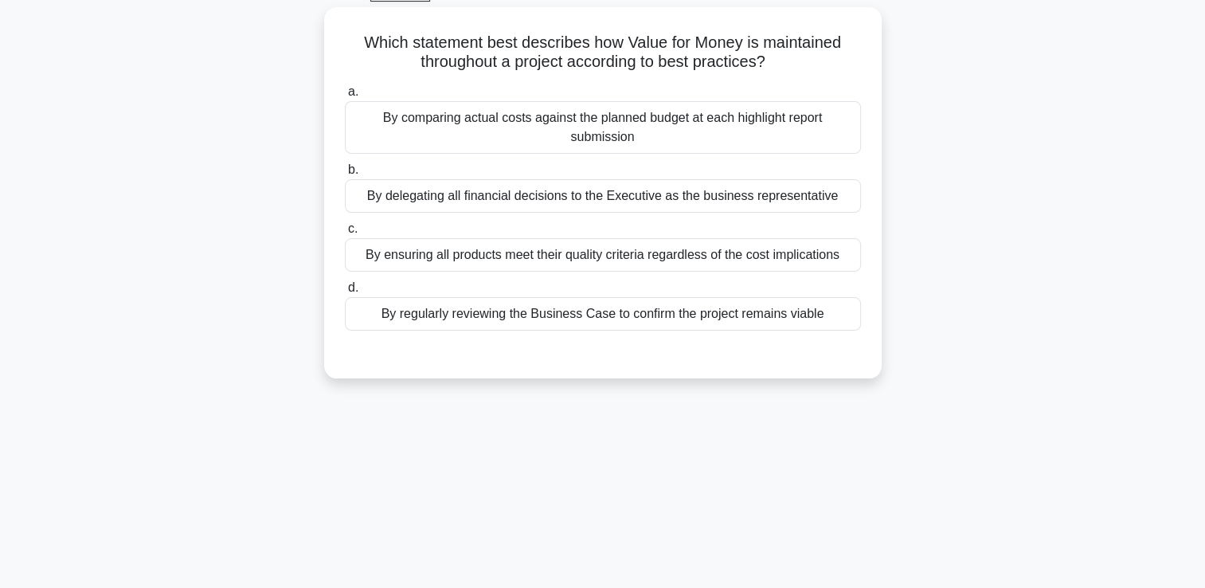
scroll to position [0, 0]
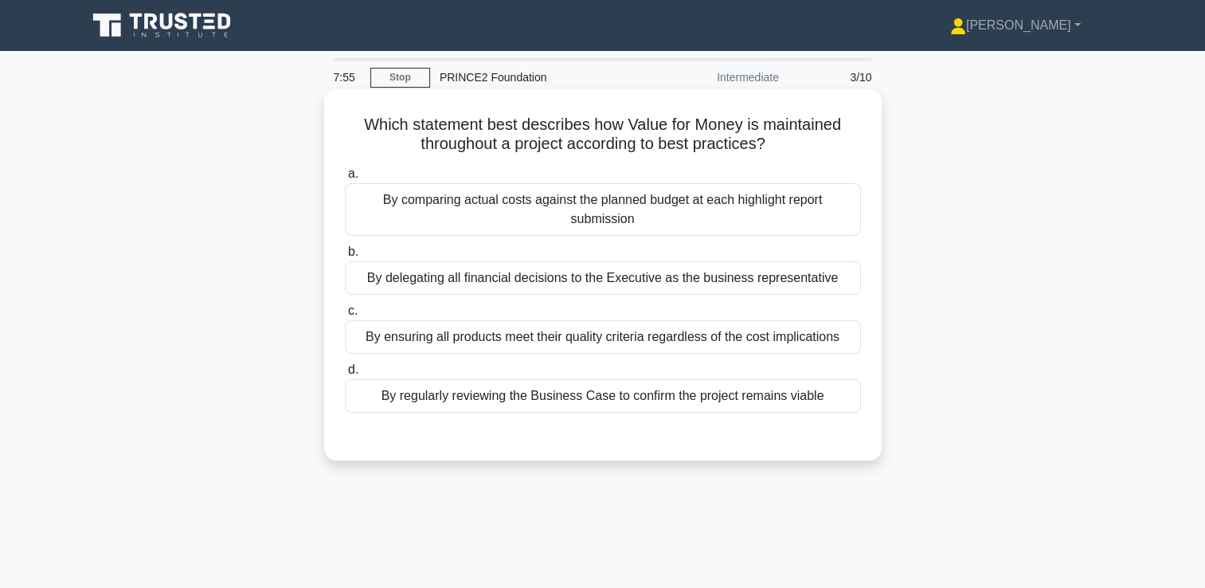
click at [613, 388] on div "By regularly reviewing the Business Case to confirm the project remains viable" at bounding box center [603, 395] width 516 height 33
click at [345, 375] on input "d. By regularly reviewing the Business Case to confirm the project remains viab…" at bounding box center [345, 370] width 0 height 10
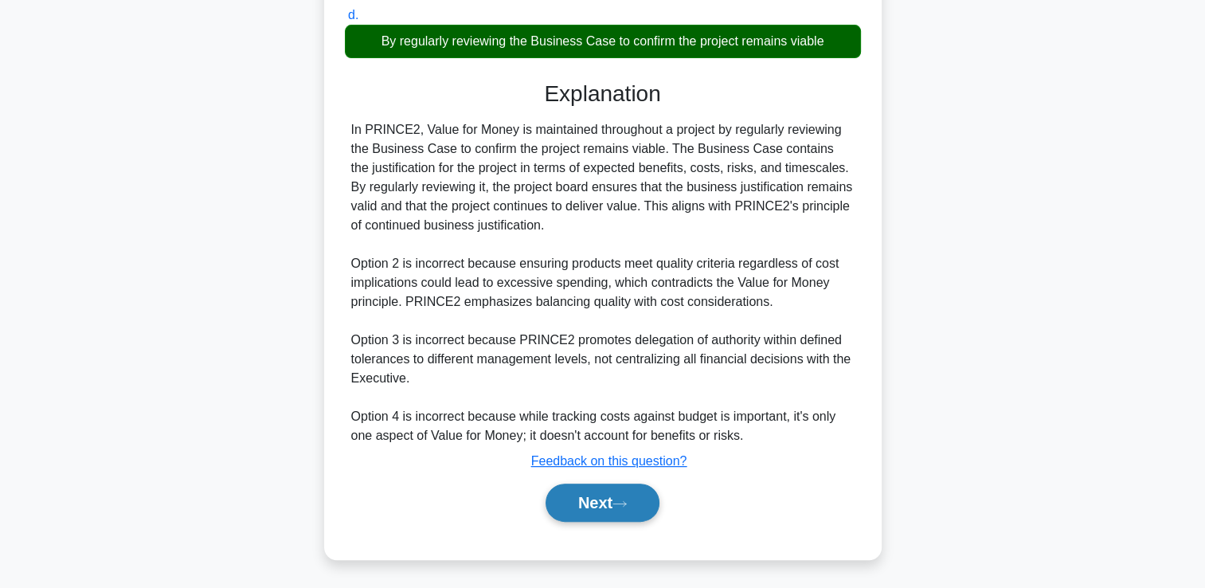
click at [595, 508] on button "Next" at bounding box center [602, 502] width 114 height 38
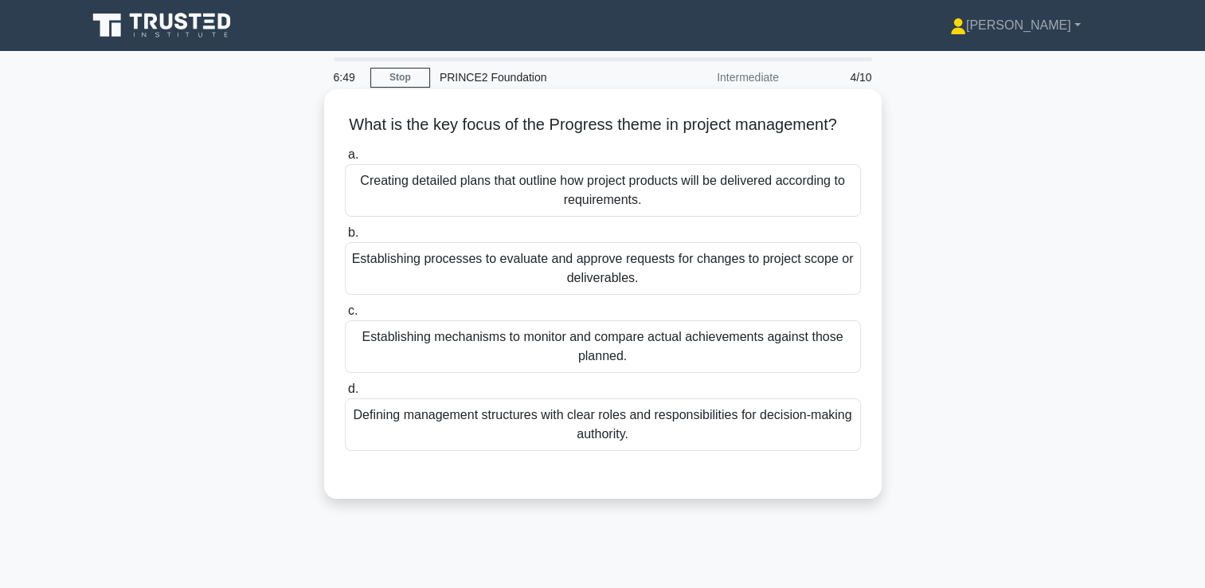
click at [645, 373] on div "Establishing mechanisms to monitor and compare actual achievements against thos…" at bounding box center [603, 346] width 516 height 53
click at [345, 316] on input "c. Establishing mechanisms to monitor and compare actual achievements against t…" at bounding box center [345, 311] width 0 height 10
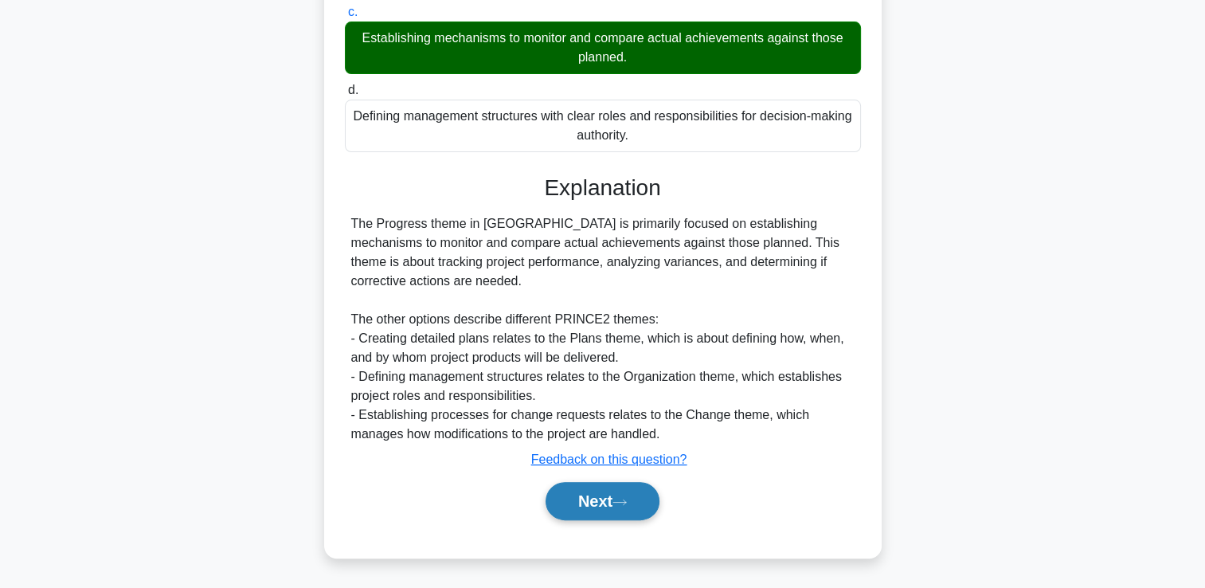
click at [595, 498] on button "Next" at bounding box center [602, 501] width 114 height 38
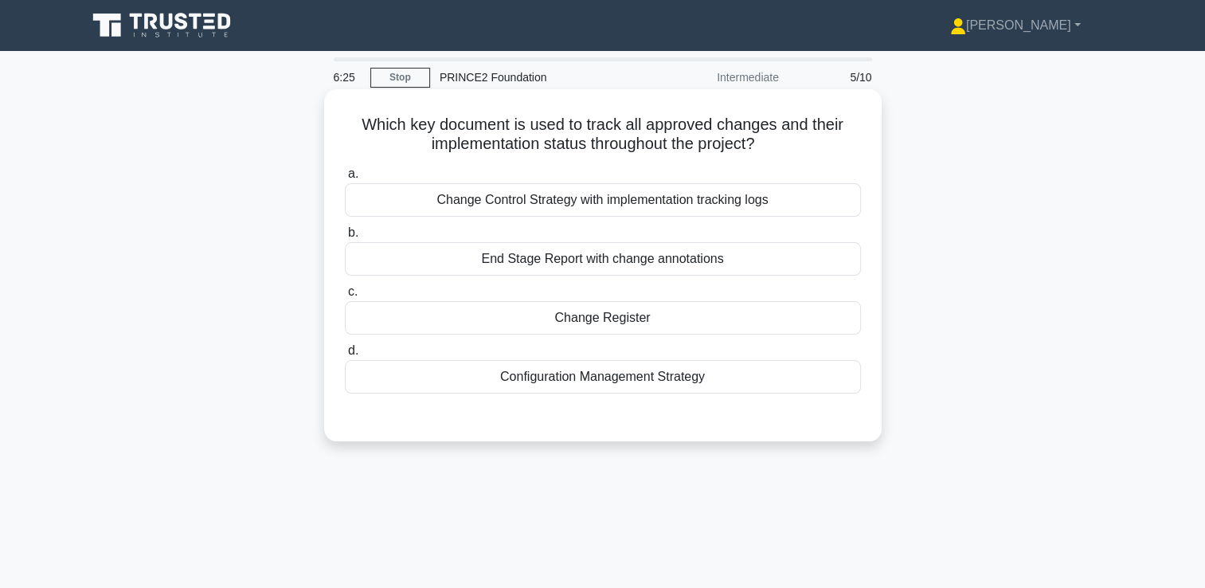
click at [630, 384] on div "Configuration Management Strategy" at bounding box center [603, 376] width 516 height 33
click at [345, 356] on input "d. Configuration Management Strategy" at bounding box center [345, 351] width 0 height 10
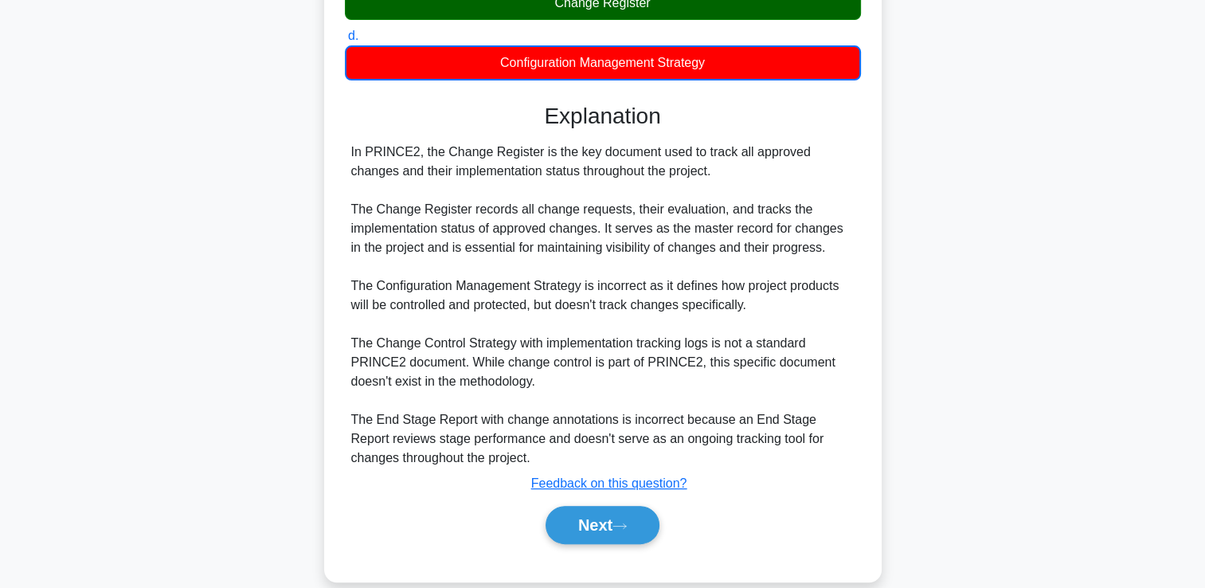
scroll to position [318, 0]
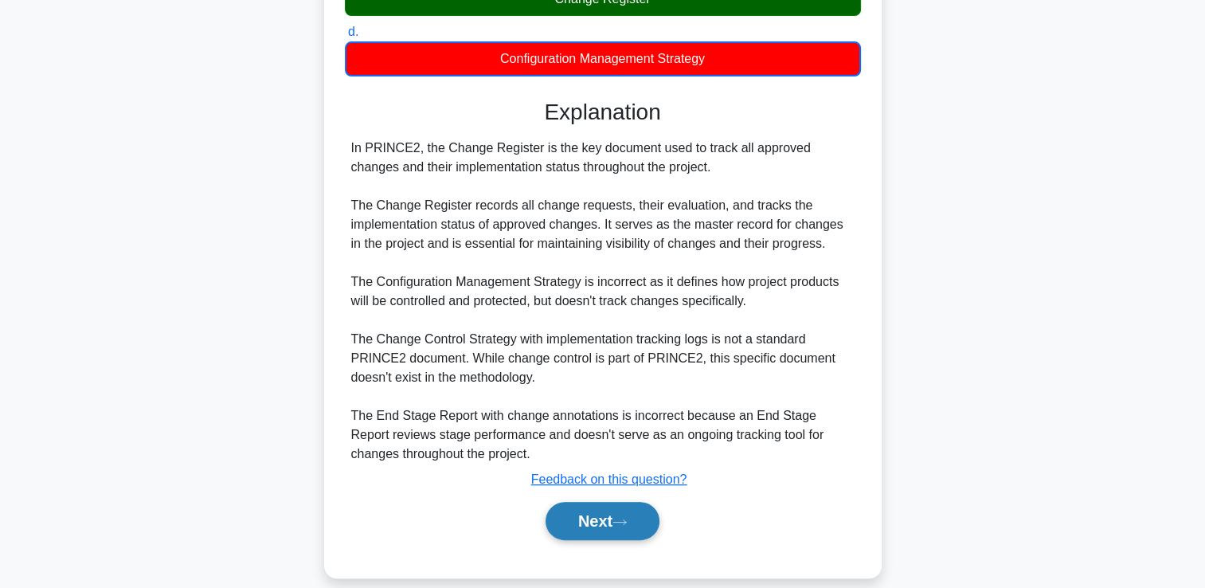
click at [624, 514] on button "Next" at bounding box center [602, 521] width 114 height 38
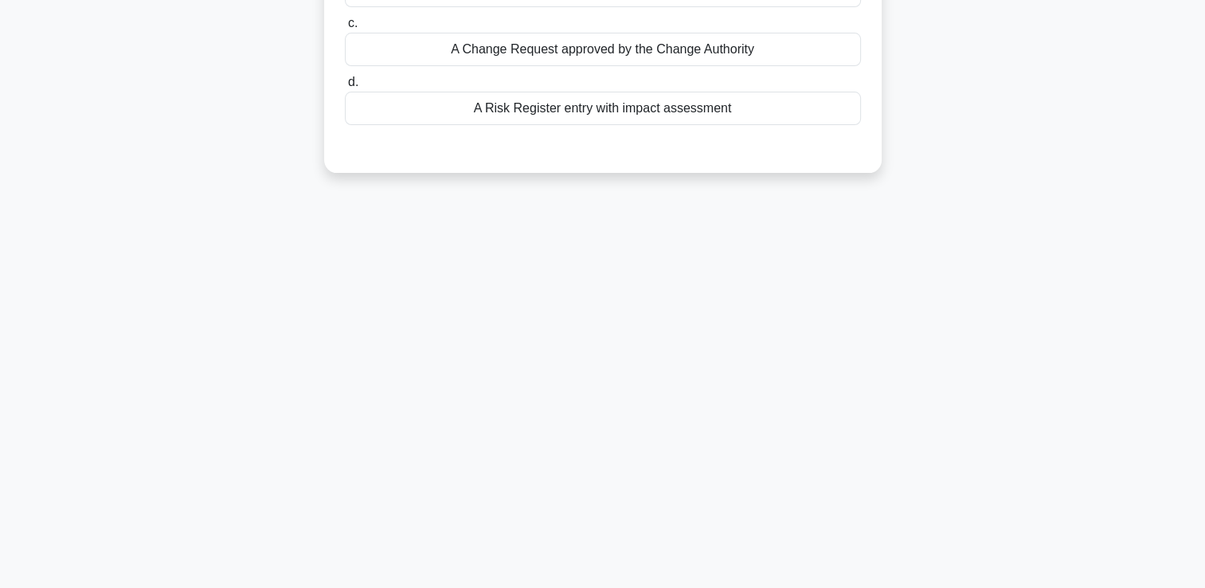
scroll to position [0, 0]
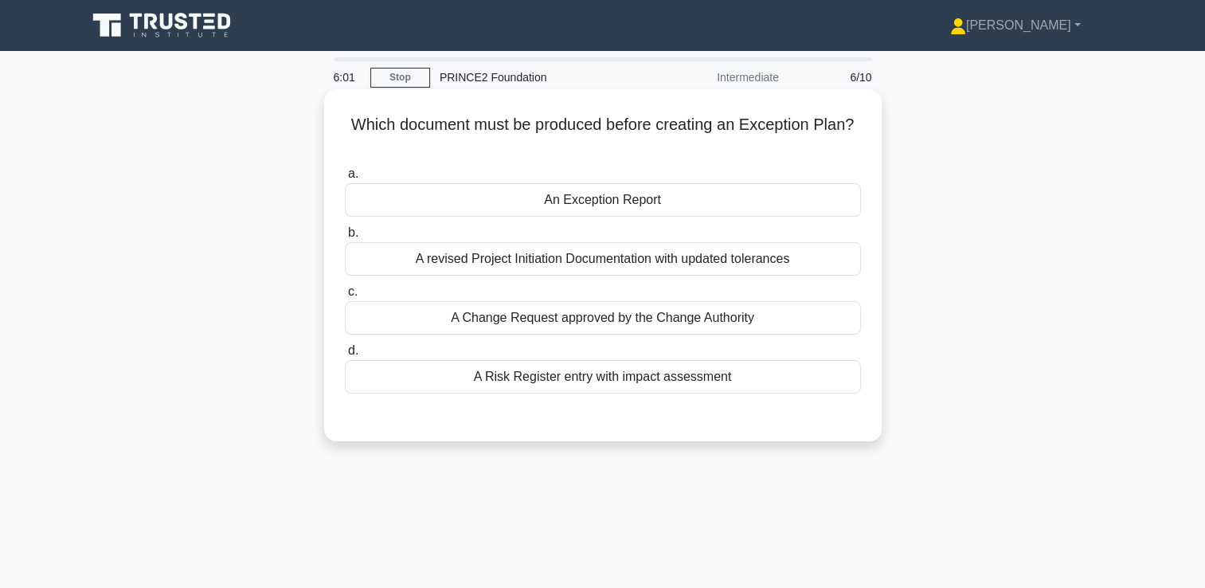
click at [655, 201] on div "An Exception Report" at bounding box center [603, 199] width 516 height 33
click at [345, 179] on input "a. An Exception Report" at bounding box center [345, 174] width 0 height 10
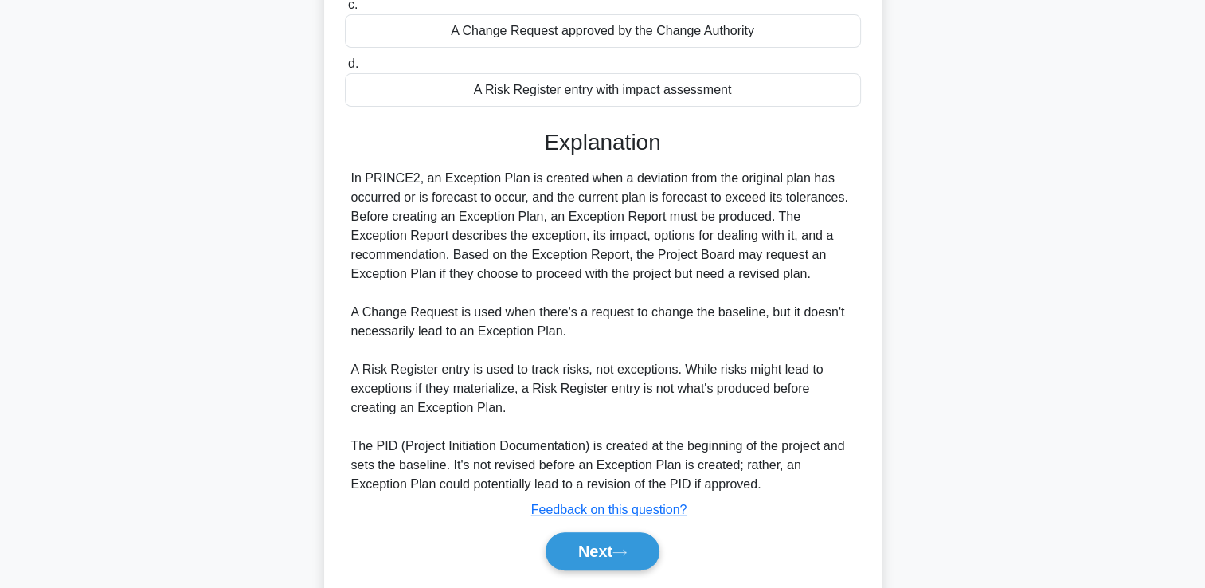
scroll to position [335, 0]
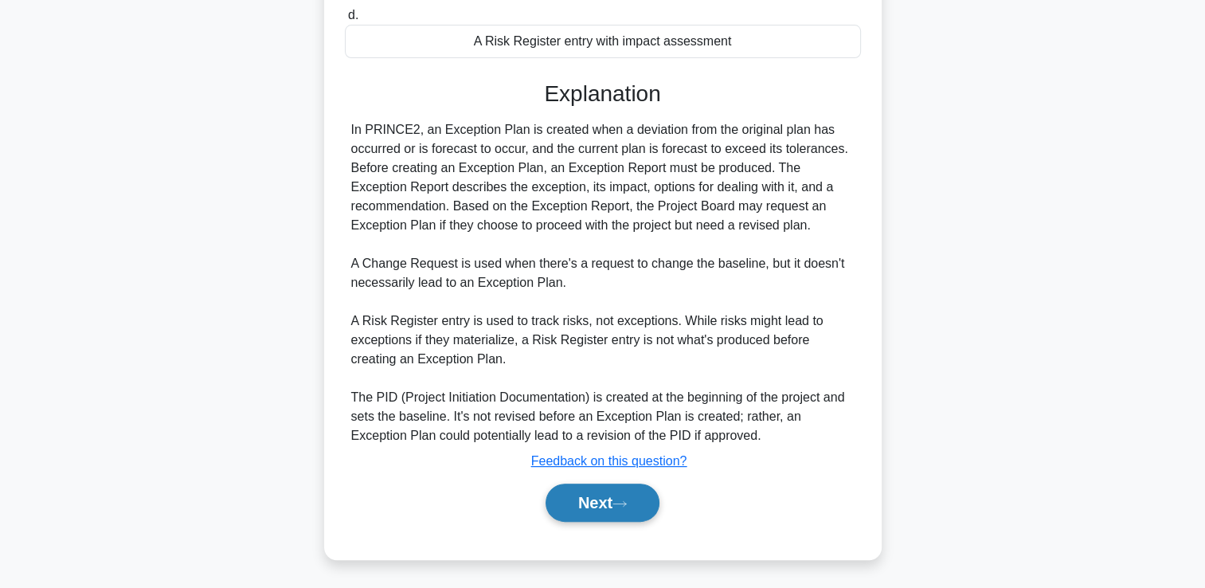
click at [592, 499] on button "Next" at bounding box center [602, 502] width 114 height 38
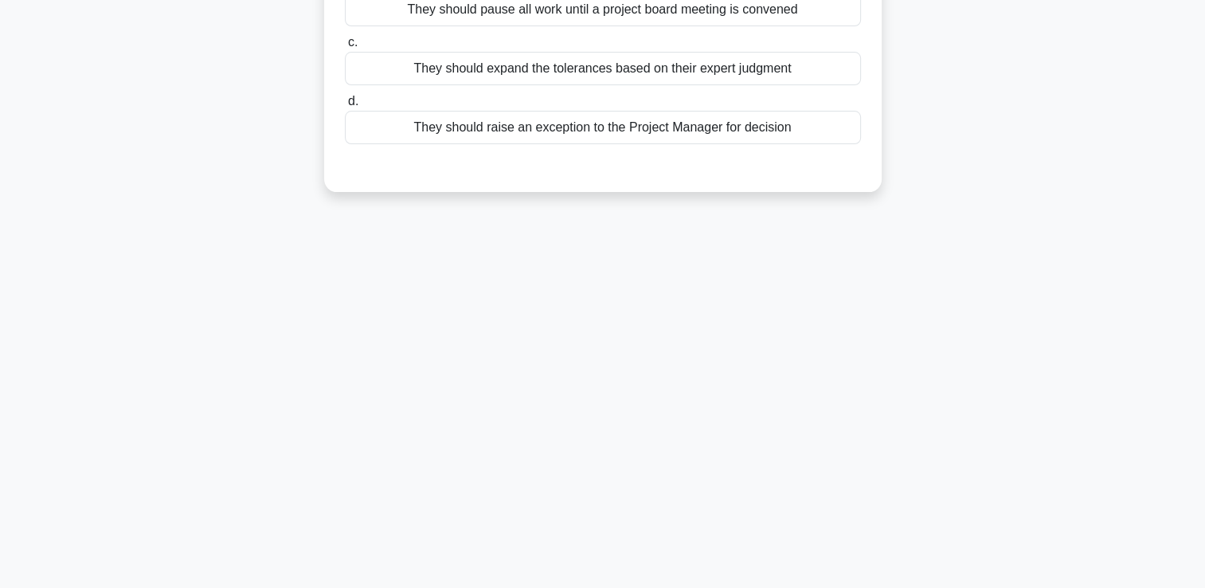
scroll to position [0, 0]
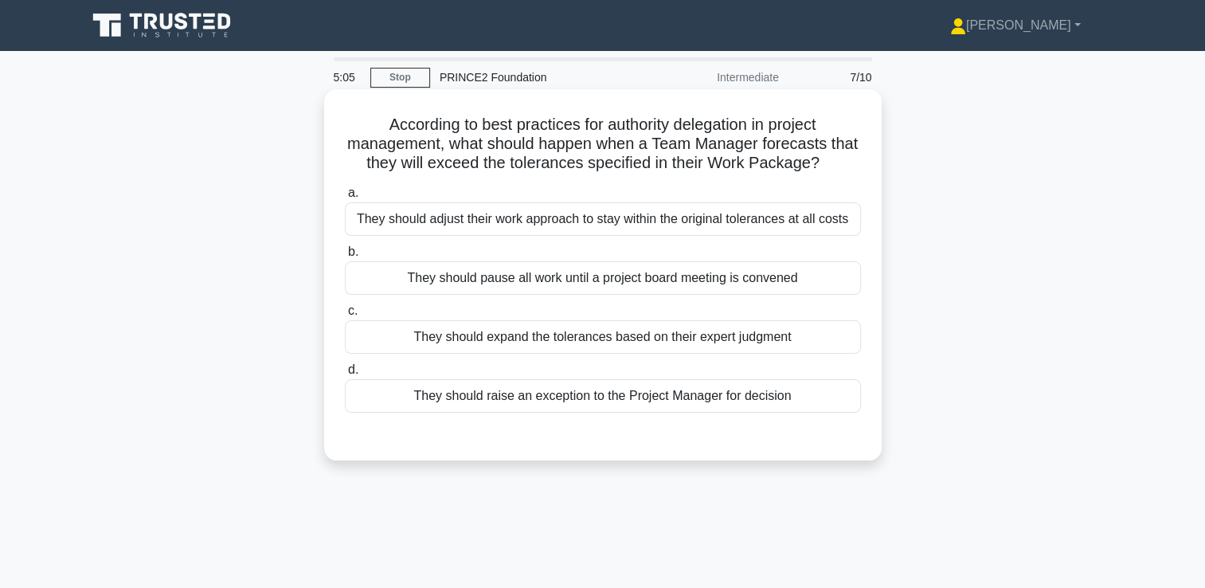
click at [615, 406] on div "They should raise an exception to the Project Manager for decision" at bounding box center [603, 395] width 516 height 33
click at [345, 375] on input "d. They should raise an exception to the Project Manager for decision" at bounding box center [345, 370] width 0 height 10
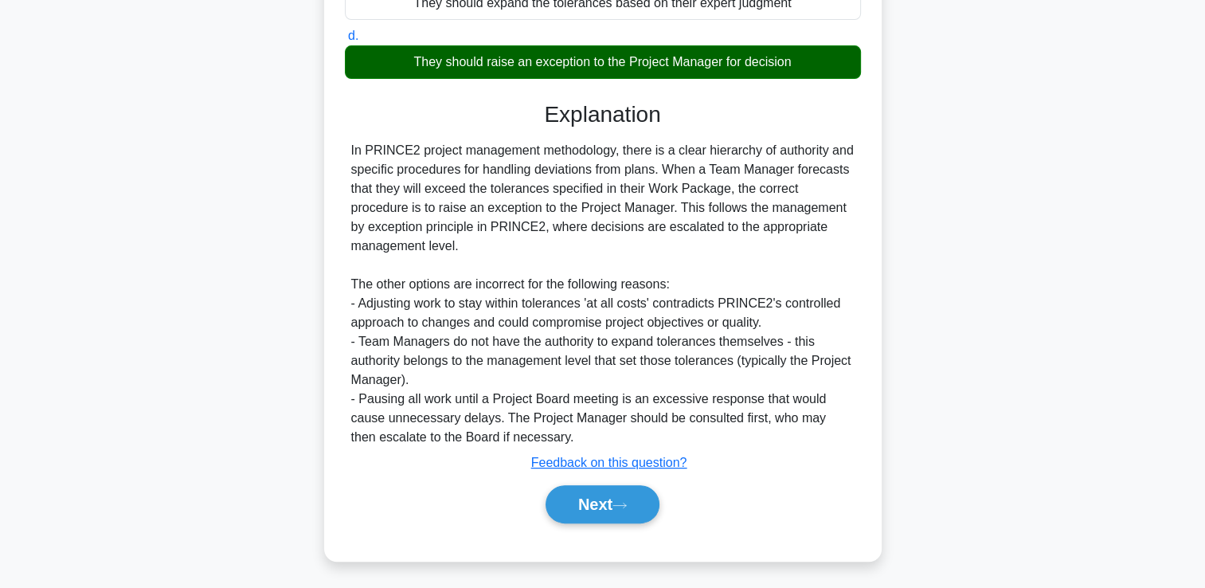
scroll to position [335, 0]
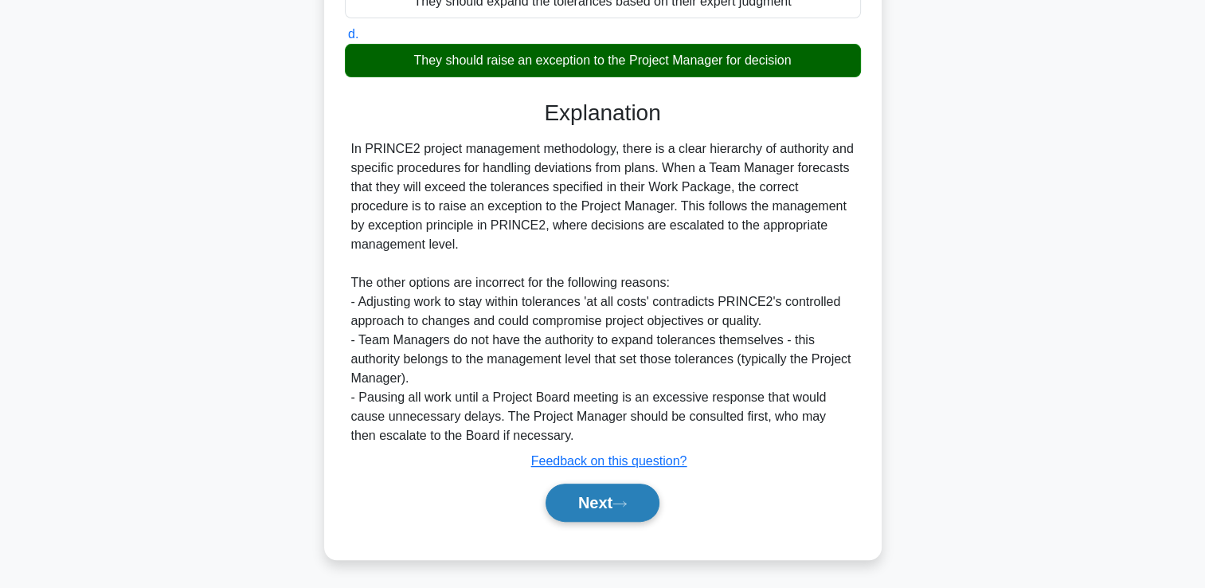
click at [587, 513] on button "Next" at bounding box center [602, 502] width 114 height 38
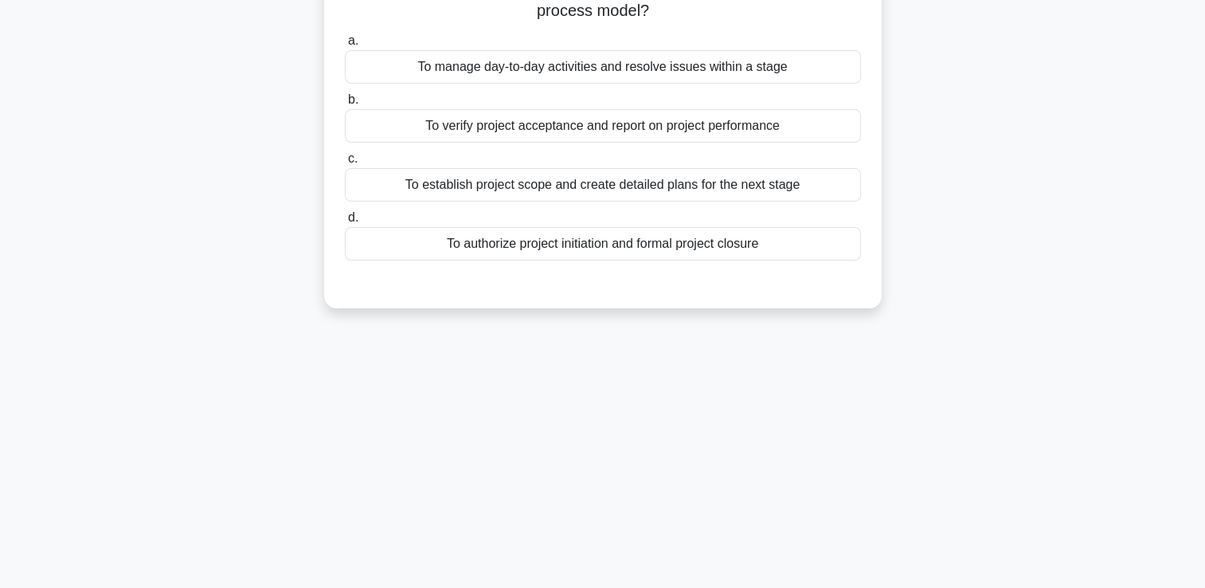
scroll to position [0, 0]
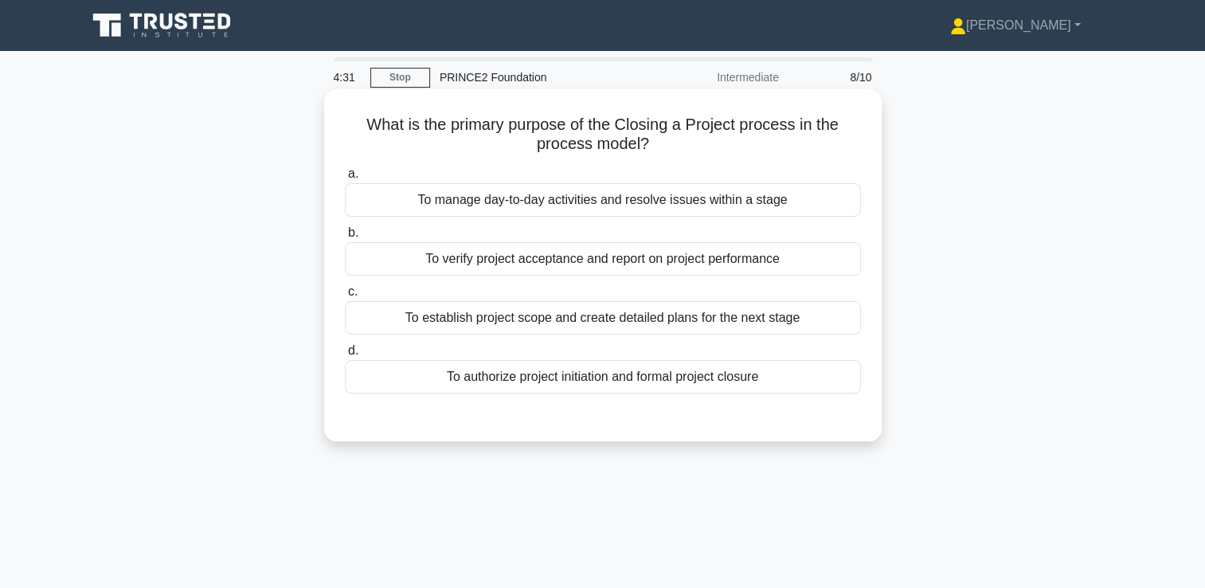
click at [613, 263] on div "To verify project acceptance and report on project performance" at bounding box center [603, 258] width 516 height 33
click at [345, 238] on input "b. To verify project acceptance and report on project performance" at bounding box center [345, 233] width 0 height 10
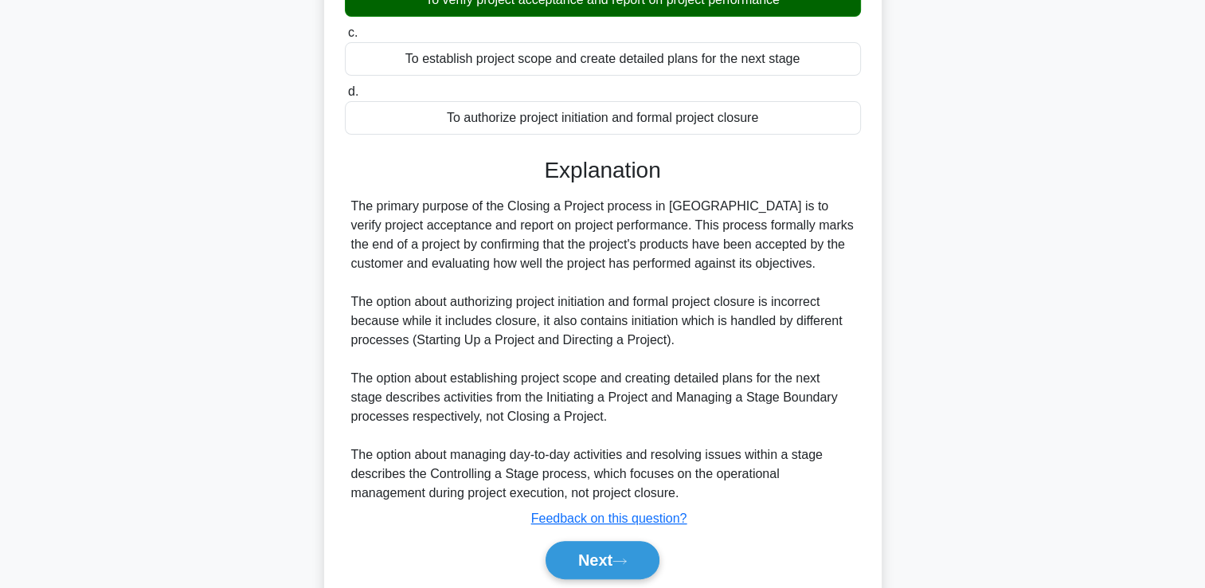
scroll to position [316, 0]
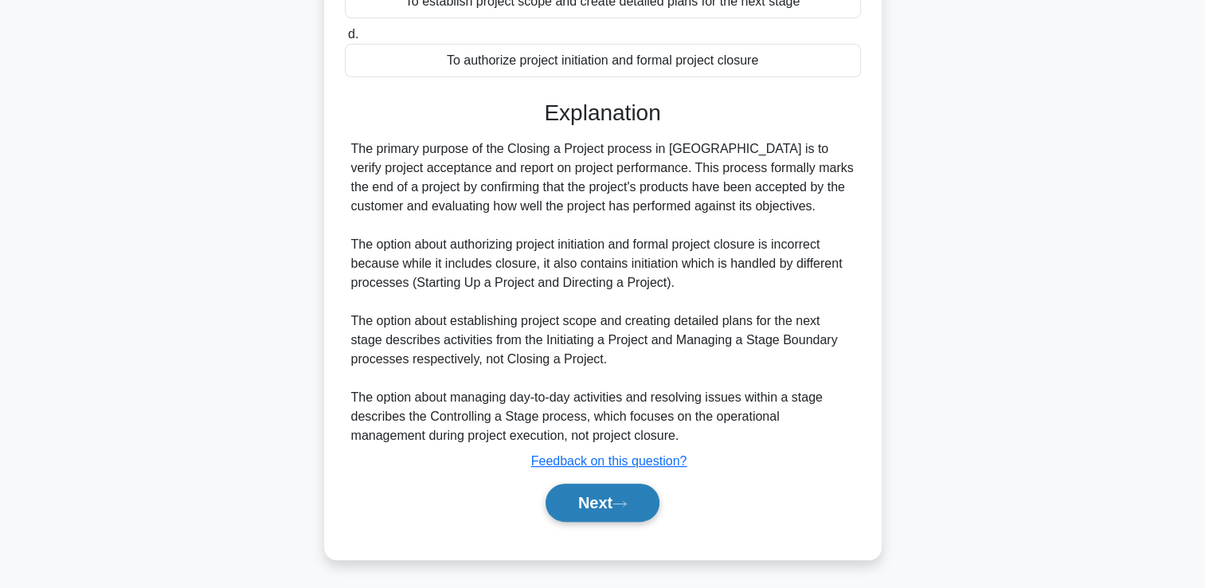
click at [608, 499] on button "Next" at bounding box center [602, 502] width 114 height 38
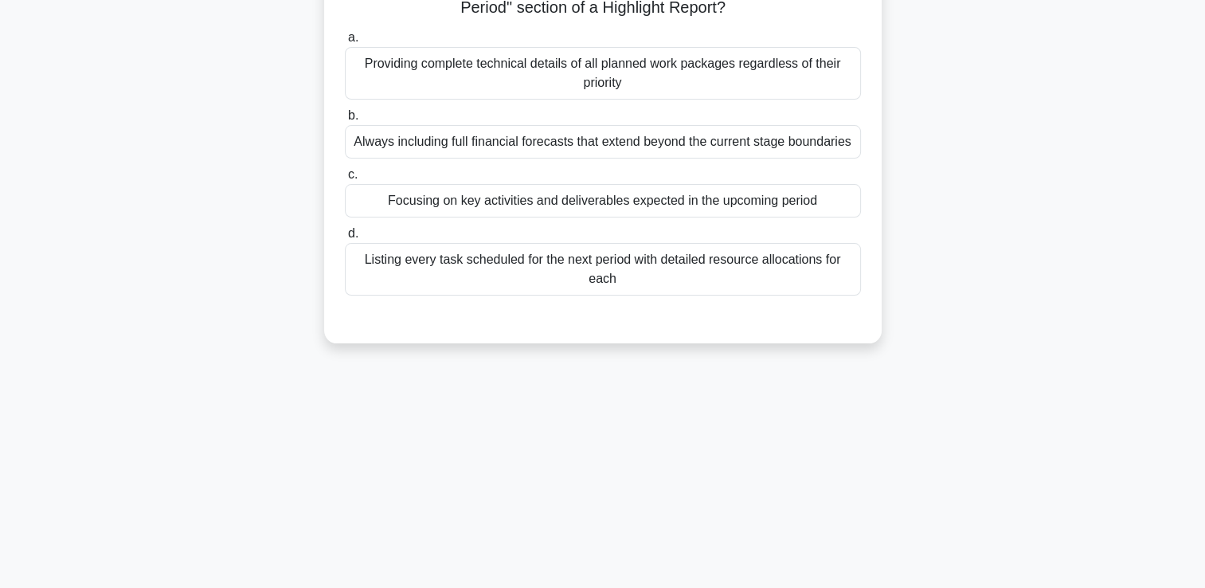
scroll to position [0, 0]
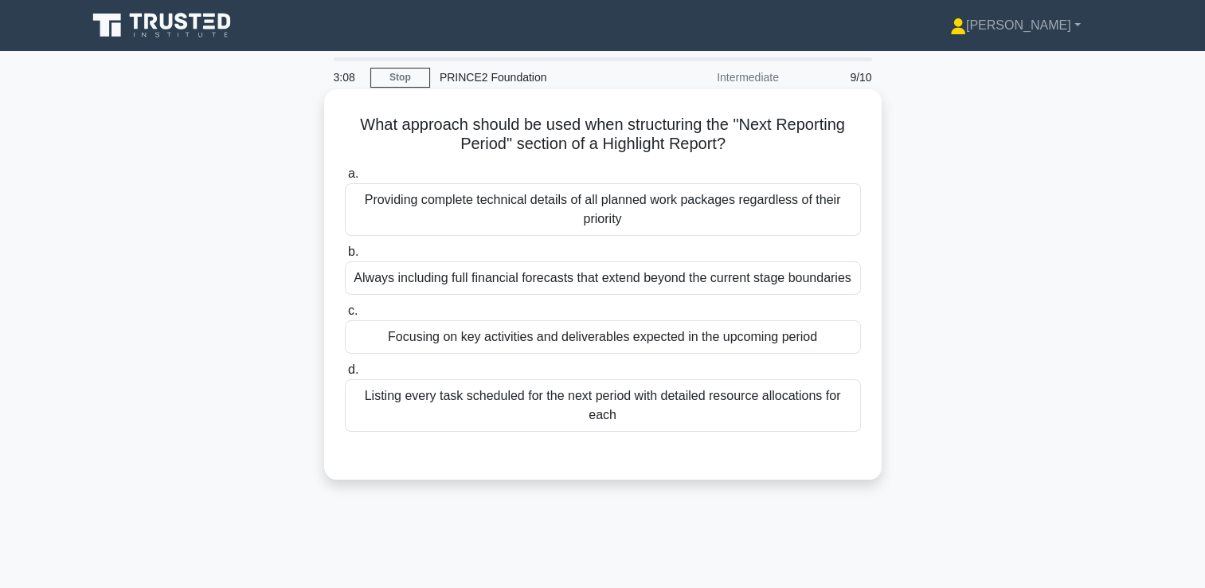
click at [504, 338] on div "Focusing on key activities and deliverables expected in the upcoming period" at bounding box center [603, 336] width 516 height 33
click at [345, 316] on input "c. Focusing on key activities and deliverables expected in the upcoming period" at bounding box center [345, 311] width 0 height 10
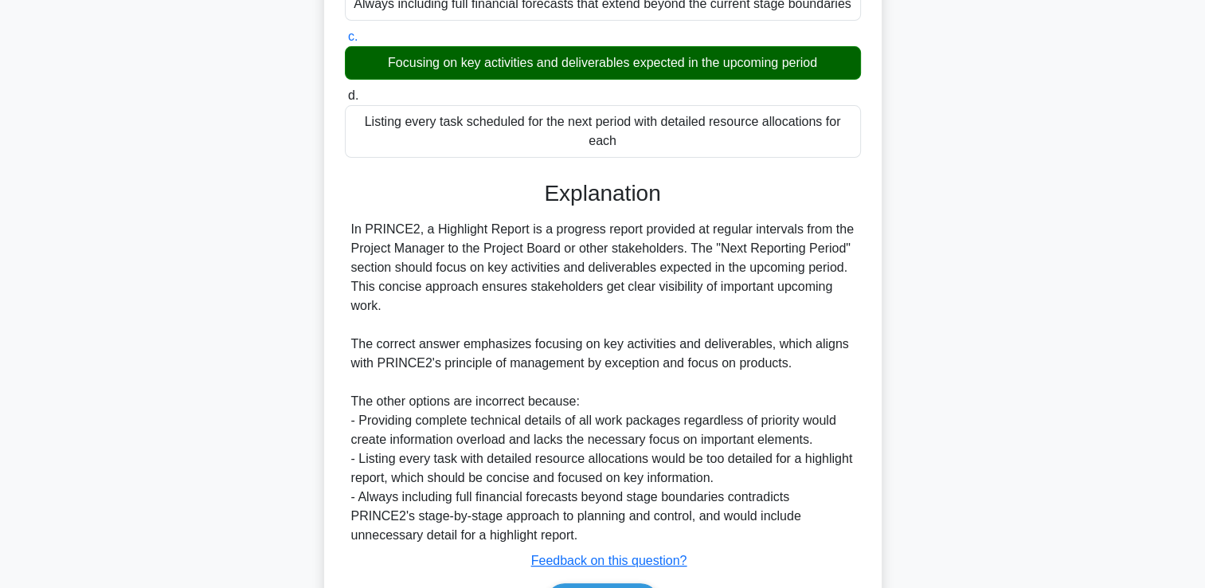
scroll to position [318, 0]
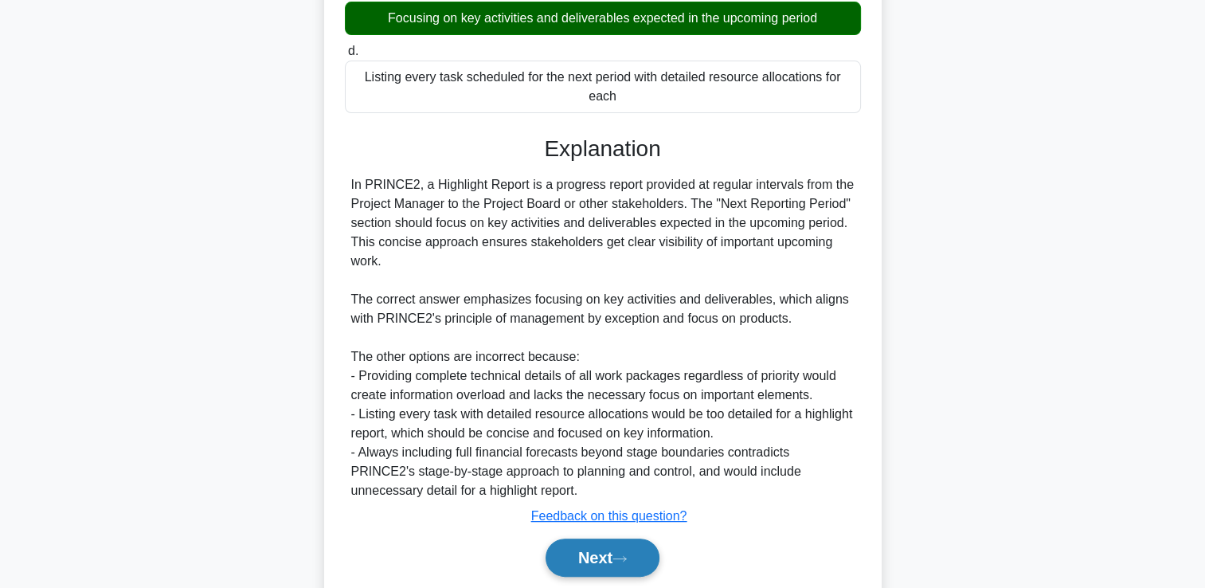
click at [599, 549] on button "Next" at bounding box center [602, 557] width 114 height 38
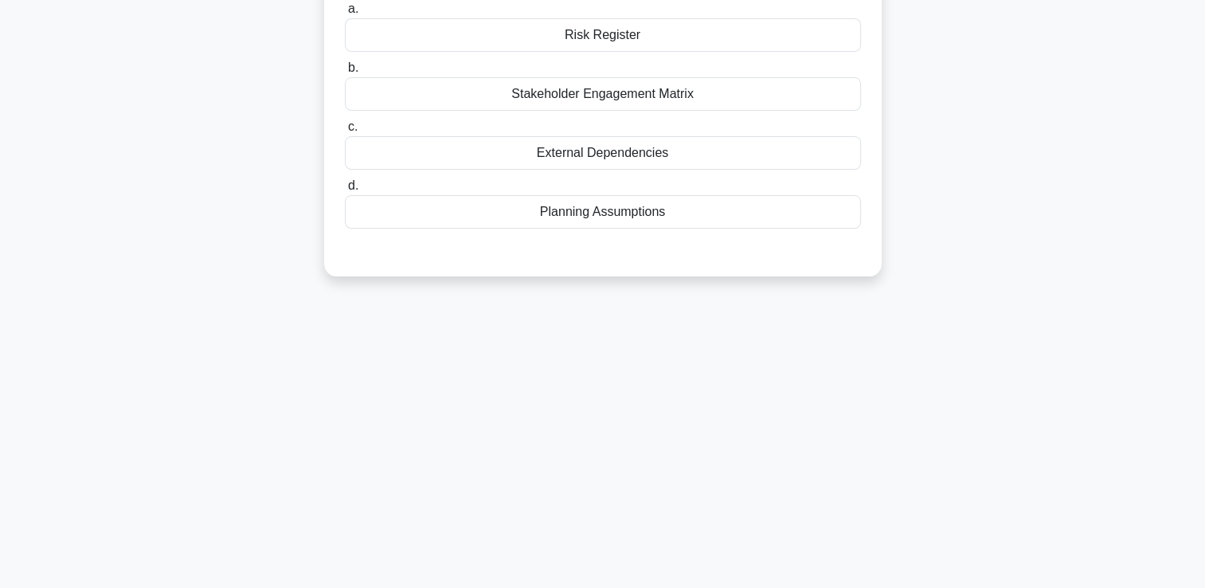
scroll to position [0, 0]
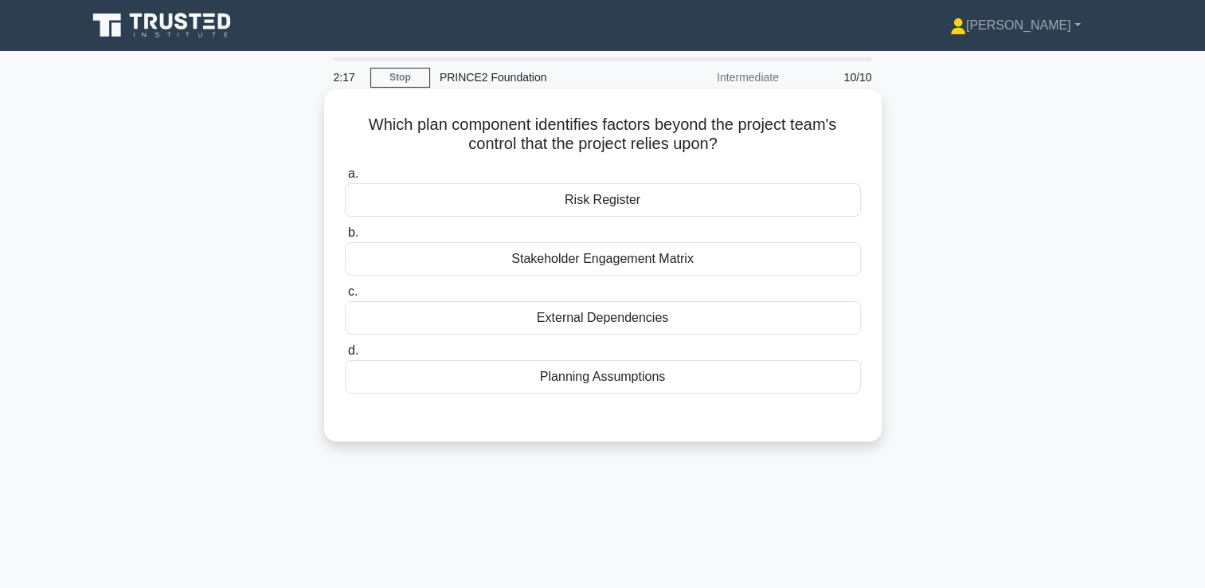
click at [673, 318] on div "External Dependencies" at bounding box center [603, 317] width 516 height 33
click at [345, 297] on input "c. External Dependencies" at bounding box center [345, 292] width 0 height 10
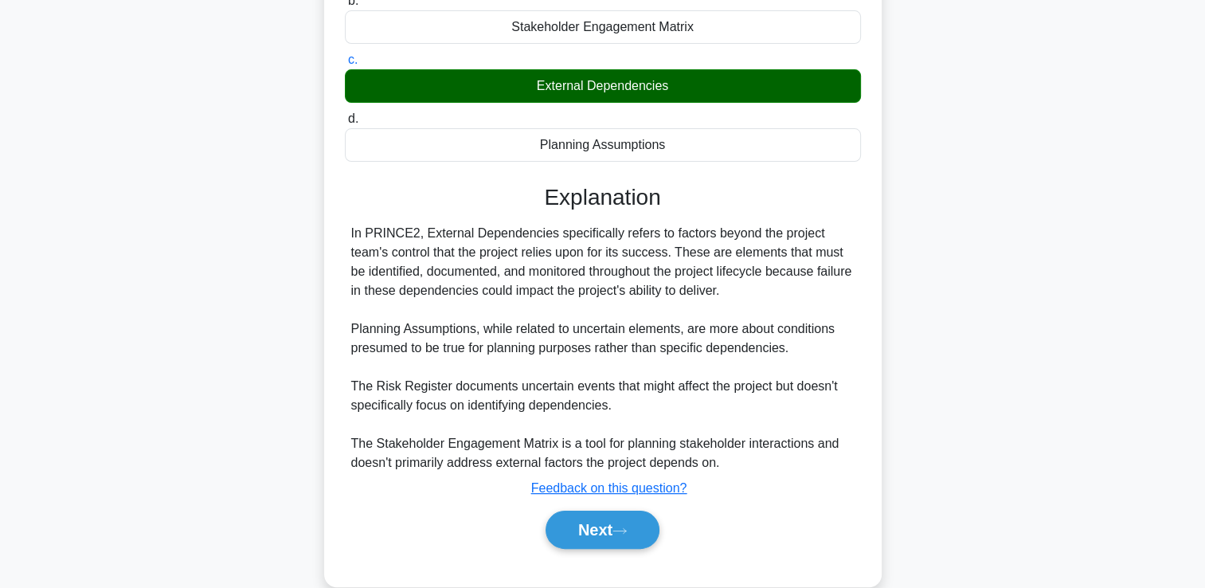
scroll to position [272, 0]
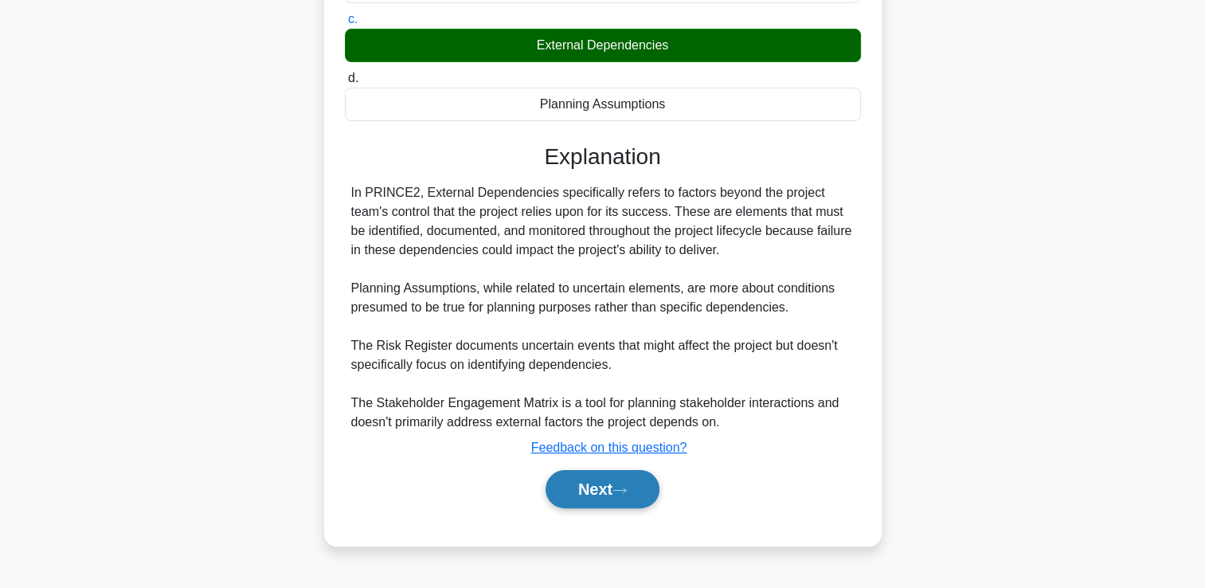
click at [607, 486] on button "Next" at bounding box center [602, 489] width 114 height 38
